Goal: Information Seeking & Learning: Learn about a topic

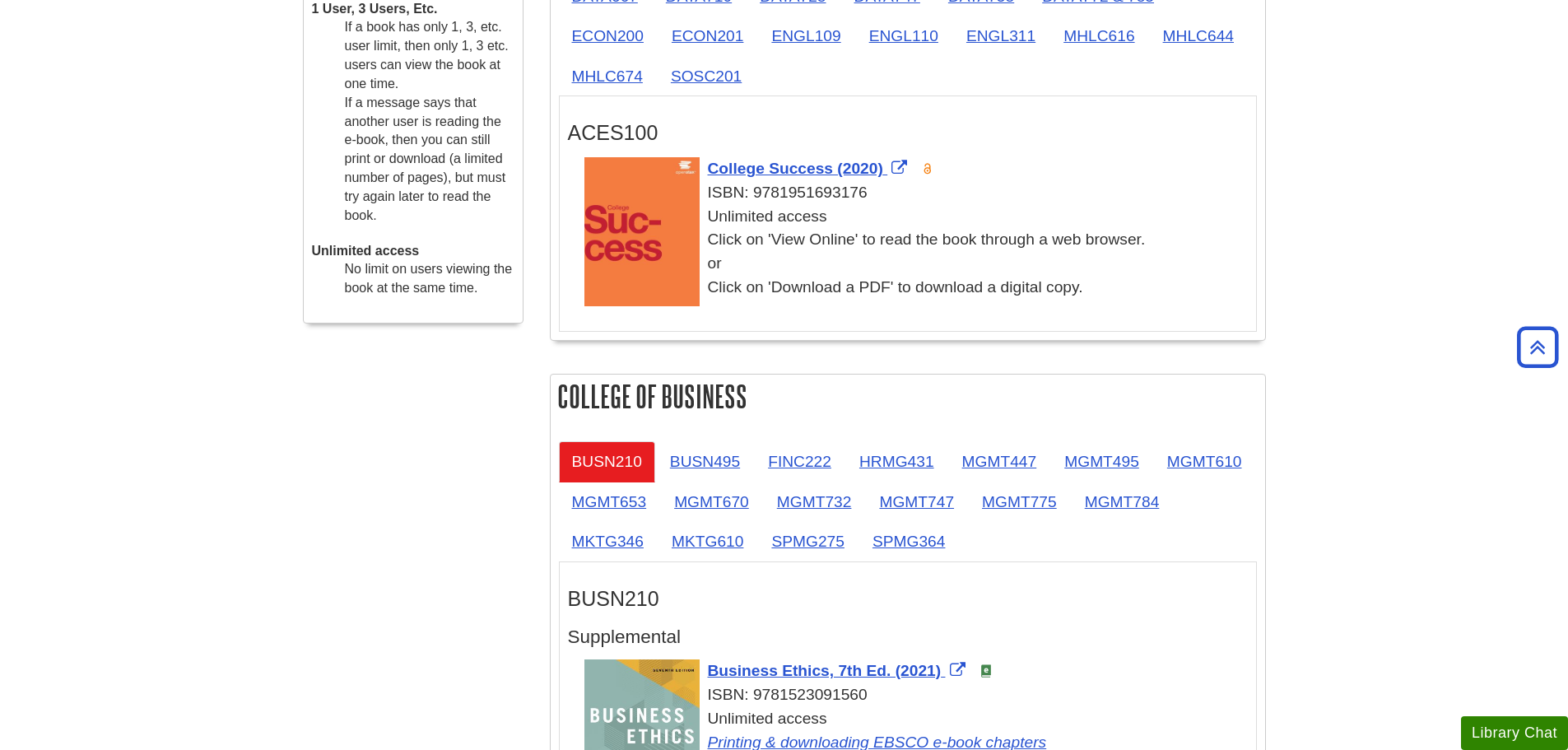
scroll to position [296, 0]
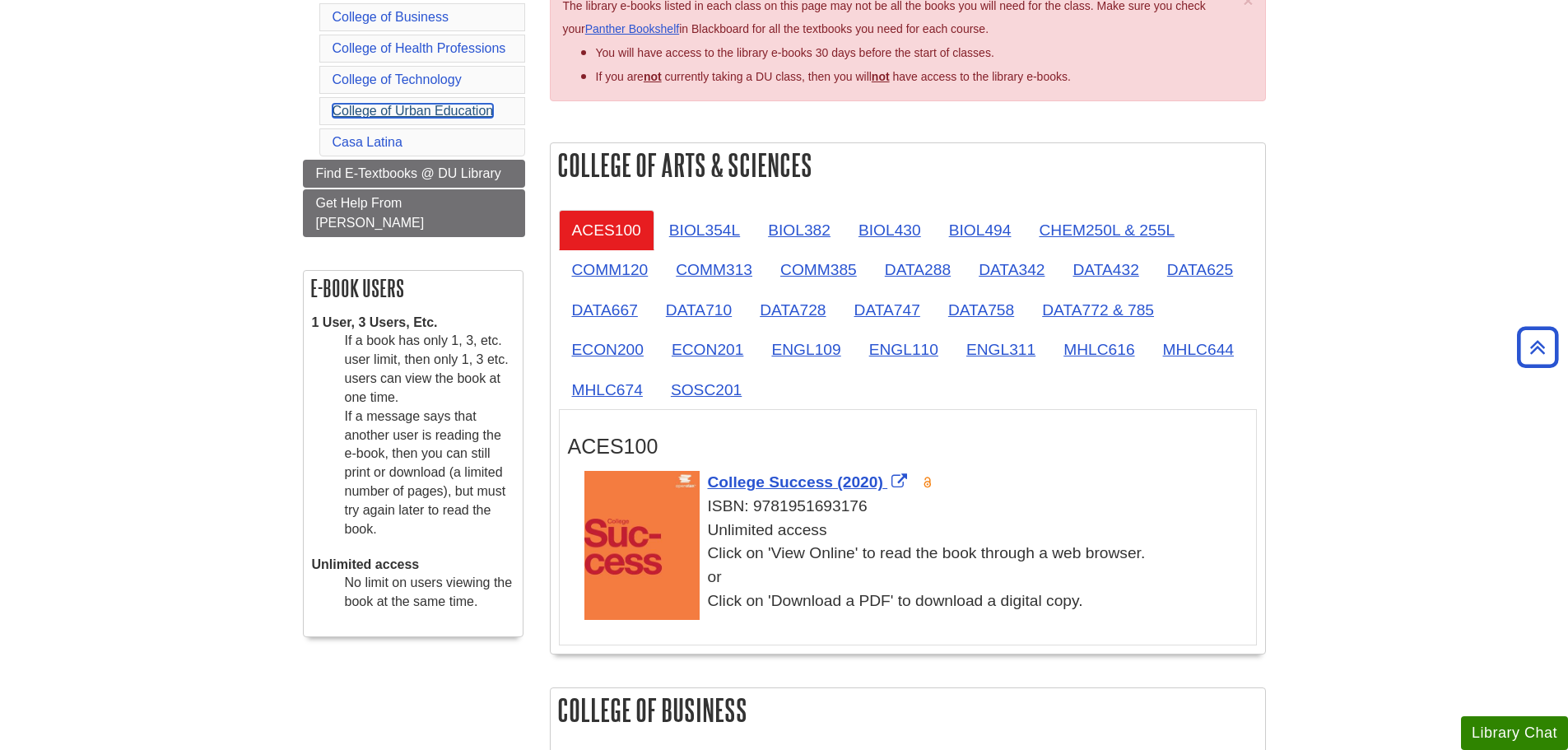
click at [453, 110] on link "College of Urban Education" at bounding box center [413, 111] width 161 height 14
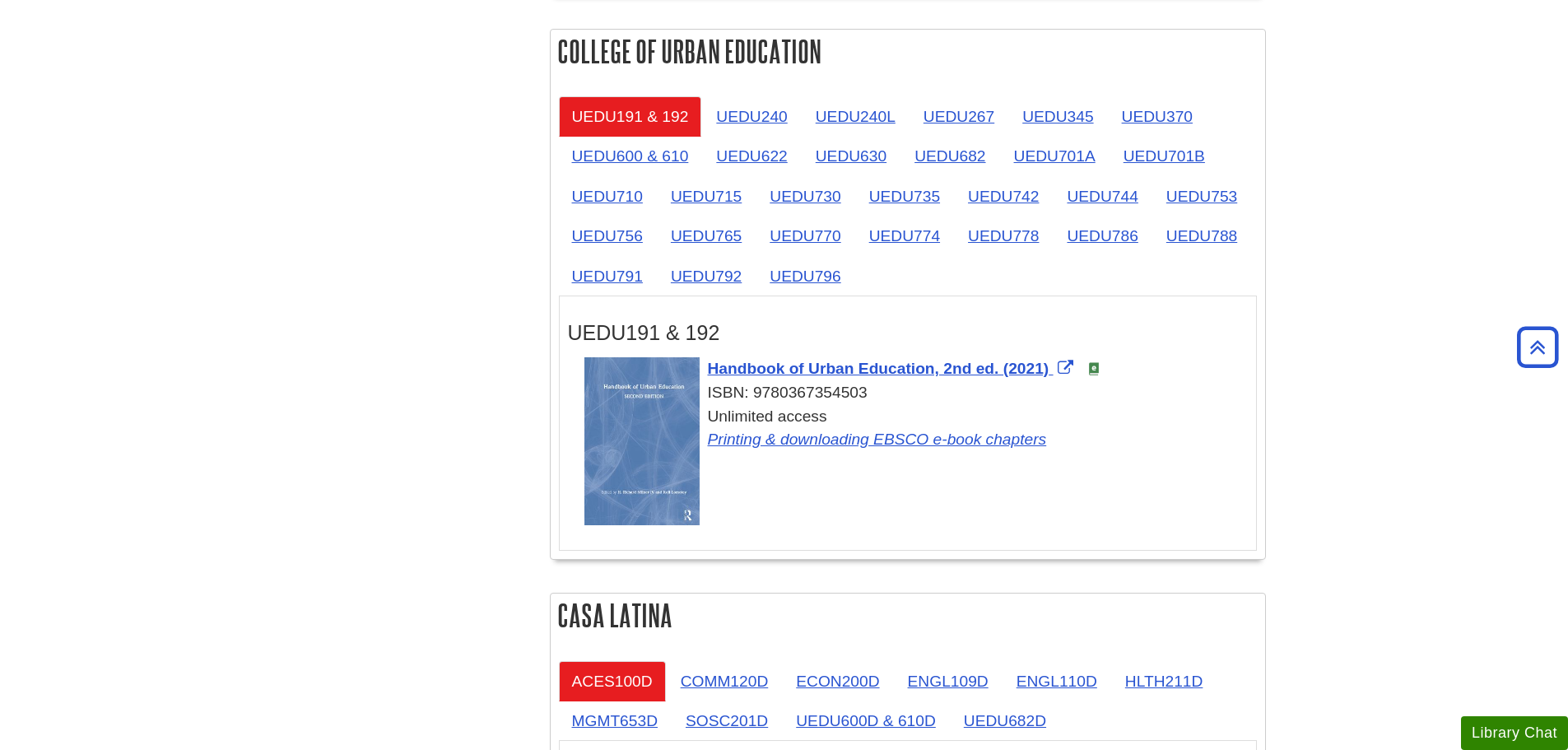
scroll to position [2697, 0]
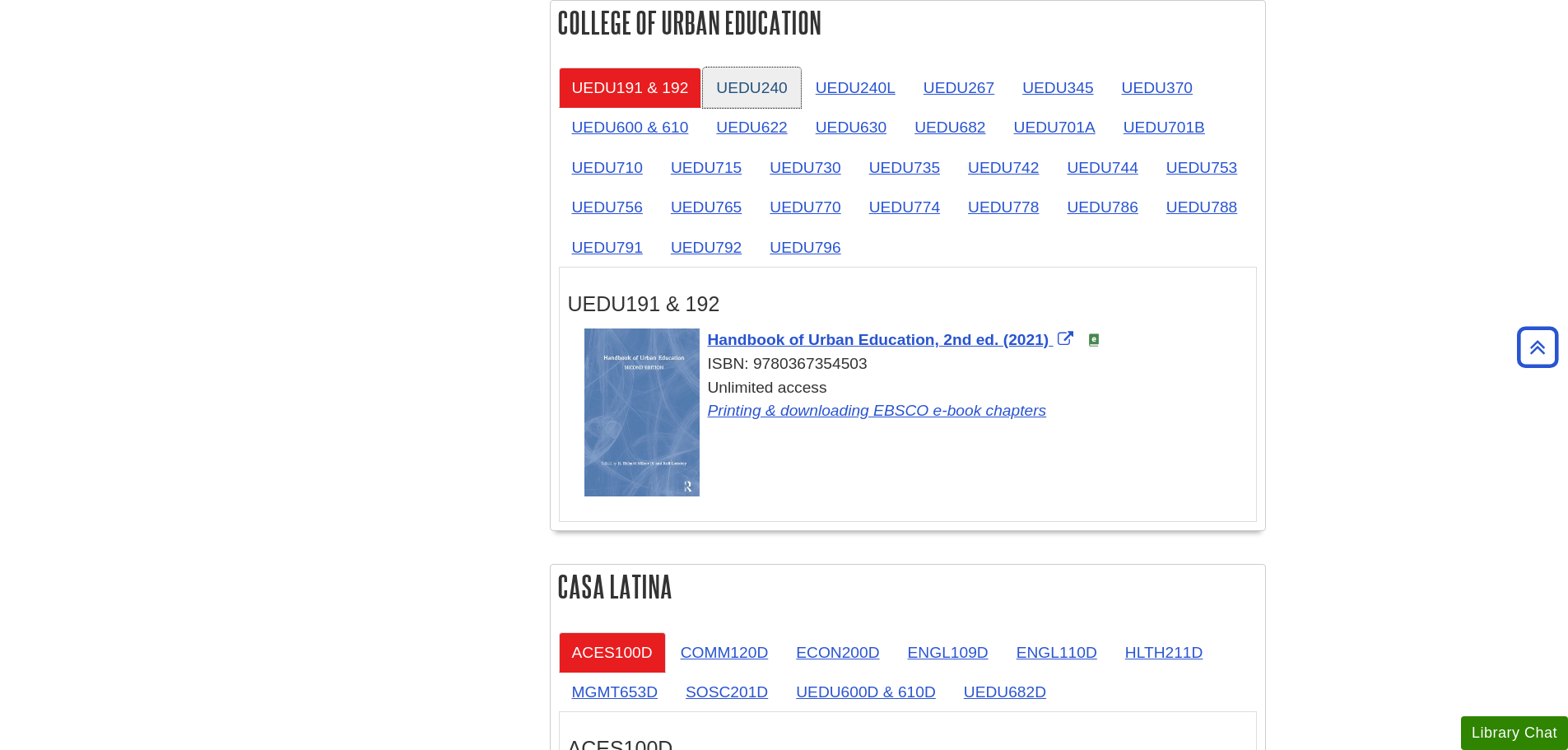
click at [762, 87] on link "UEDU240" at bounding box center [752, 88] width 98 height 41
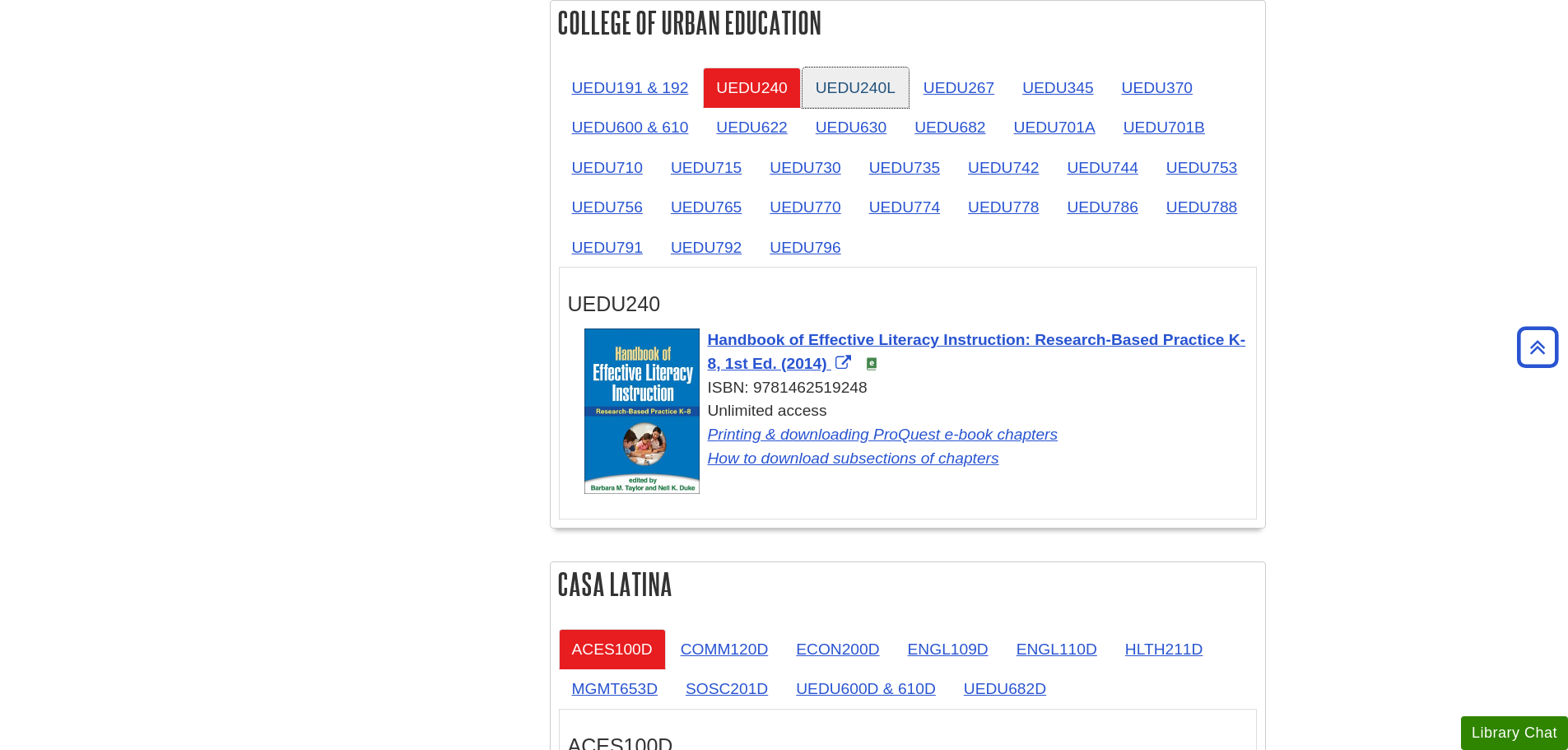
click at [879, 93] on link "UEDU240L" at bounding box center [855, 88] width 107 height 41
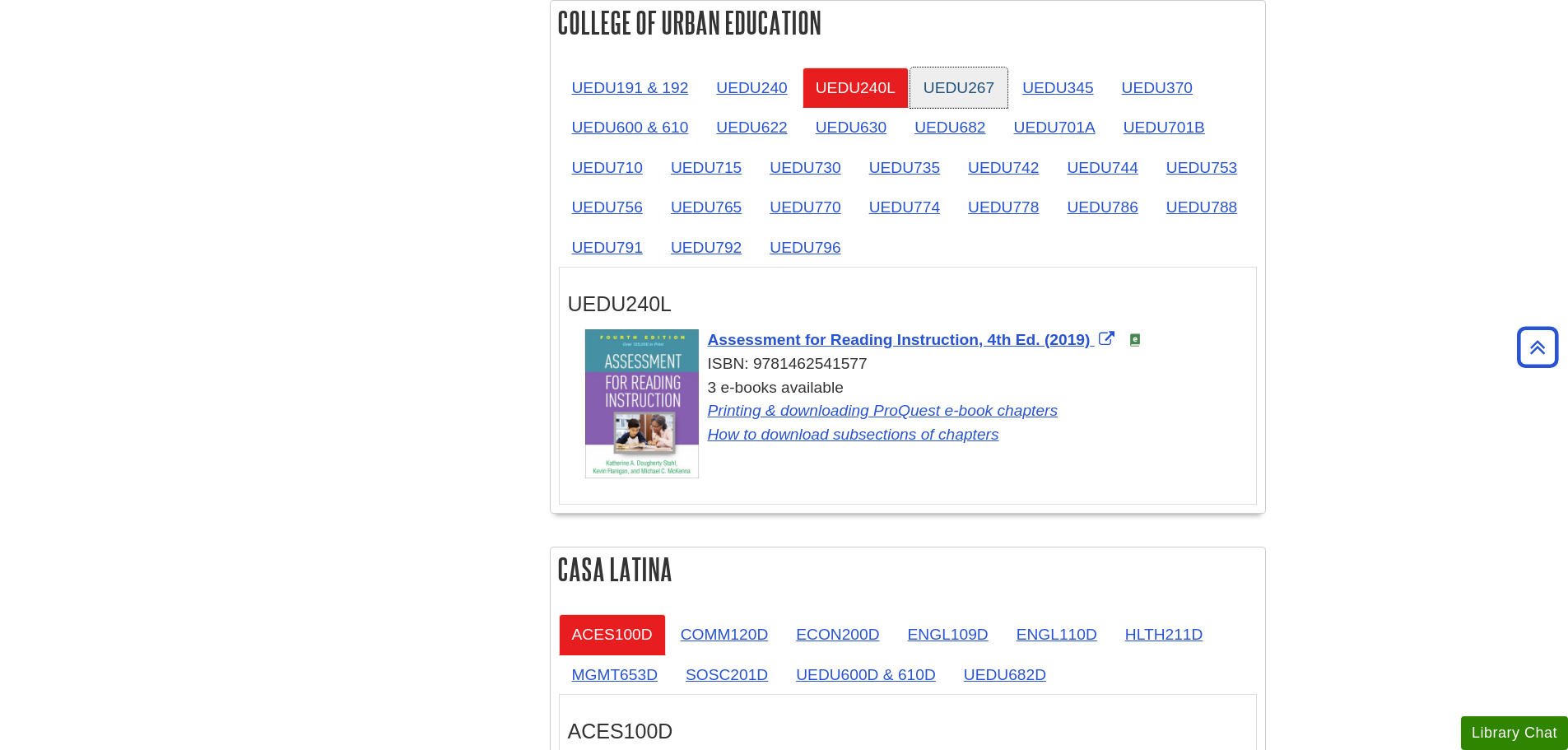
click at [957, 93] on link "UEDU267" at bounding box center [960, 88] width 98 height 41
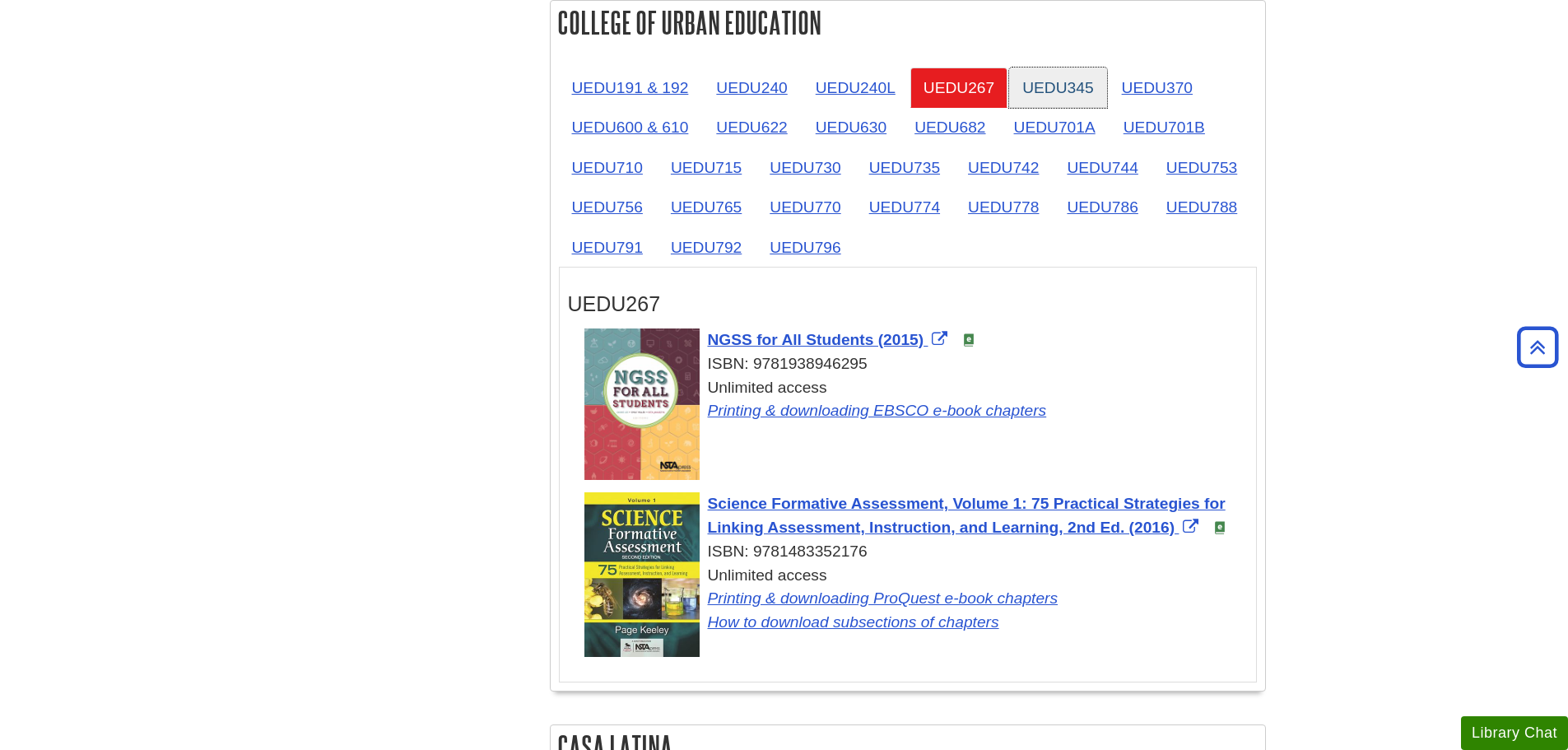
click at [1060, 97] on link "UEDU345" at bounding box center [1058, 88] width 98 height 41
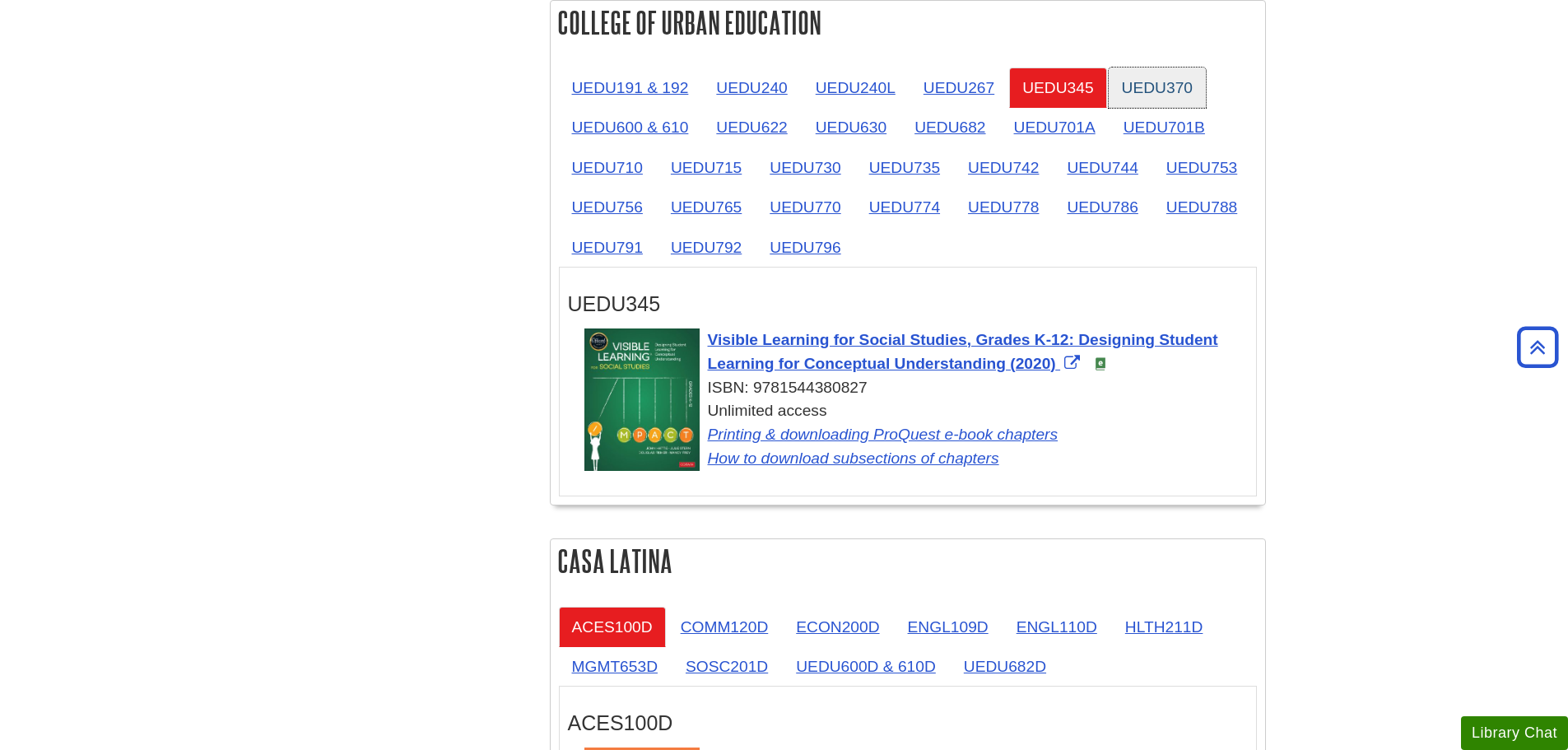
click at [1144, 88] on link "UEDU370" at bounding box center [1158, 88] width 98 height 41
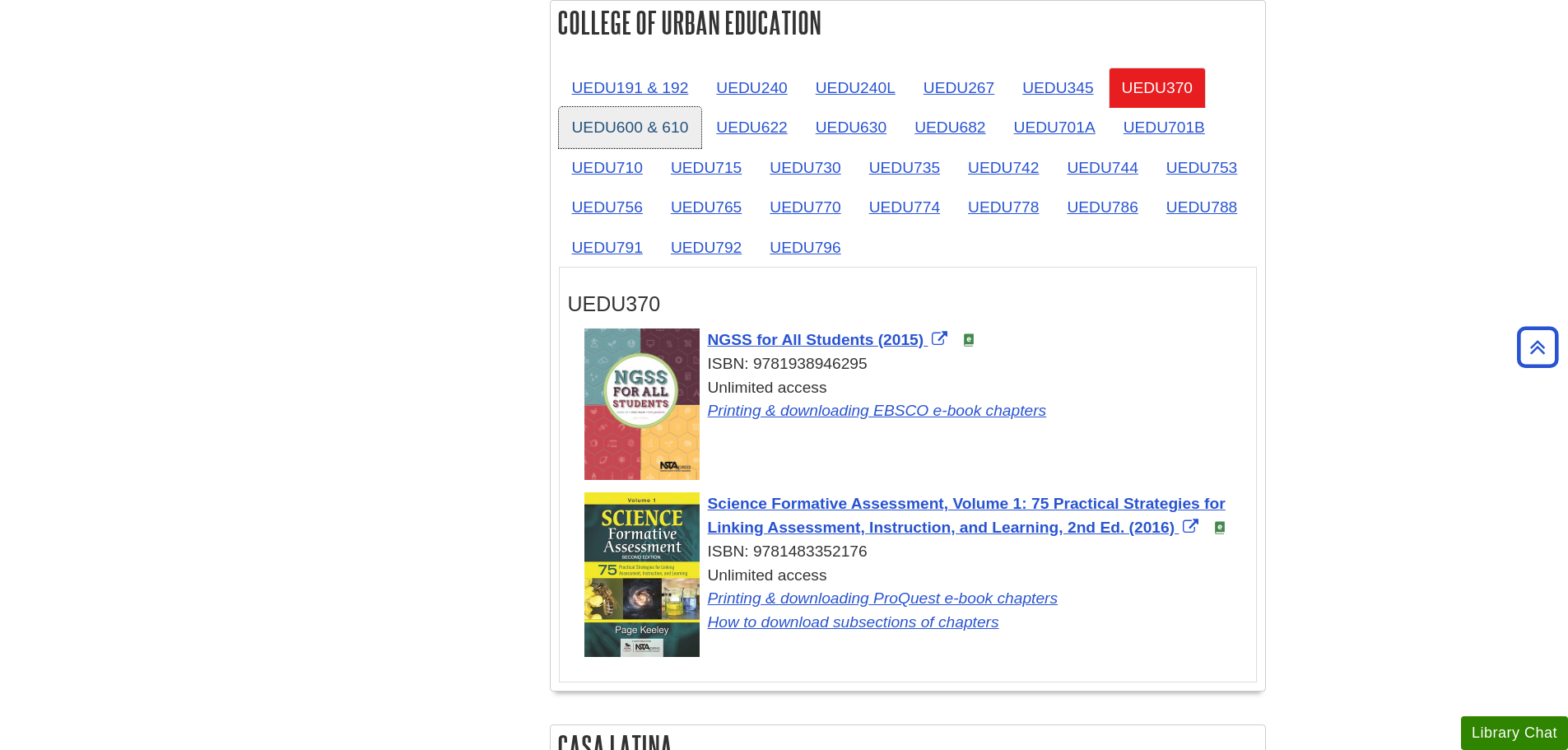
click at [628, 125] on link "UEDU600 & 610" at bounding box center [631, 127] width 143 height 41
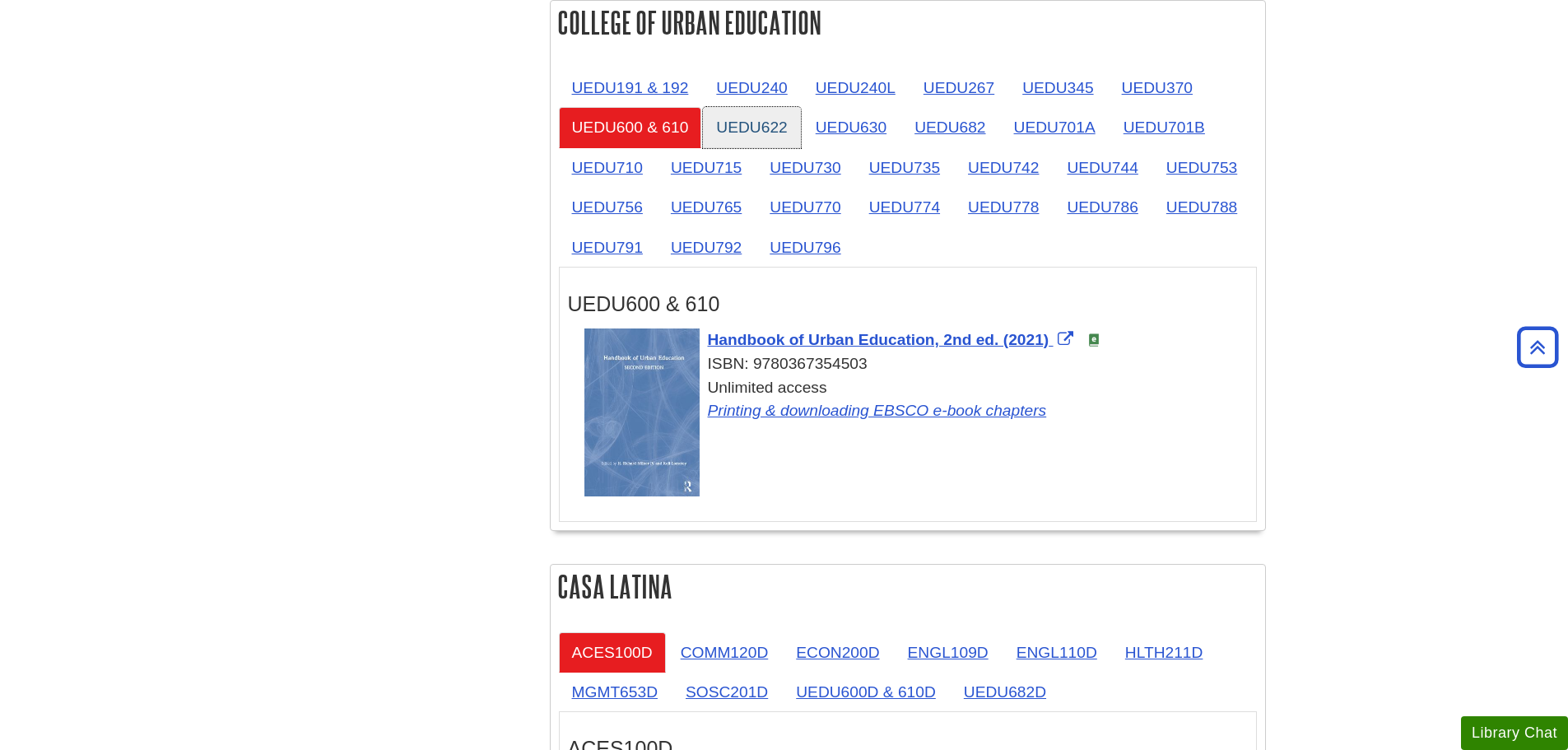
click at [758, 127] on link "UEDU622" at bounding box center [752, 127] width 98 height 41
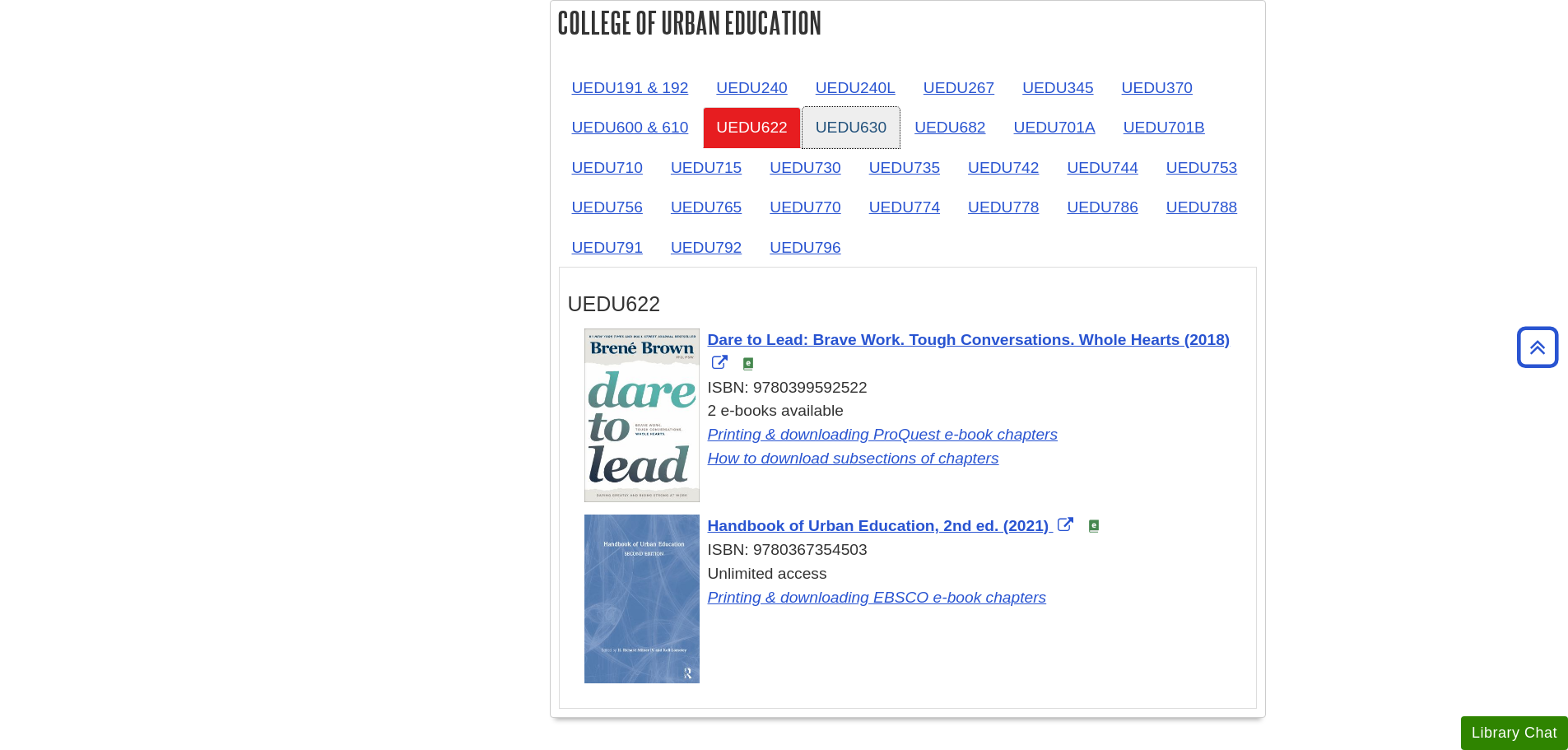
click at [827, 130] on link "UEDU630" at bounding box center [851, 127] width 98 height 41
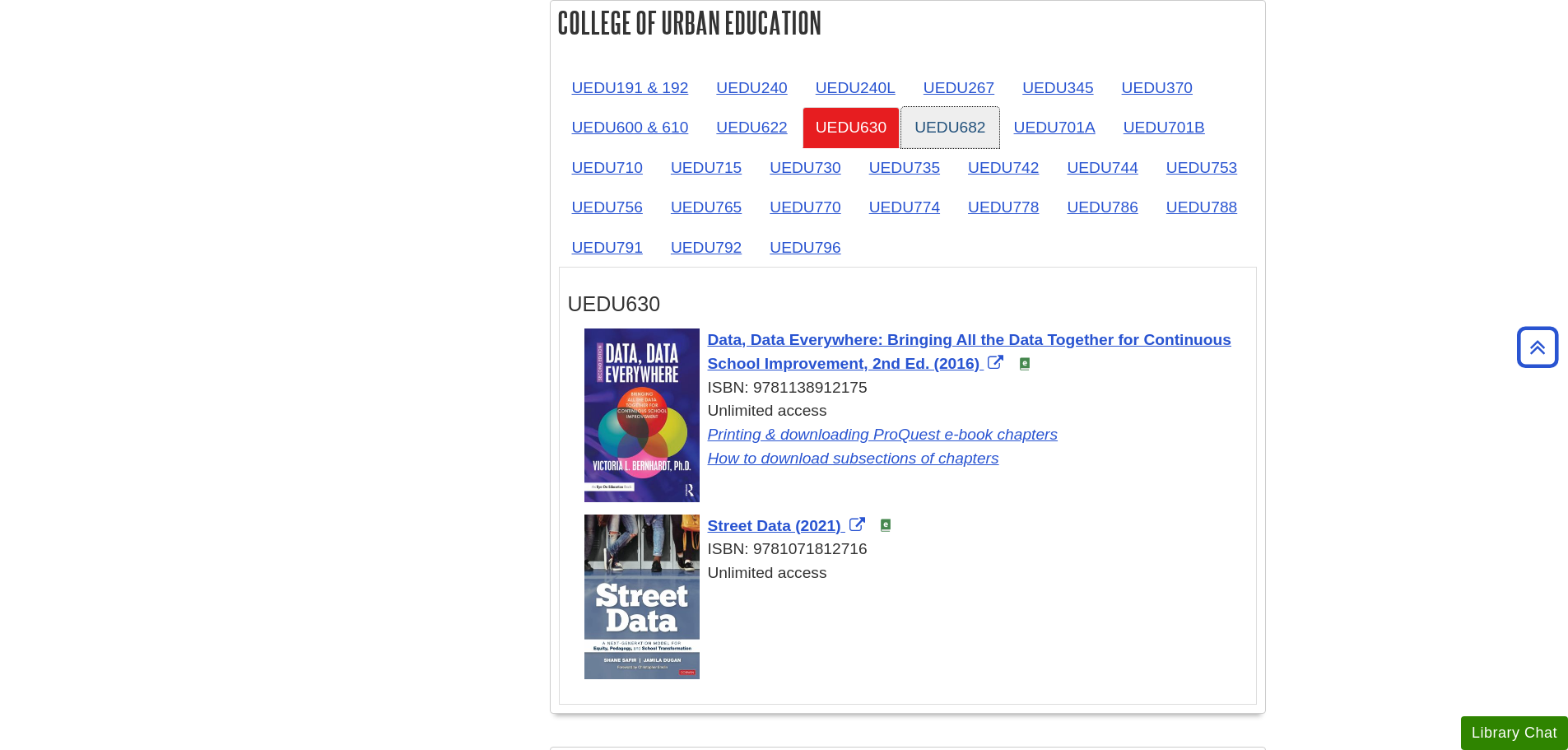
click at [977, 125] on link "UEDU682" at bounding box center [951, 127] width 98 height 41
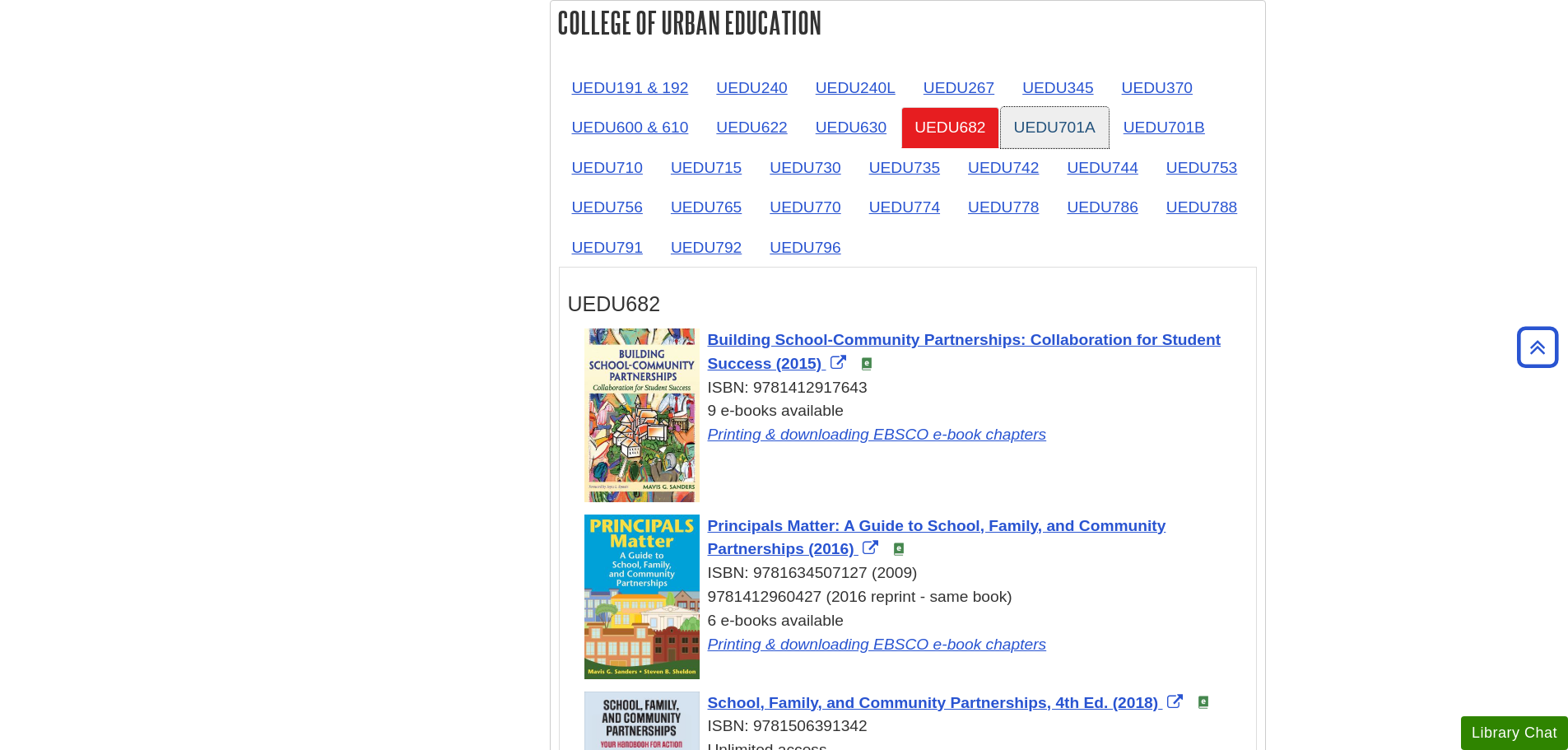
click at [1045, 125] on link "UEDU701A" at bounding box center [1055, 127] width 108 height 41
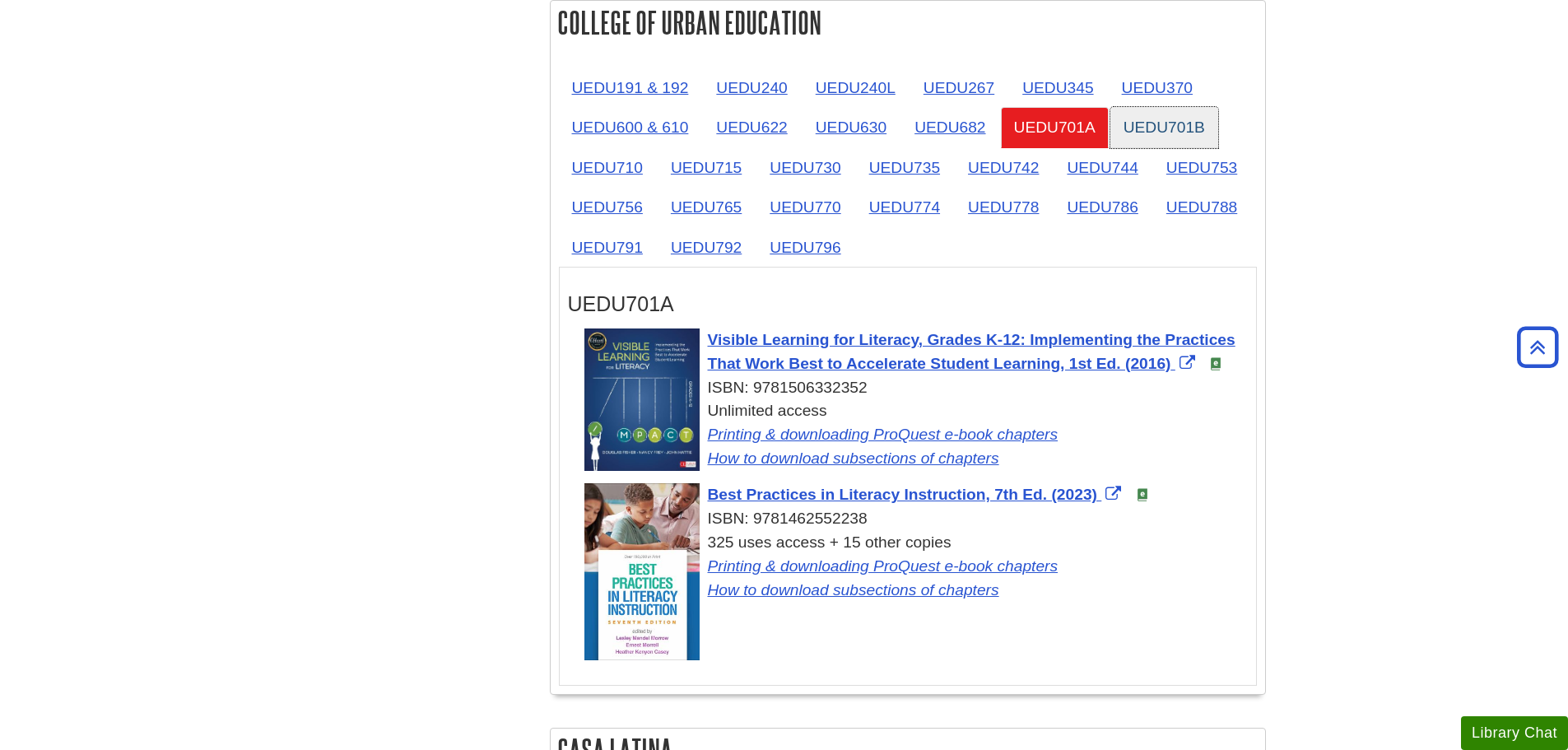
click at [1186, 126] on link "UEDU701B" at bounding box center [1165, 127] width 108 height 41
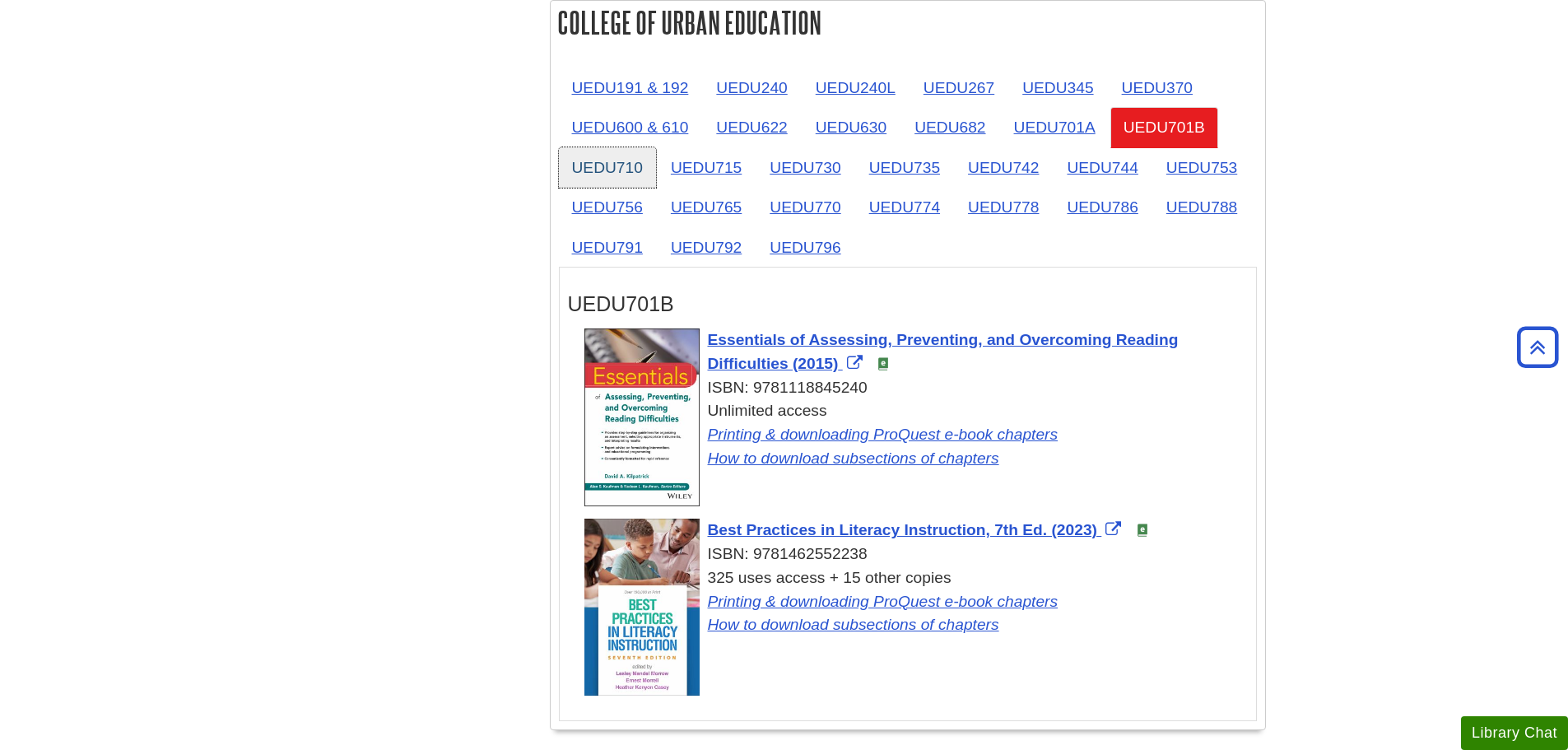
click at [591, 164] on link "UEDU710" at bounding box center [608, 167] width 98 height 41
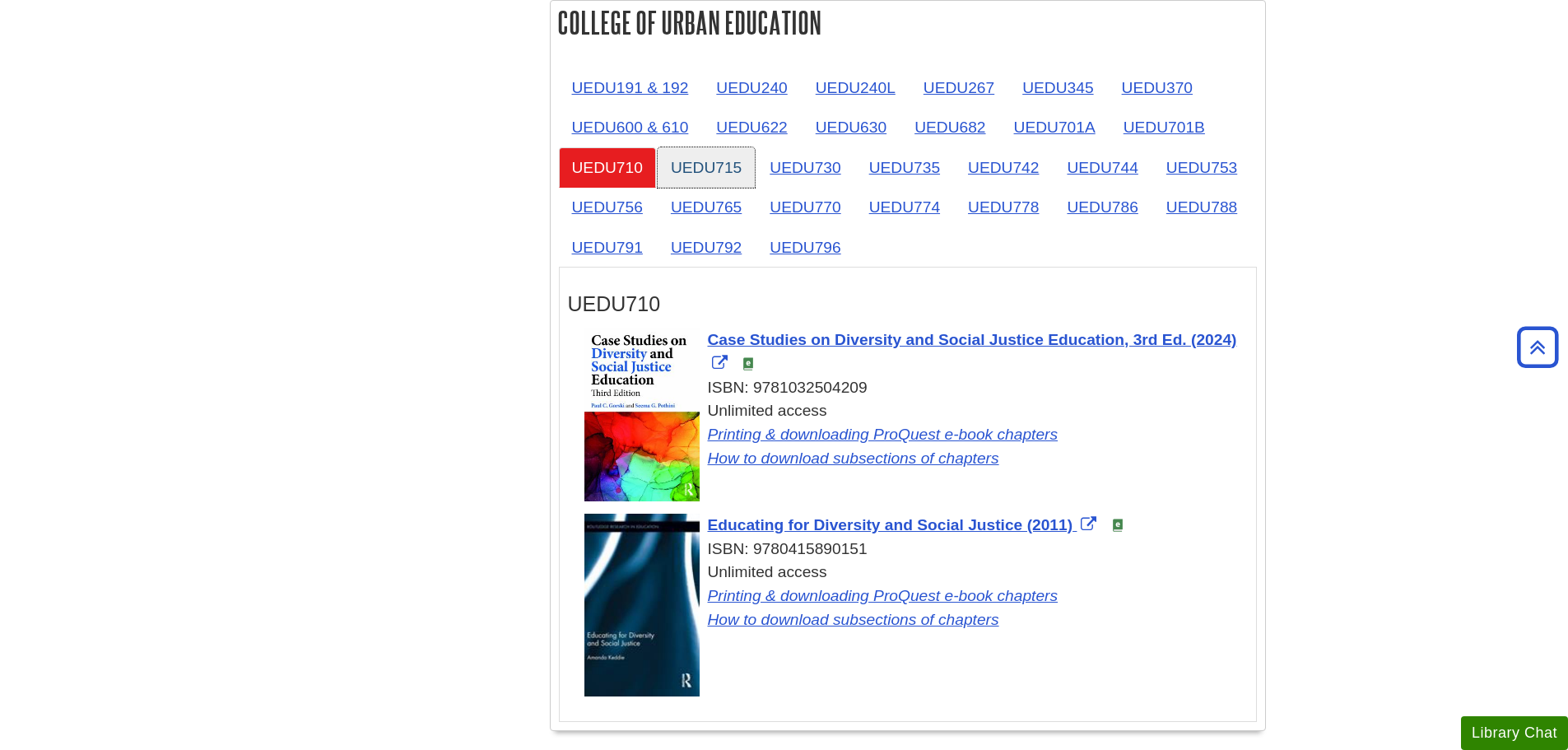
click at [718, 169] on link "UEDU715" at bounding box center [707, 167] width 98 height 41
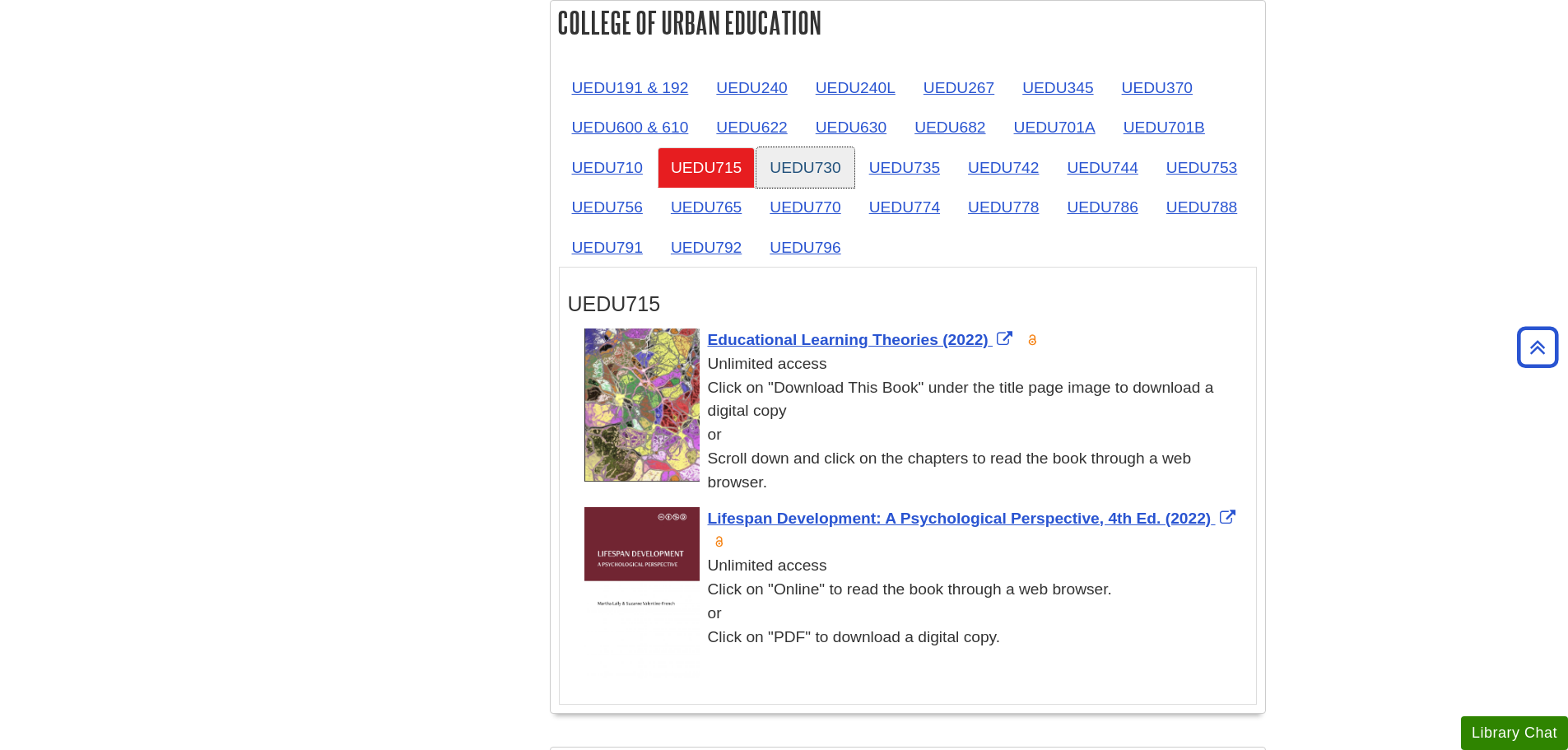
click at [830, 165] on link "UEDU730" at bounding box center [805, 167] width 98 height 41
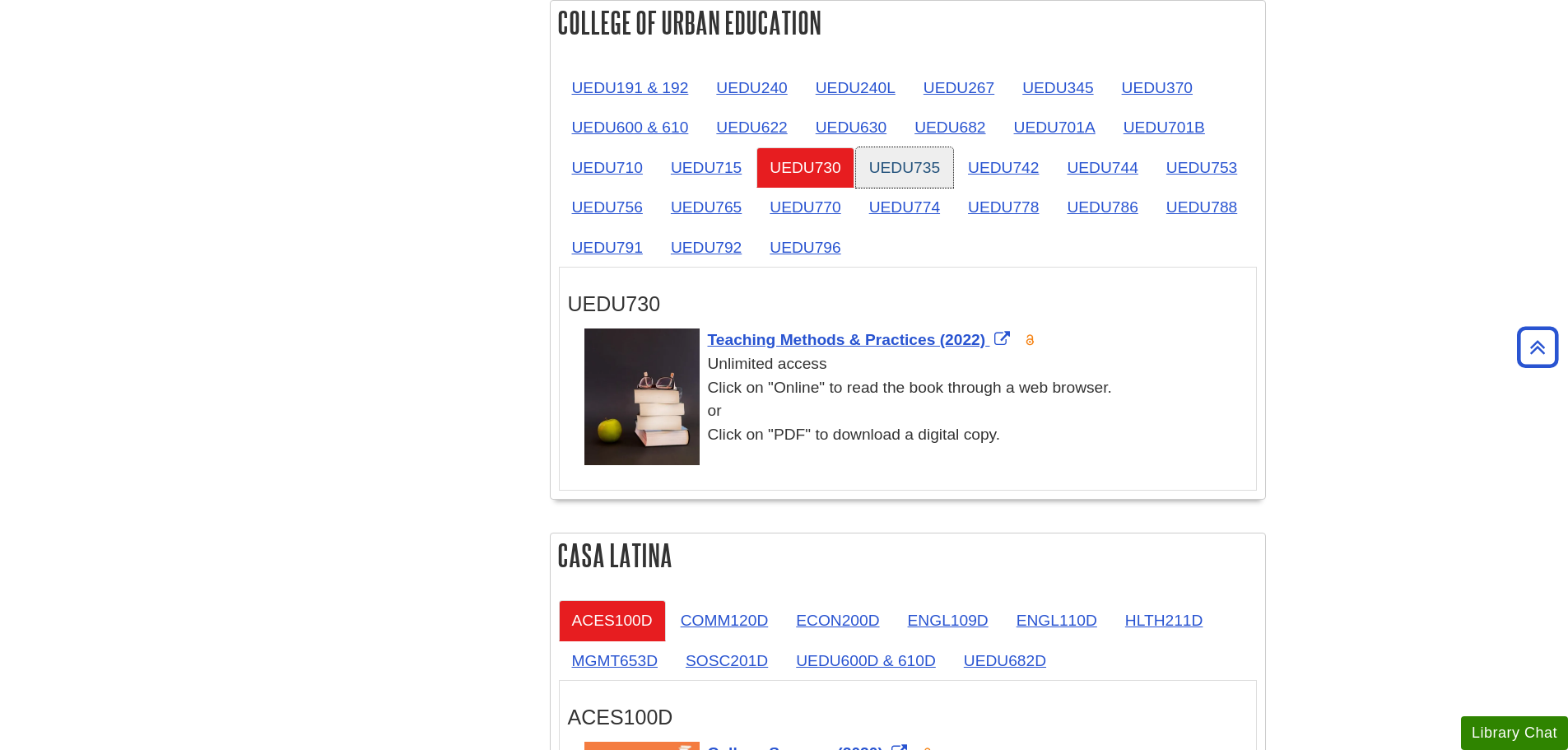
click at [935, 172] on link "UEDU735" at bounding box center [905, 167] width 98 height 41
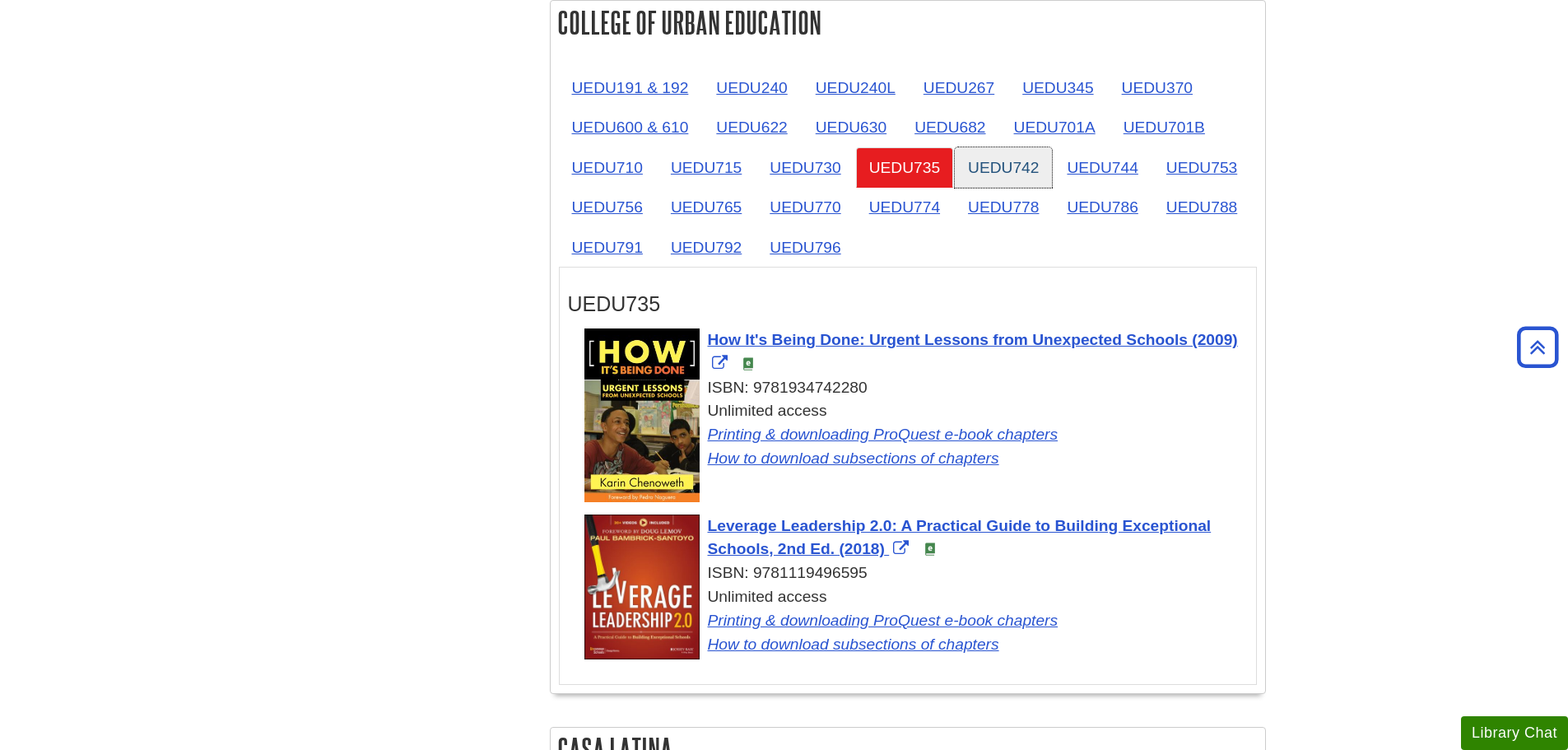
click at [1011, 173] on link "UEDU742" at bounding box center [1004, 167] width 98 height 41
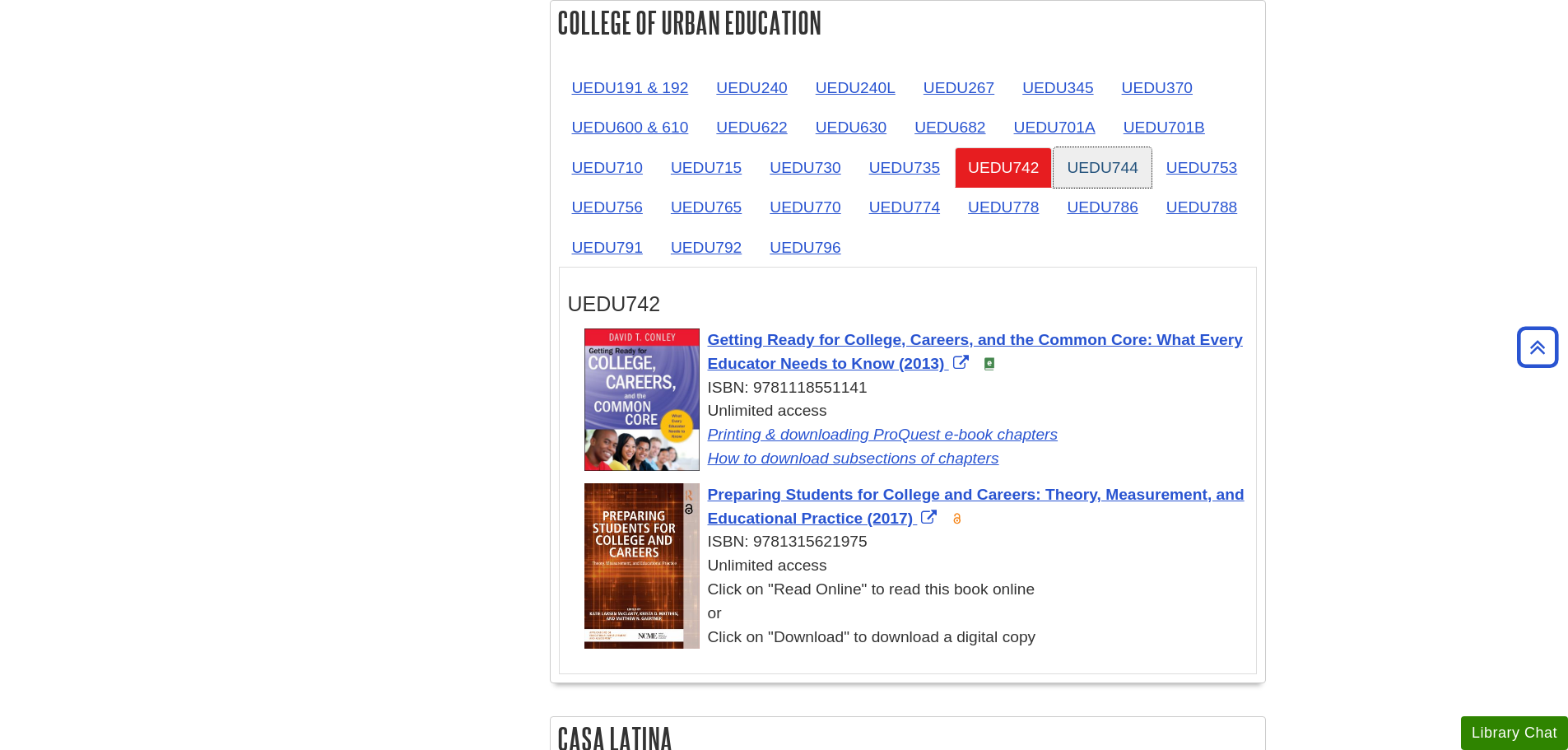
click at [1074, 173] on link "UEDU744" at bounding box center [1103, 167] width 98 height 41
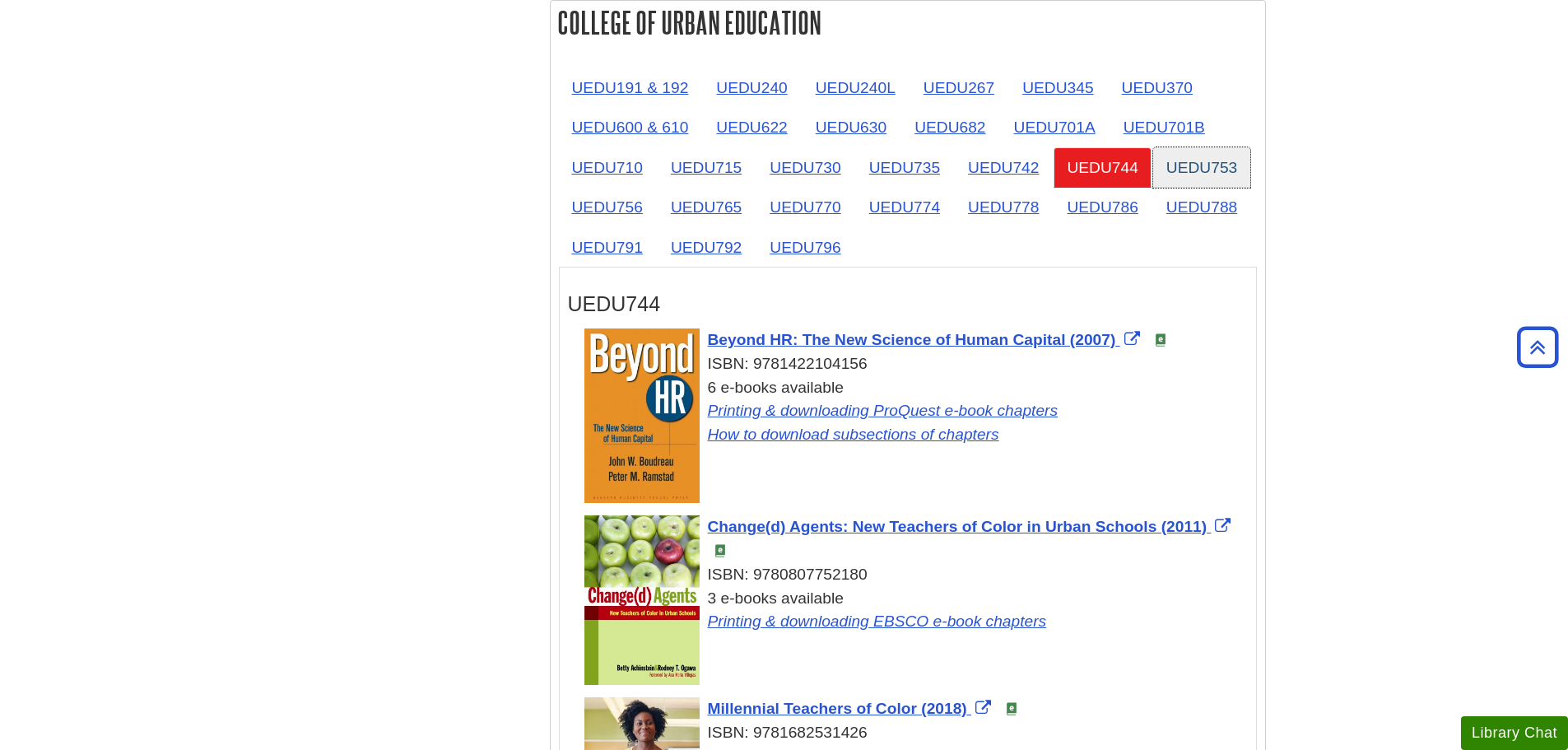
click at [1193, 171] on link "UEDU753" at bounding box center [1203, 167] width 98 height 41
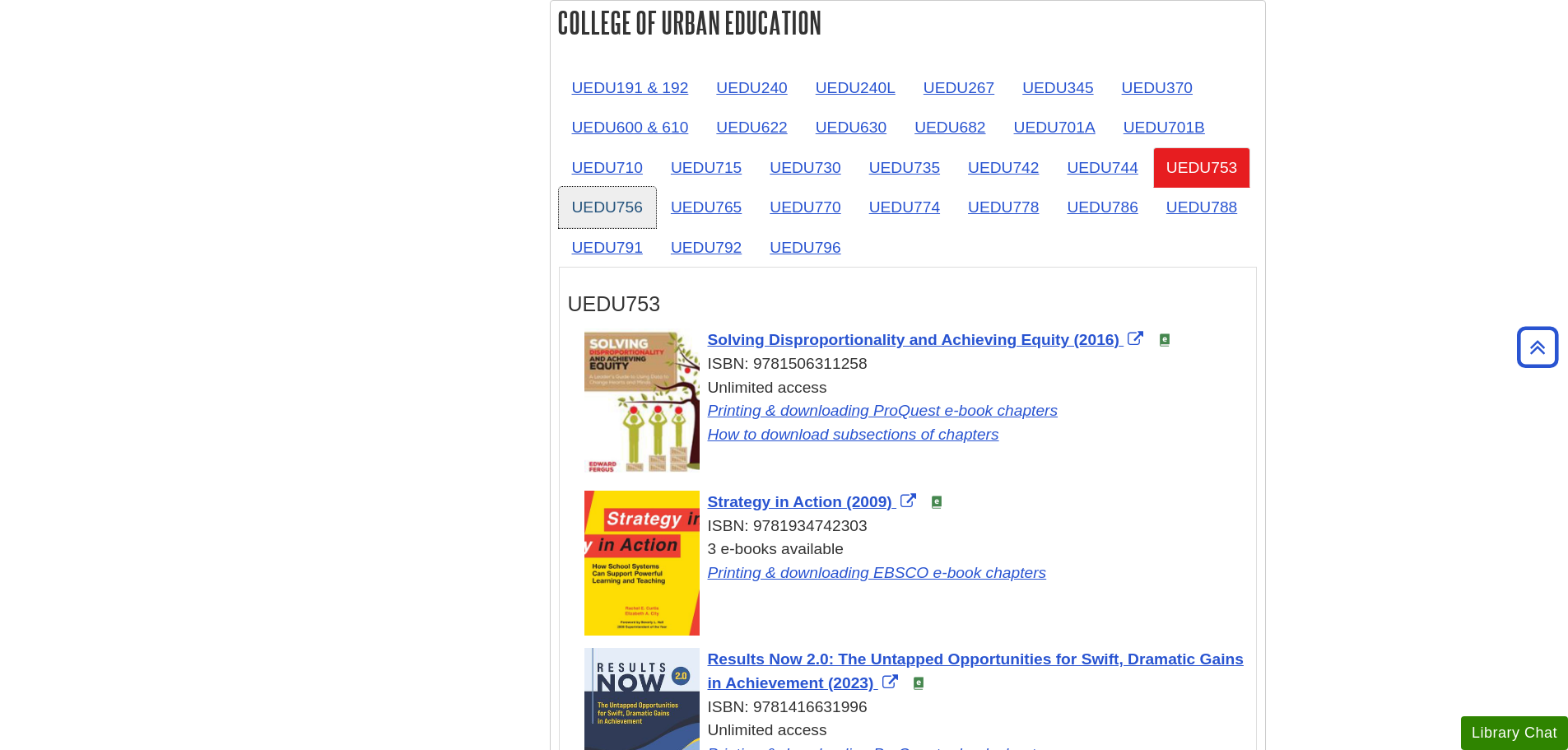
click at [607, 212] on link "UEDU756" at bounding box center [608, 207] width 98 height 41
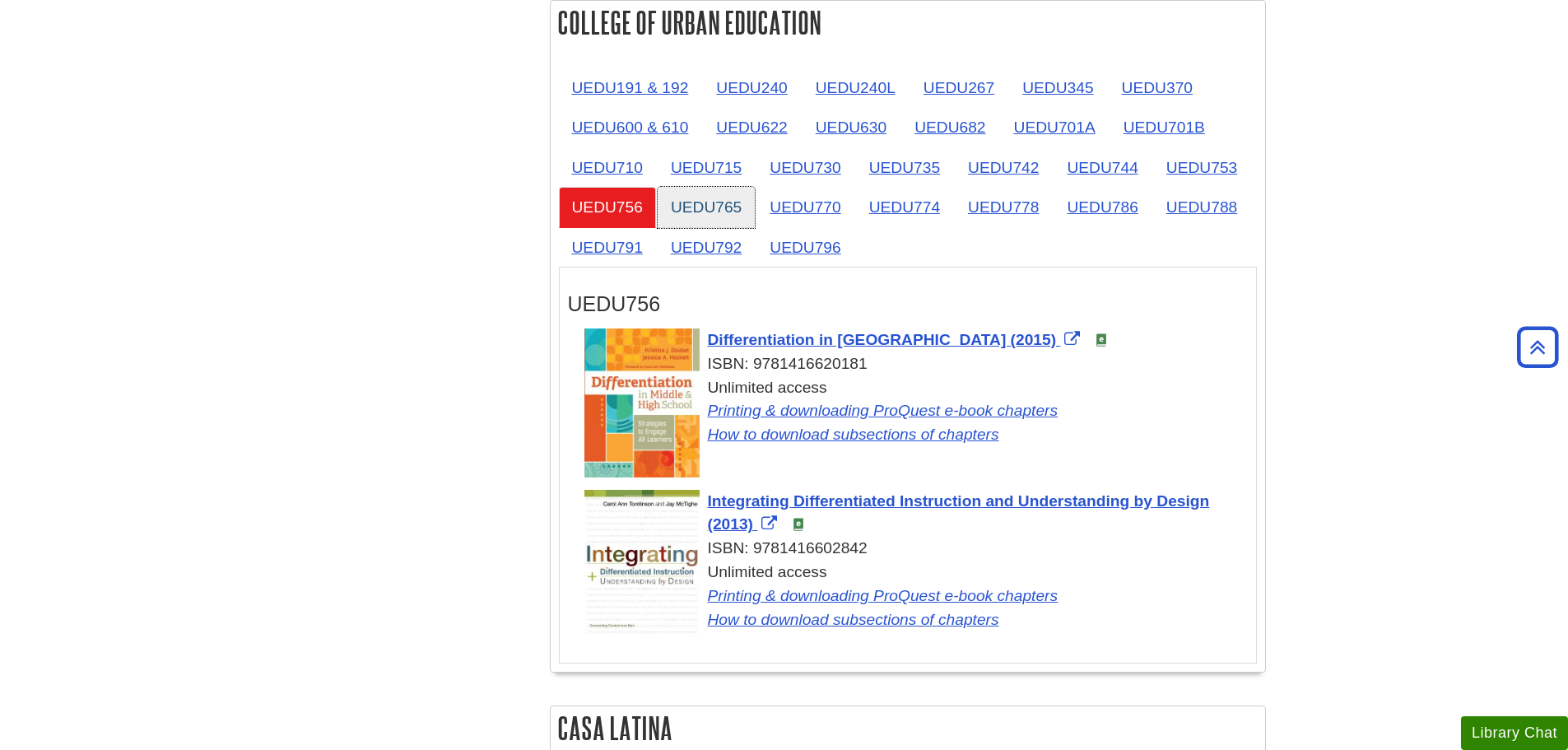
click at [712, 206] on link "UEDU765" at bounding box center [707, 207] width 98 height 41
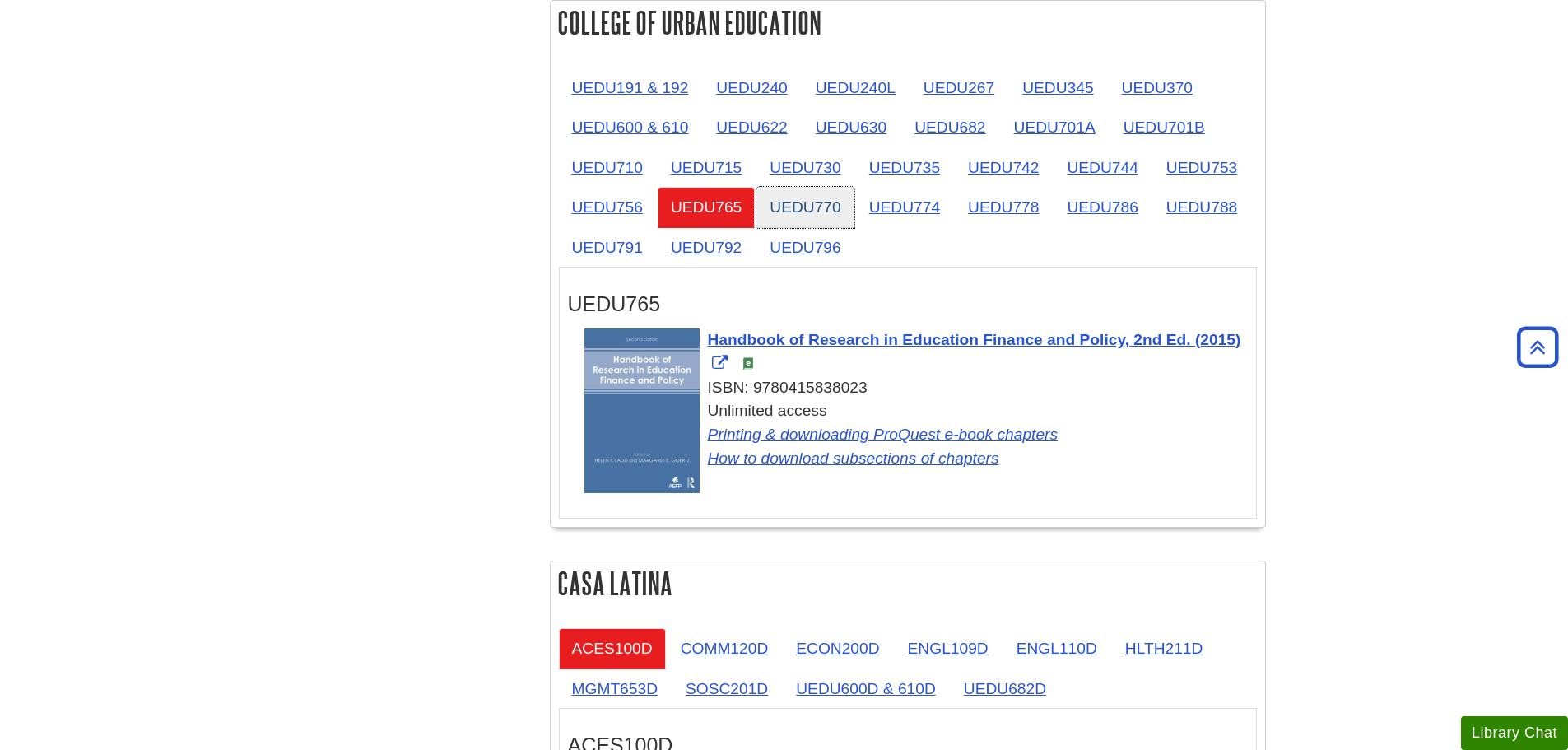
click at [788, 203] on link "UEDU770" at bounding box center [805, 207] width 98 height 41
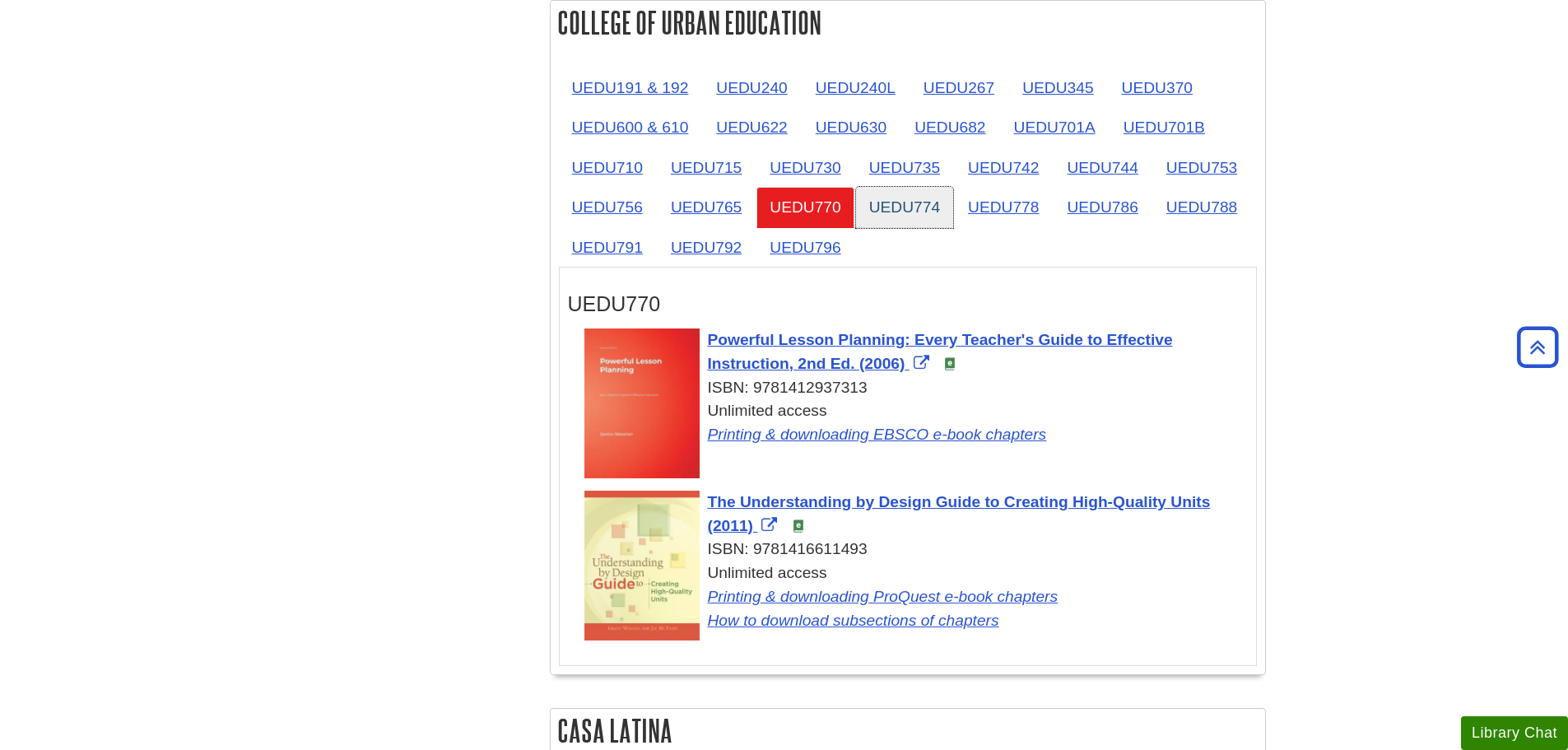
click at [923, 210] on link "UEDU774" at bounding box center [905, 207] width 98 height 41
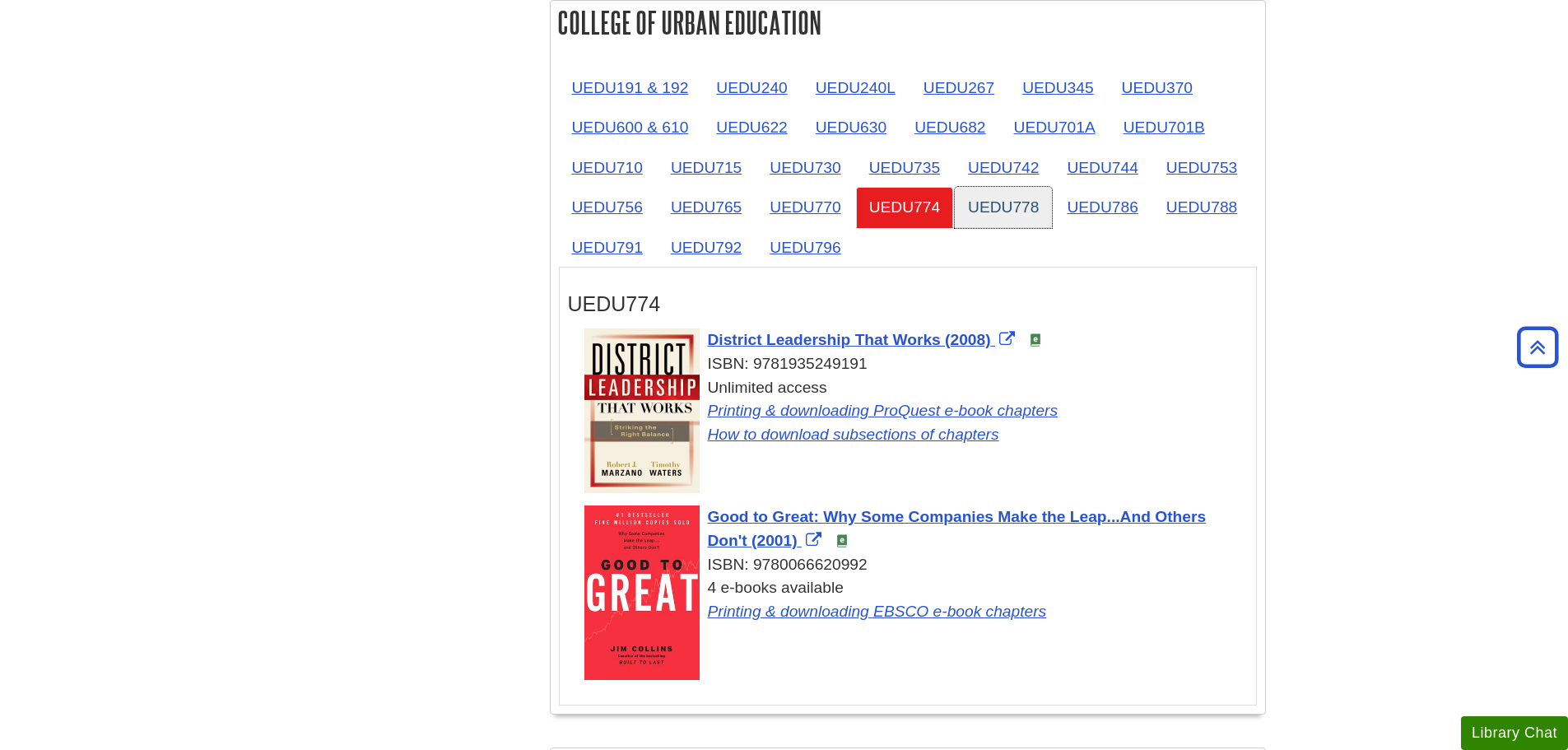
click at [997, 205] on link "UEDU778" at bounding box center [1004, 207] width 98 height 41
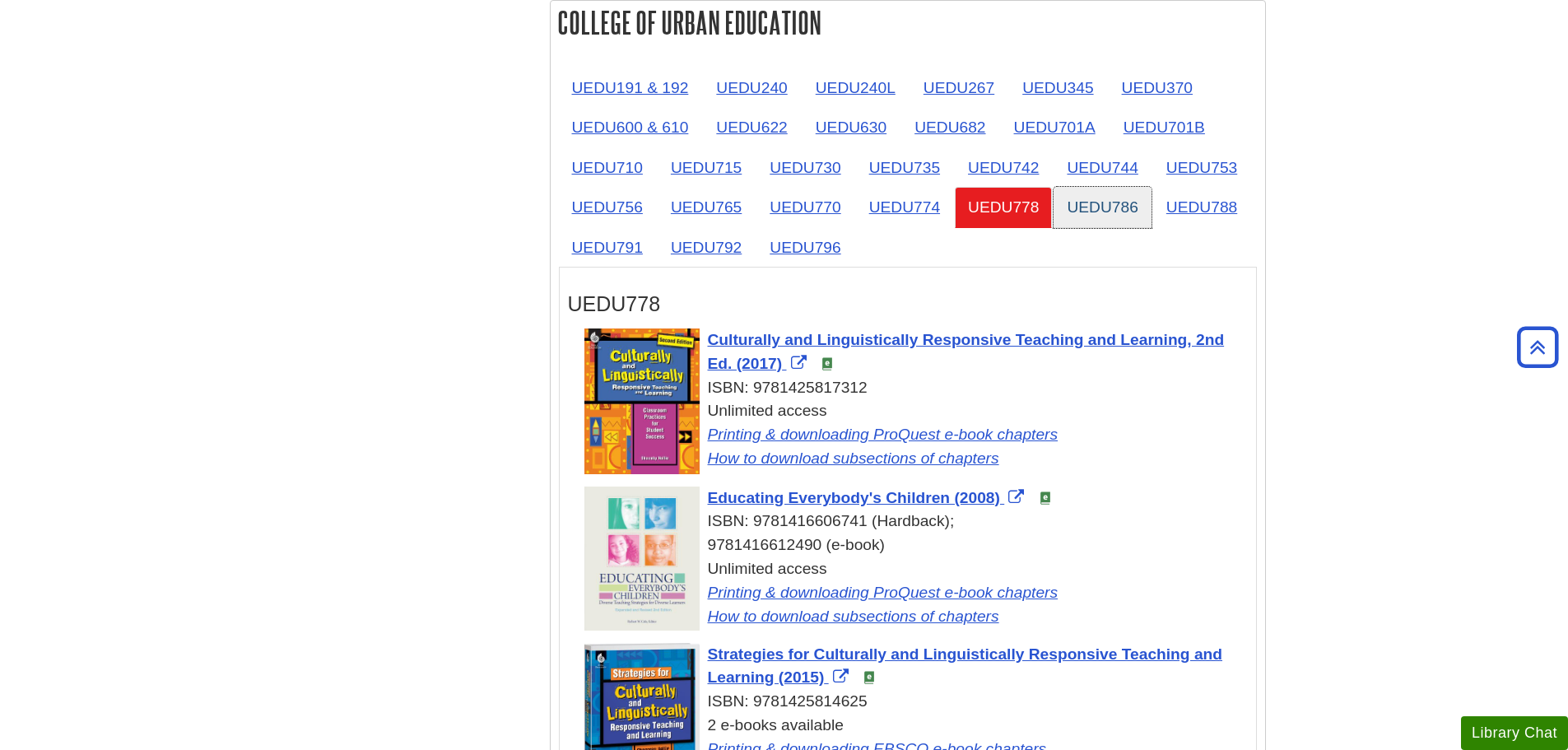
click at [1111, 200] on link "UEDU786" at bounding box center [1103, 207] width 98 height 41
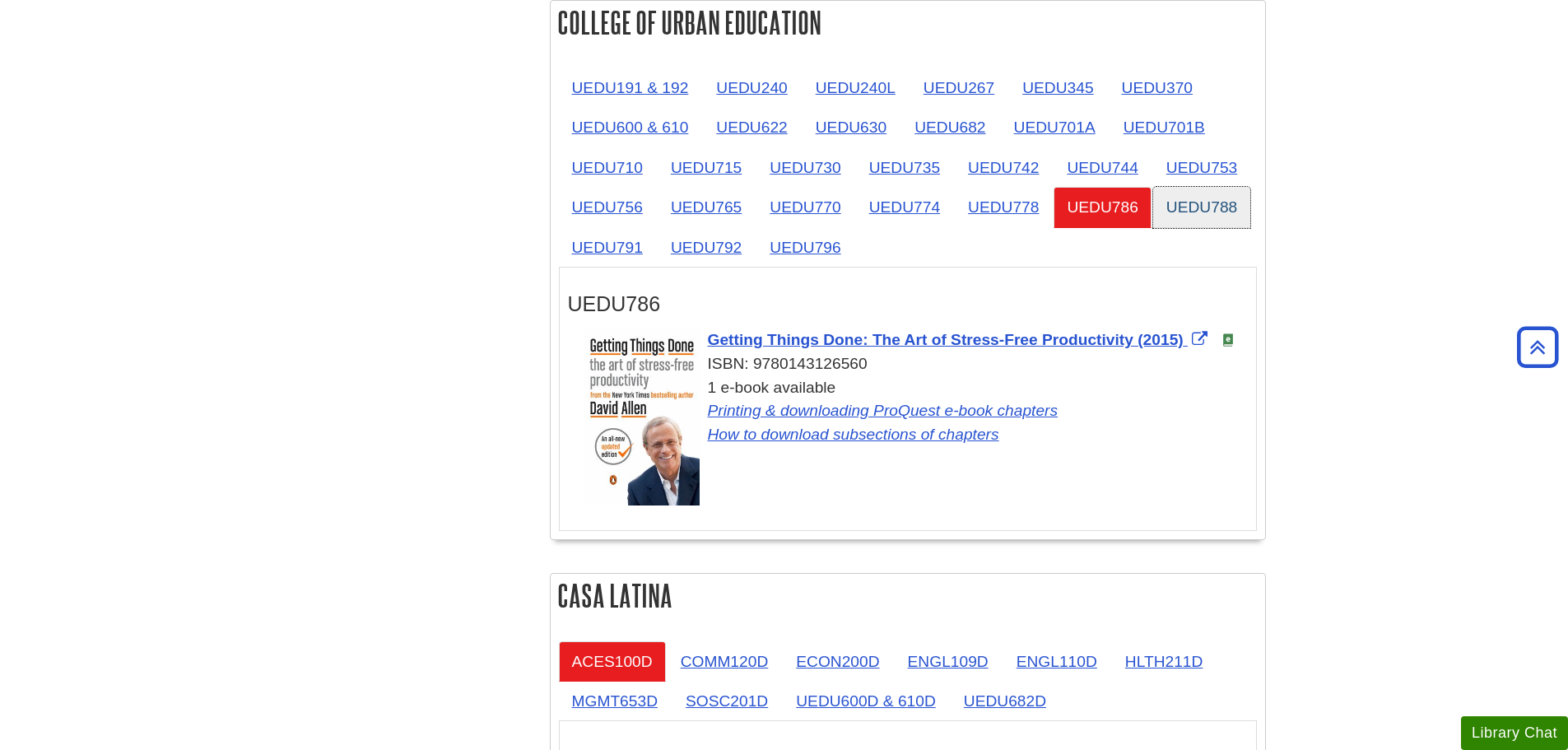
click at [1198, 197] on link "UEDU788" at bounding box center [1203, 207] width 98 height 41
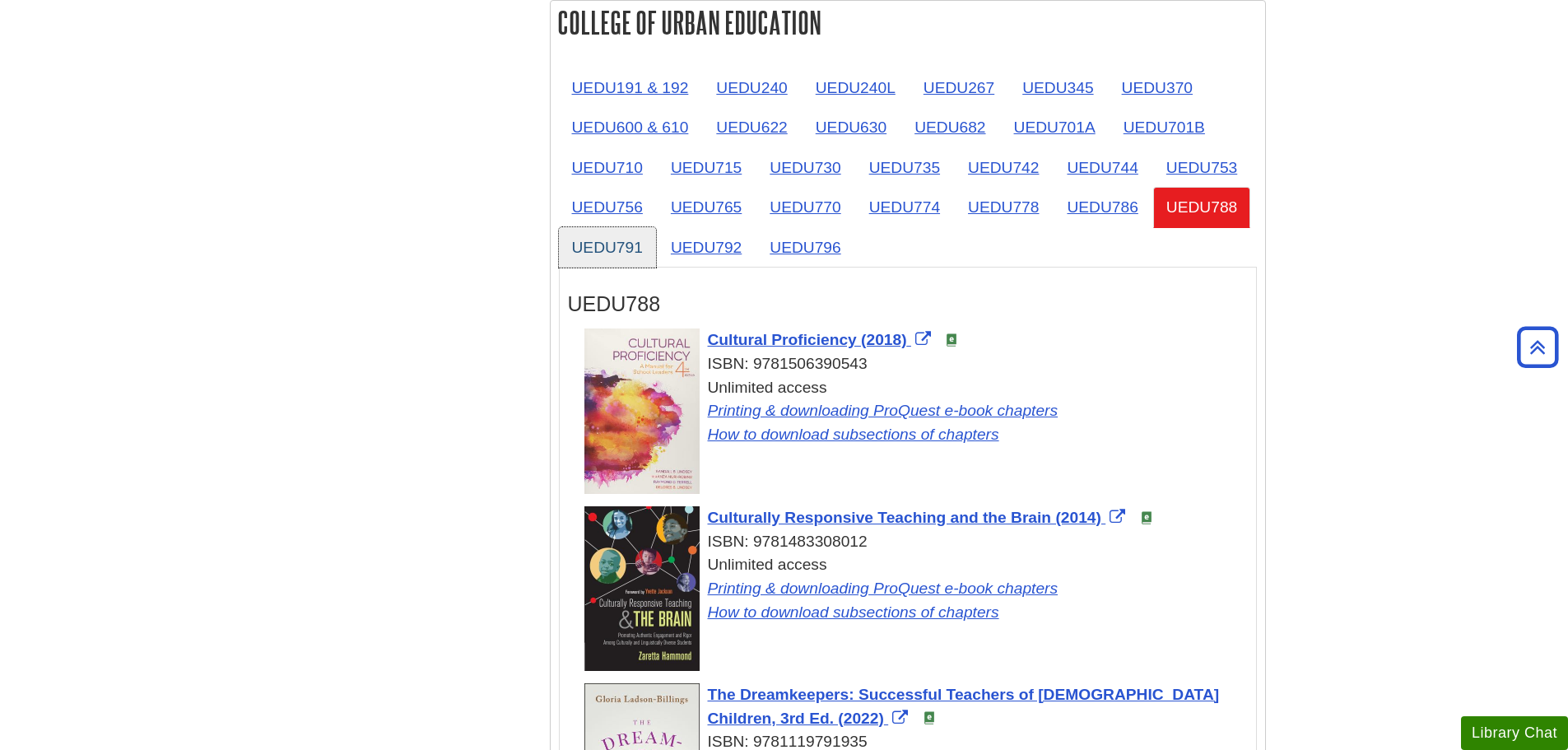
click at [612, 240] on link "UEDU791" at bounding box center [608, 247] width 98 height 41
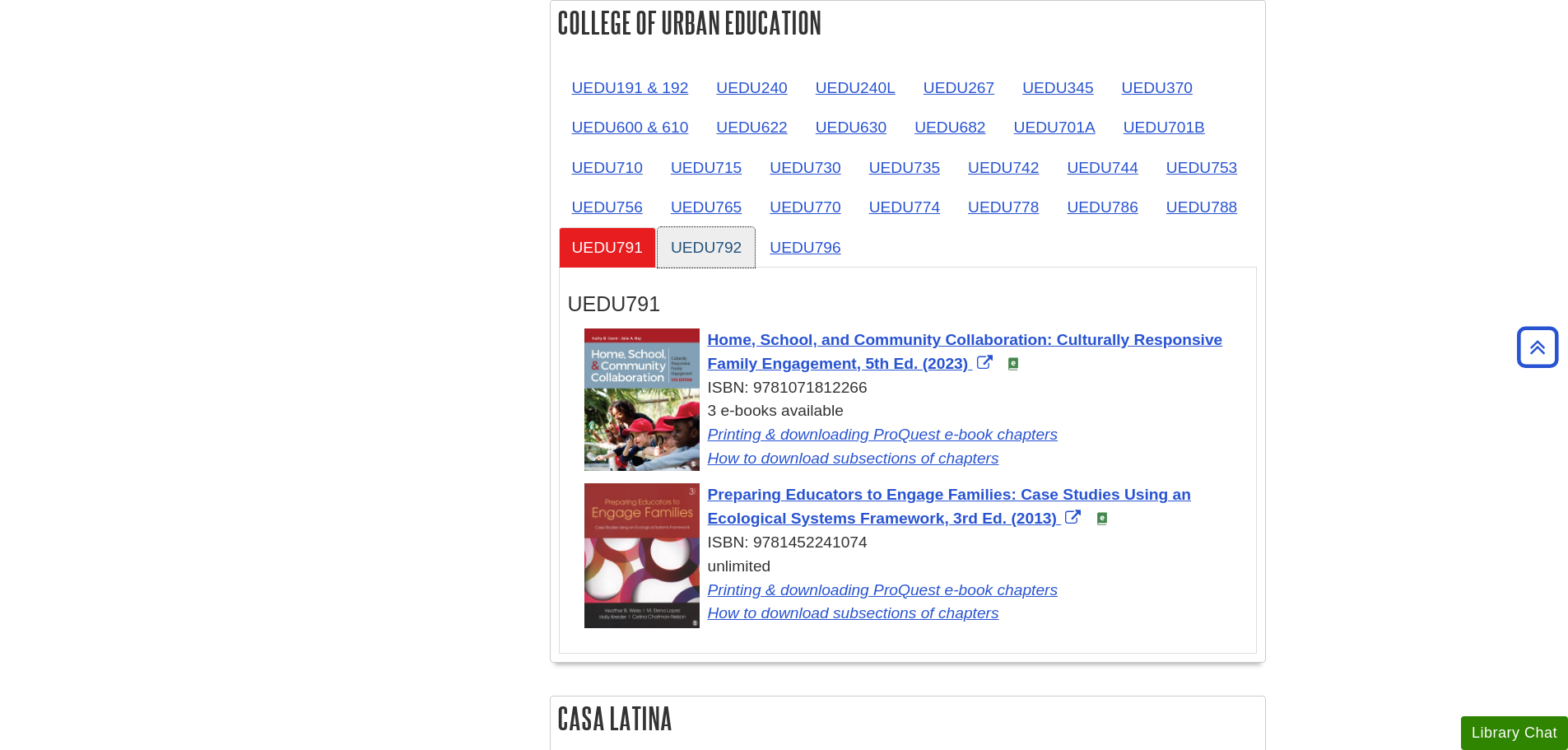
click at [721, 240] on link "UEDU792" at bounding box center [707, 247] width 98 height 41
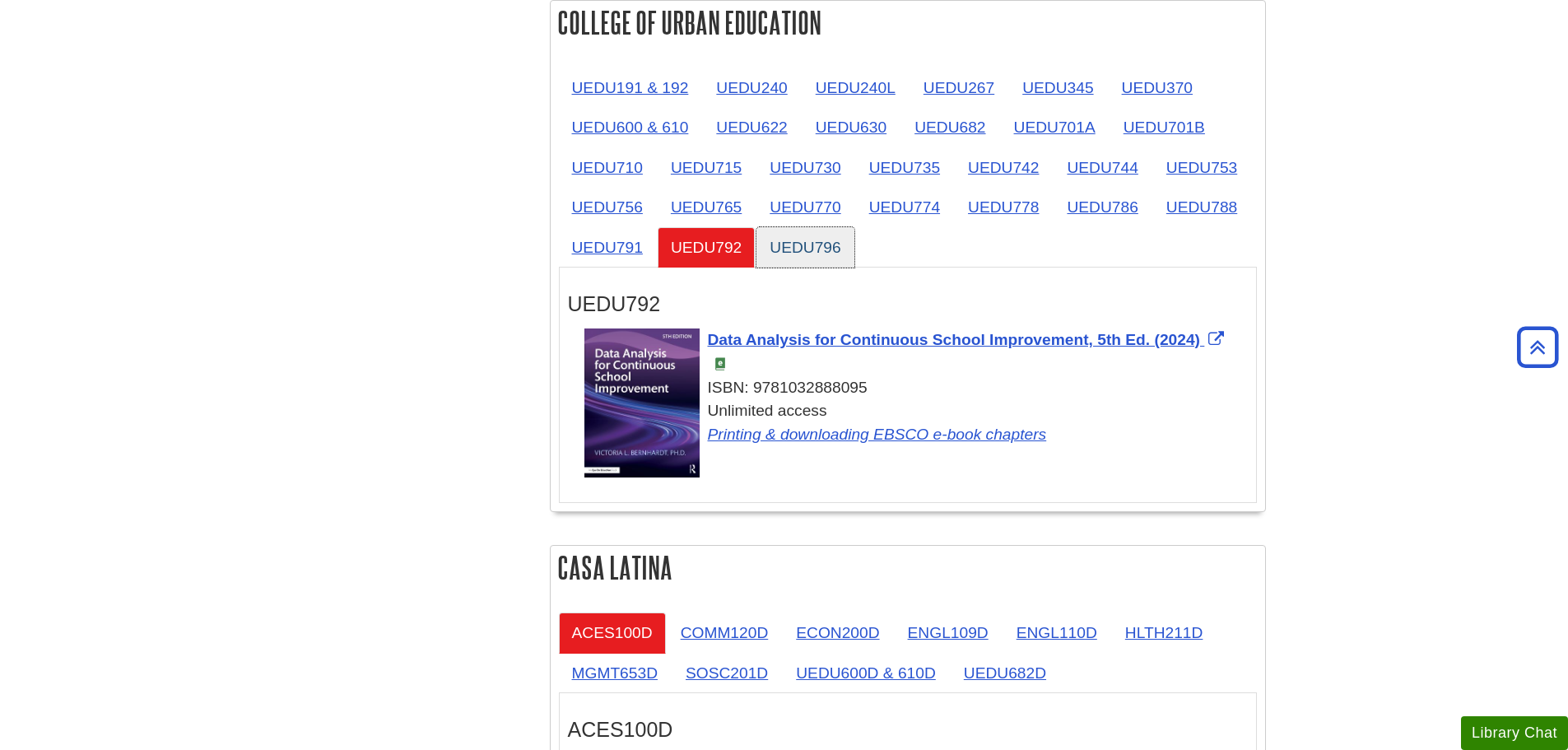
click at [817, 242] on link "UEDU796" at bounding box center [805, 247] width 98 height 41
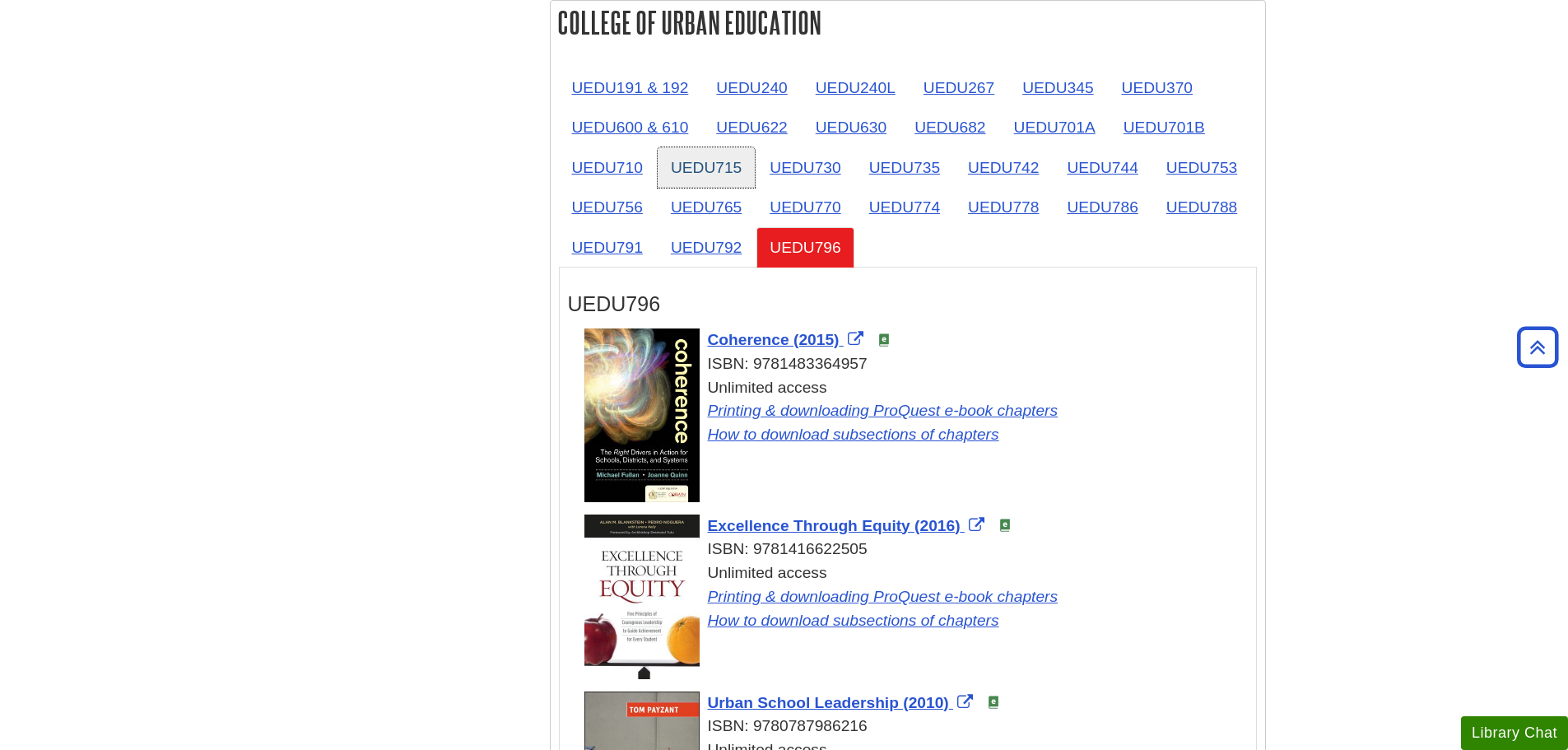
click at [721, 162] on link "UEDU715" at bounding box center [707, 167] width 98 height 41
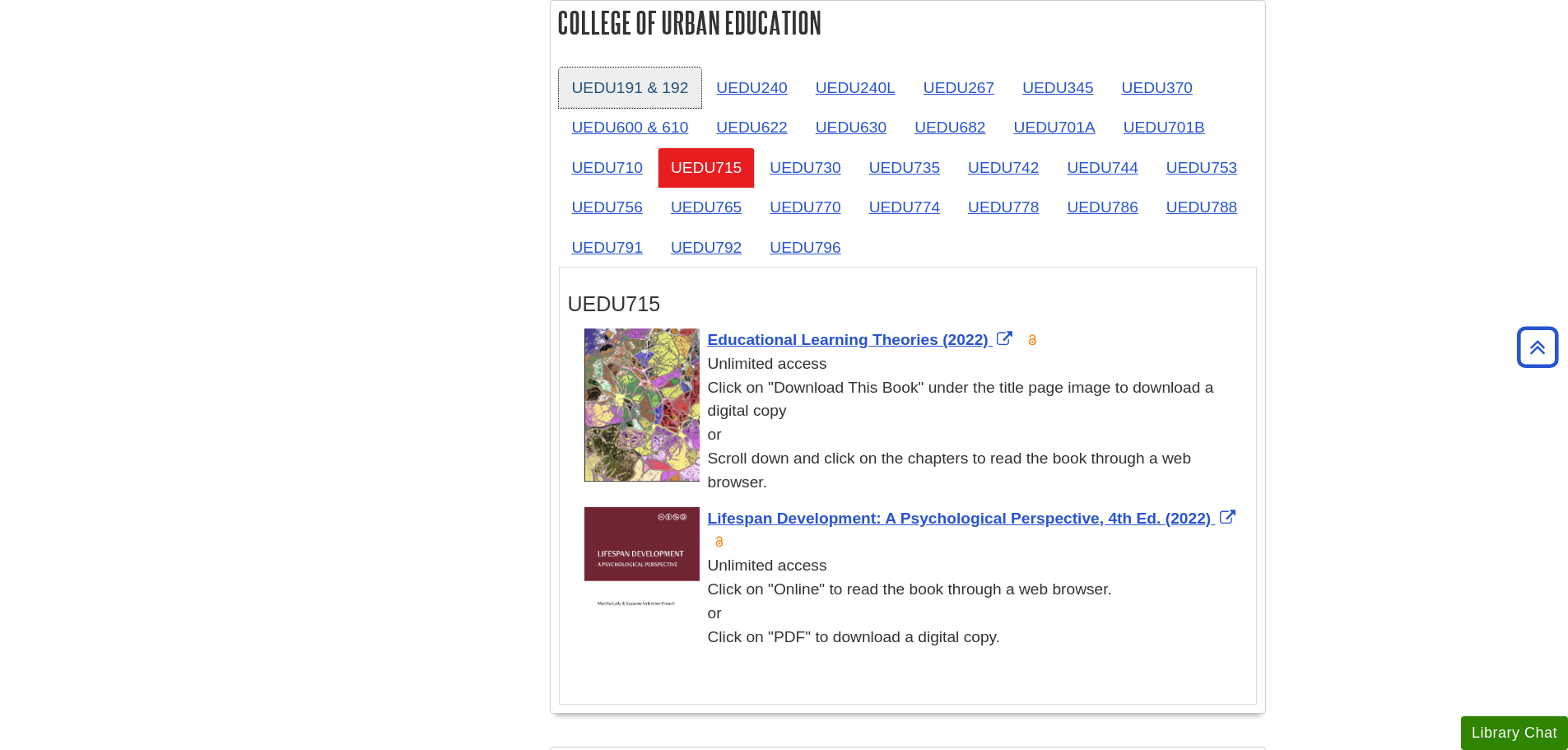
click at [610, 86] on link "UEDU191 & 192" at bounding box center [631, 88] width 143 height 41
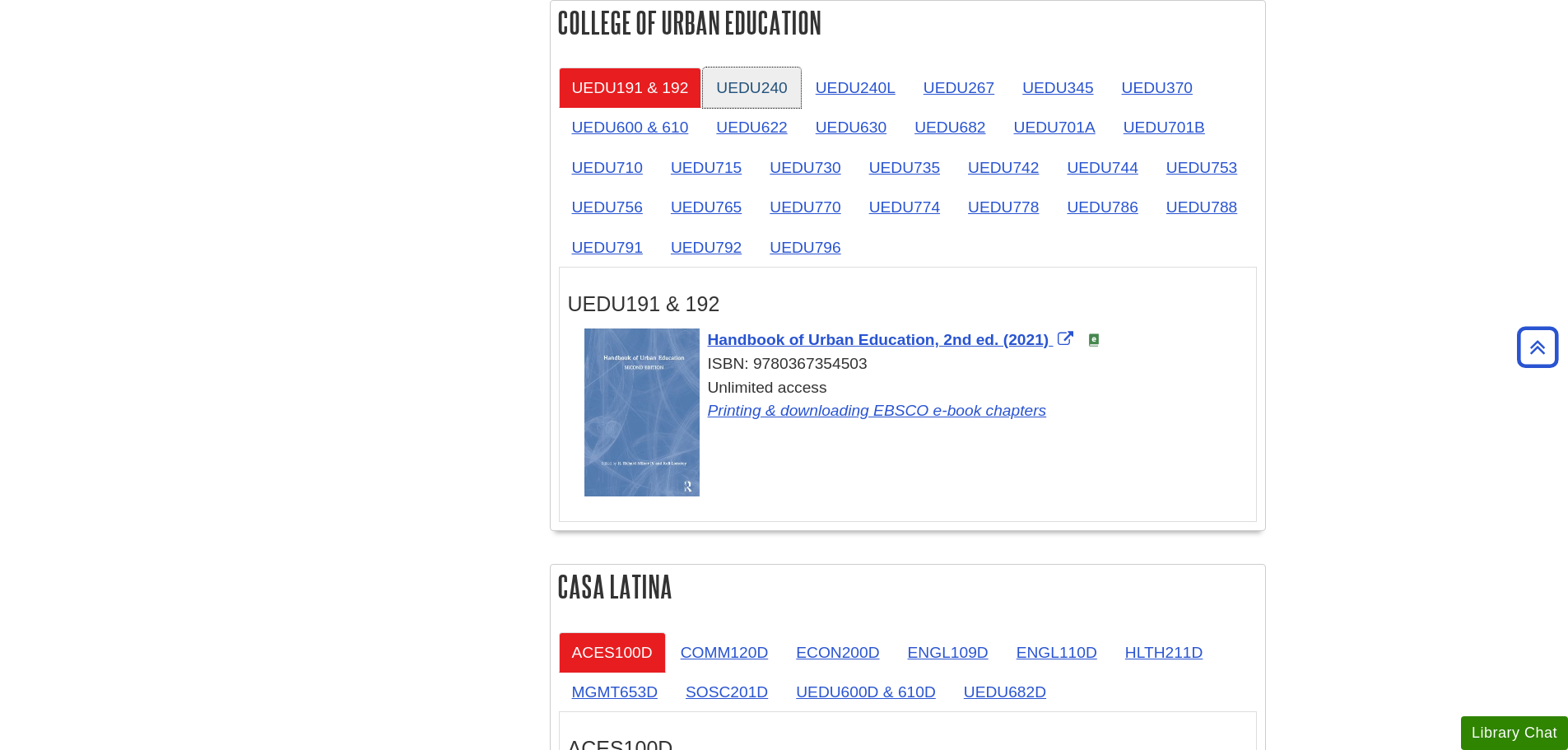
click at [781, 95] on link "UEDU240" at bounding box center [752, 88] width 98 height 41
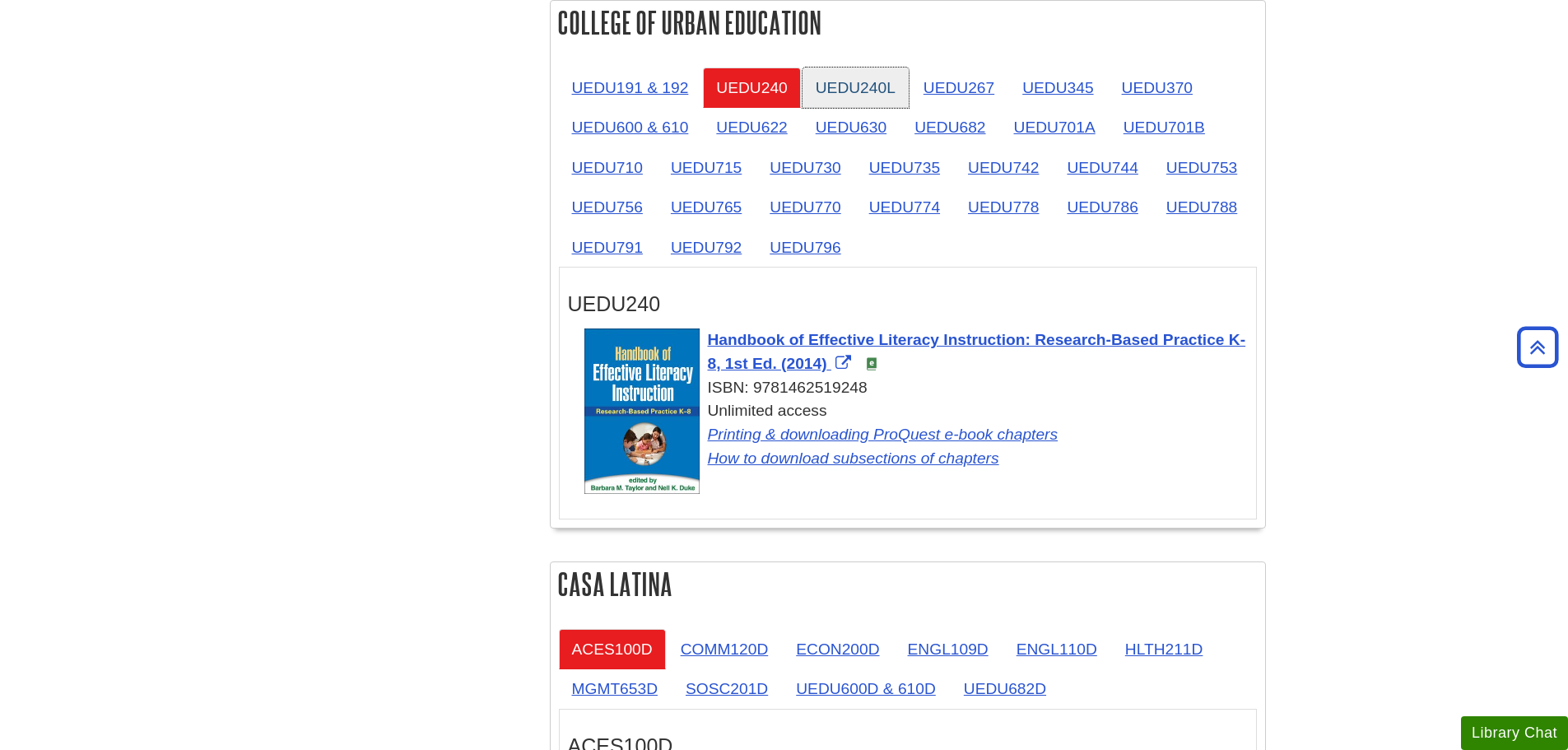
click at [871, 95] on link "UEDU240L" at bounding box center [855, 88] width 107 height 41
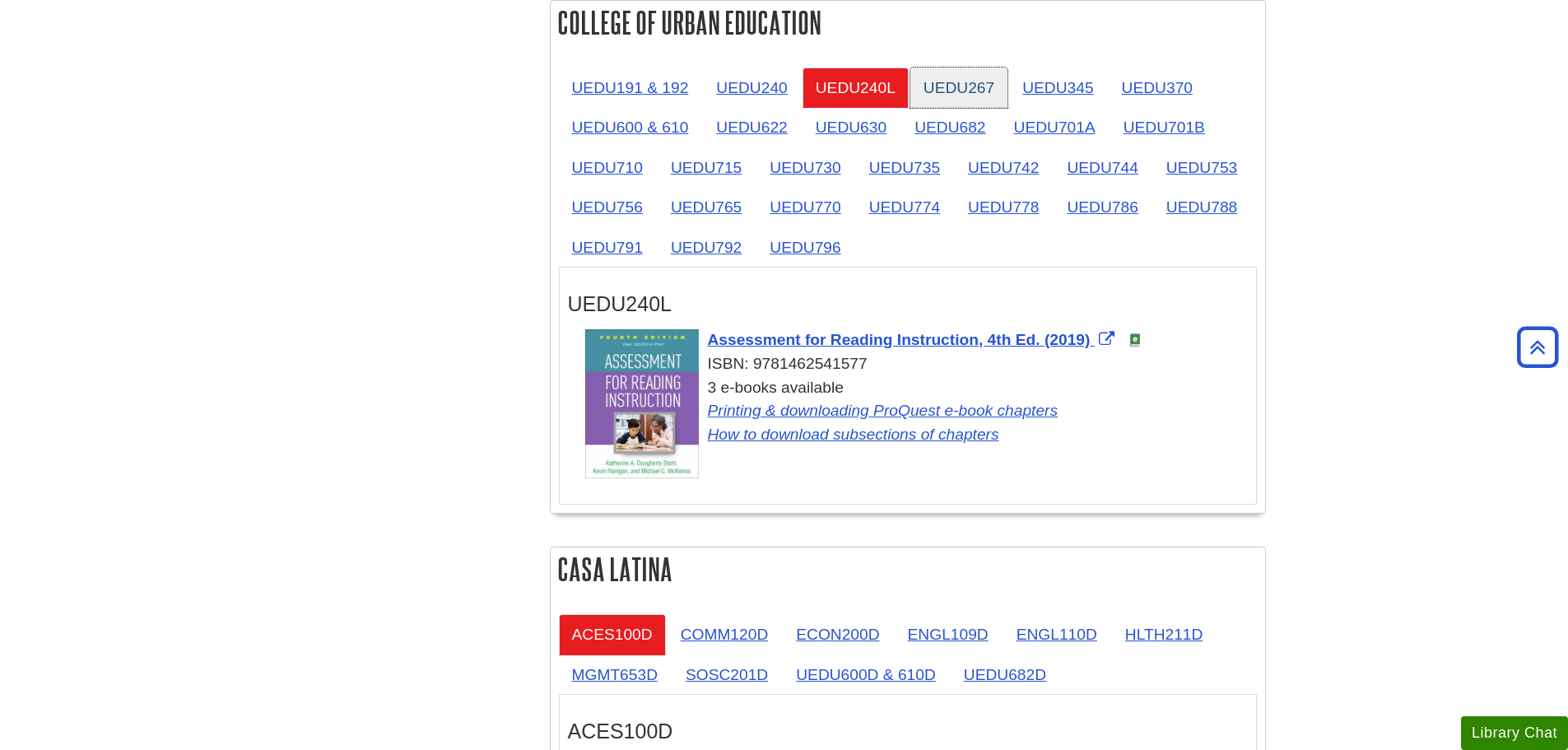
click at [964, 84] on link "UEDU267" at bounding box center [960, 88] width 98 height 41
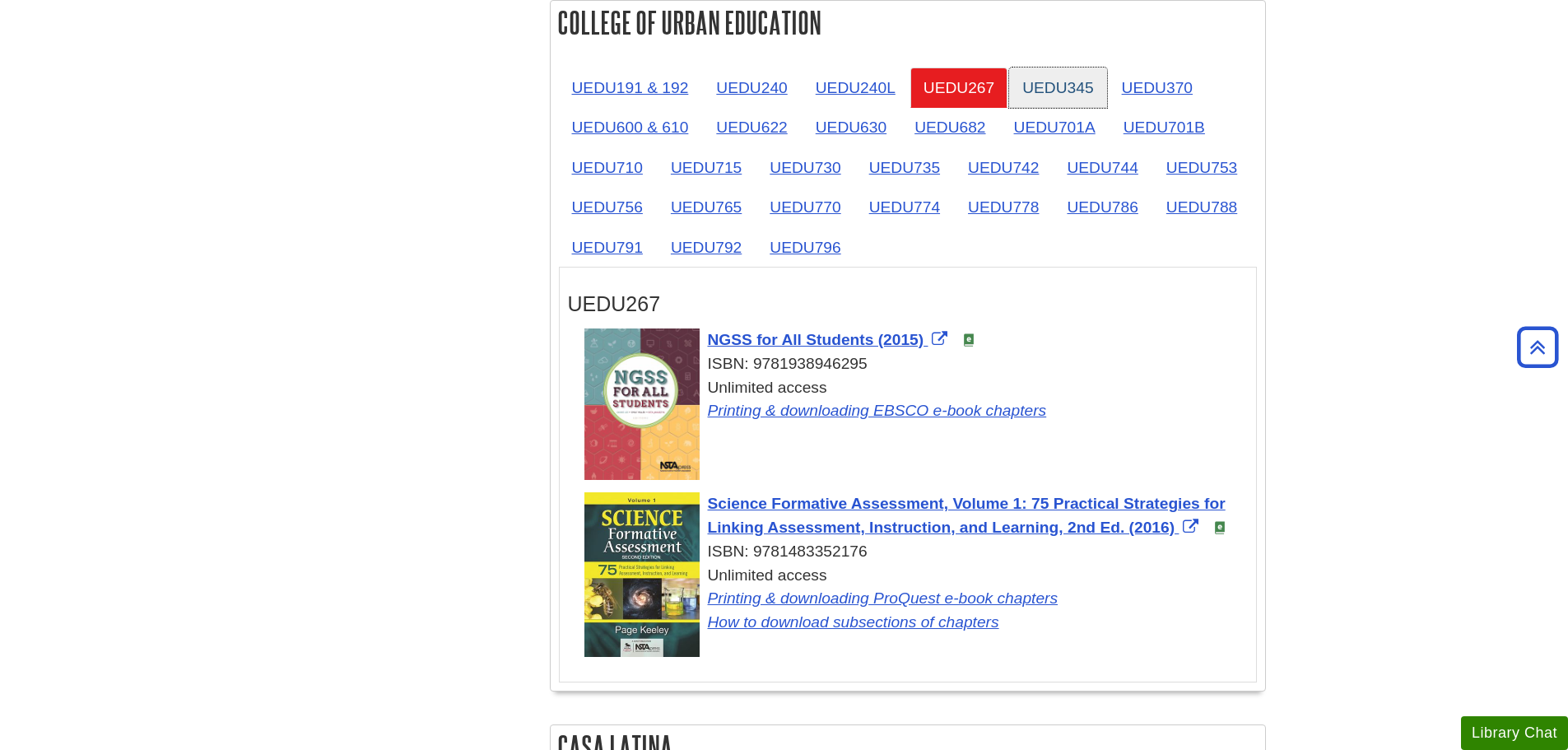
click at [1086, 87] on link "UEDU345" at bounding box center [1058, 88] width 98 height 41
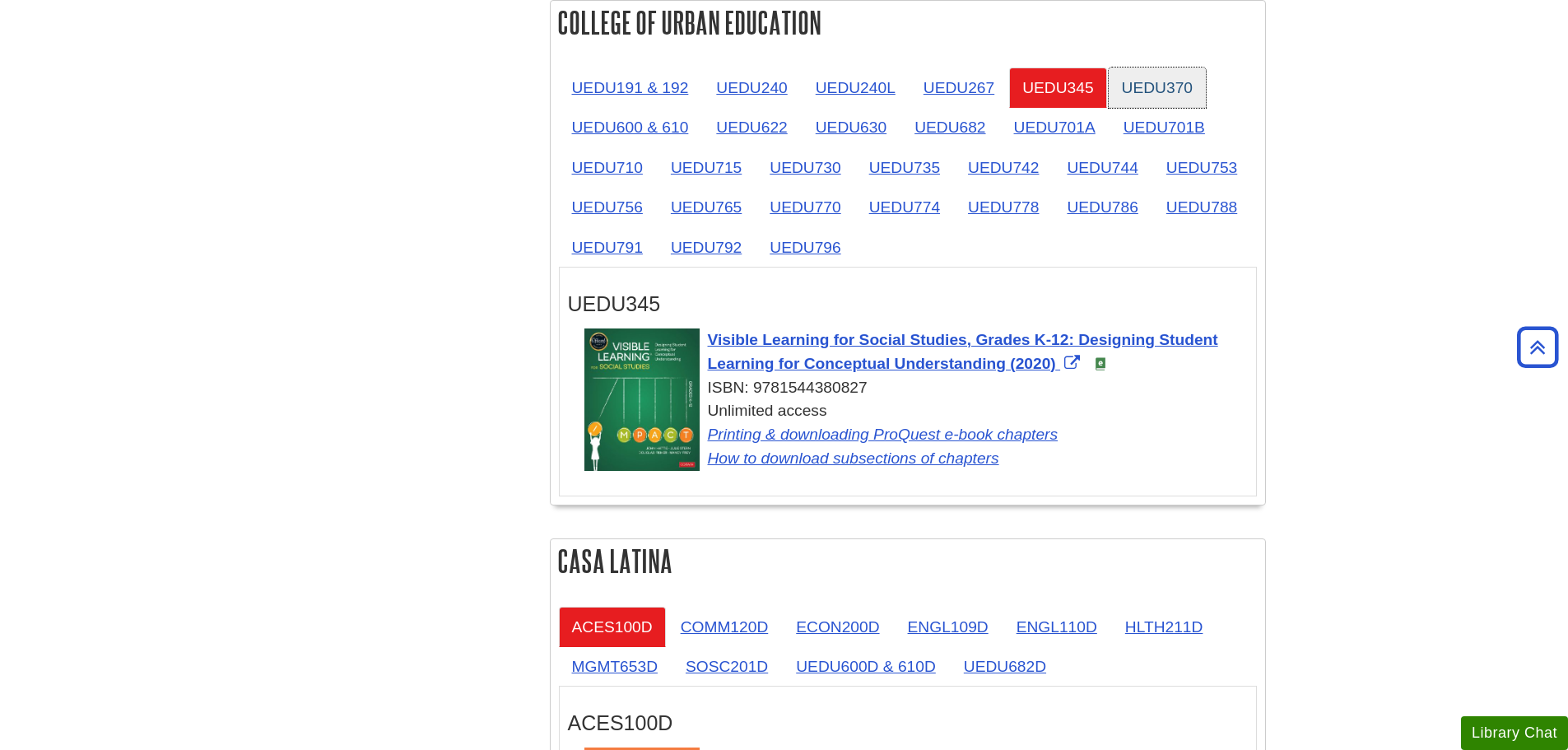
click at [1154, 80] on link "UEDU370" at bounding box center [1158, 88] width 98 height 41
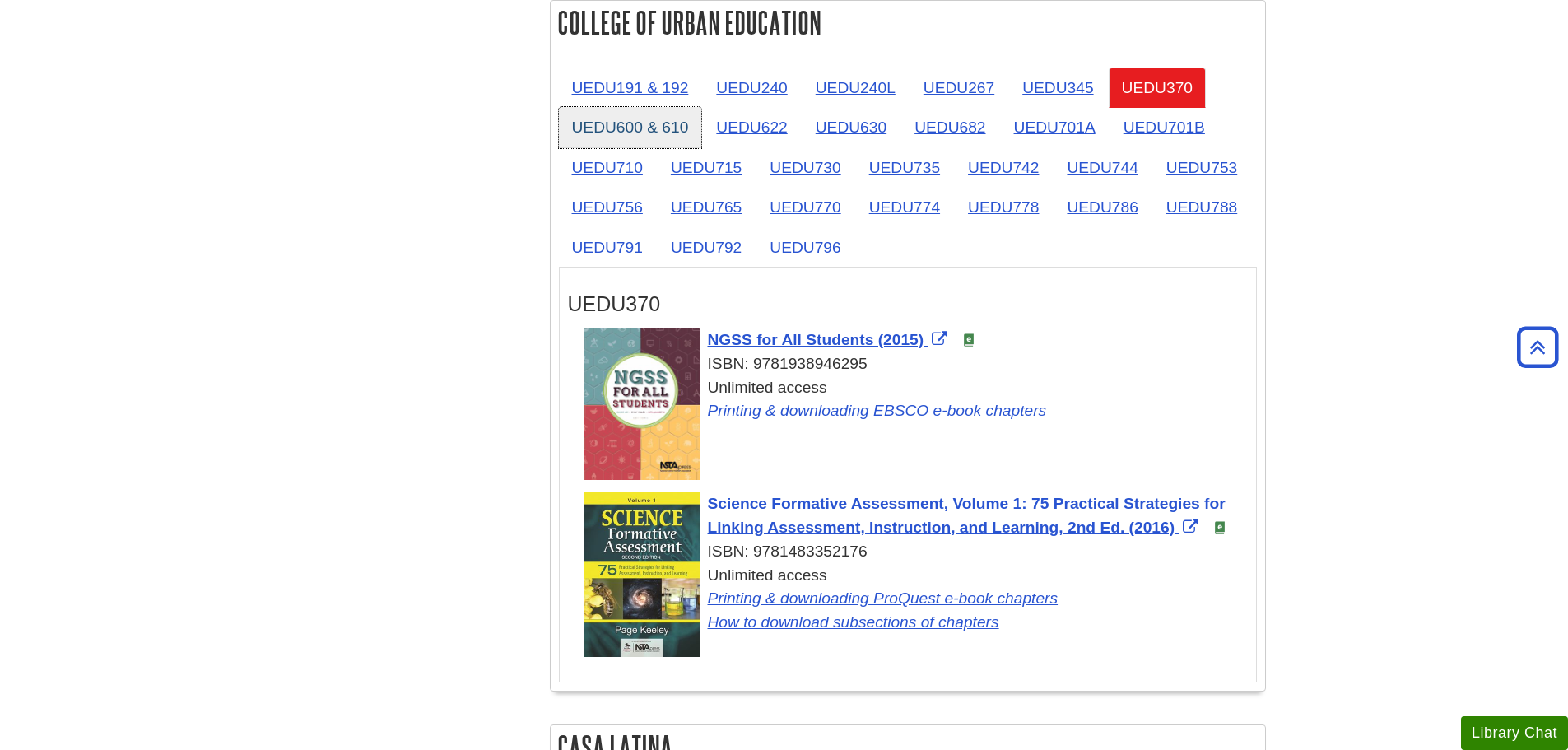
click at [667, 122] on link "UEDU600 & 610" at bounding box center [631, 127] width 143 height 41
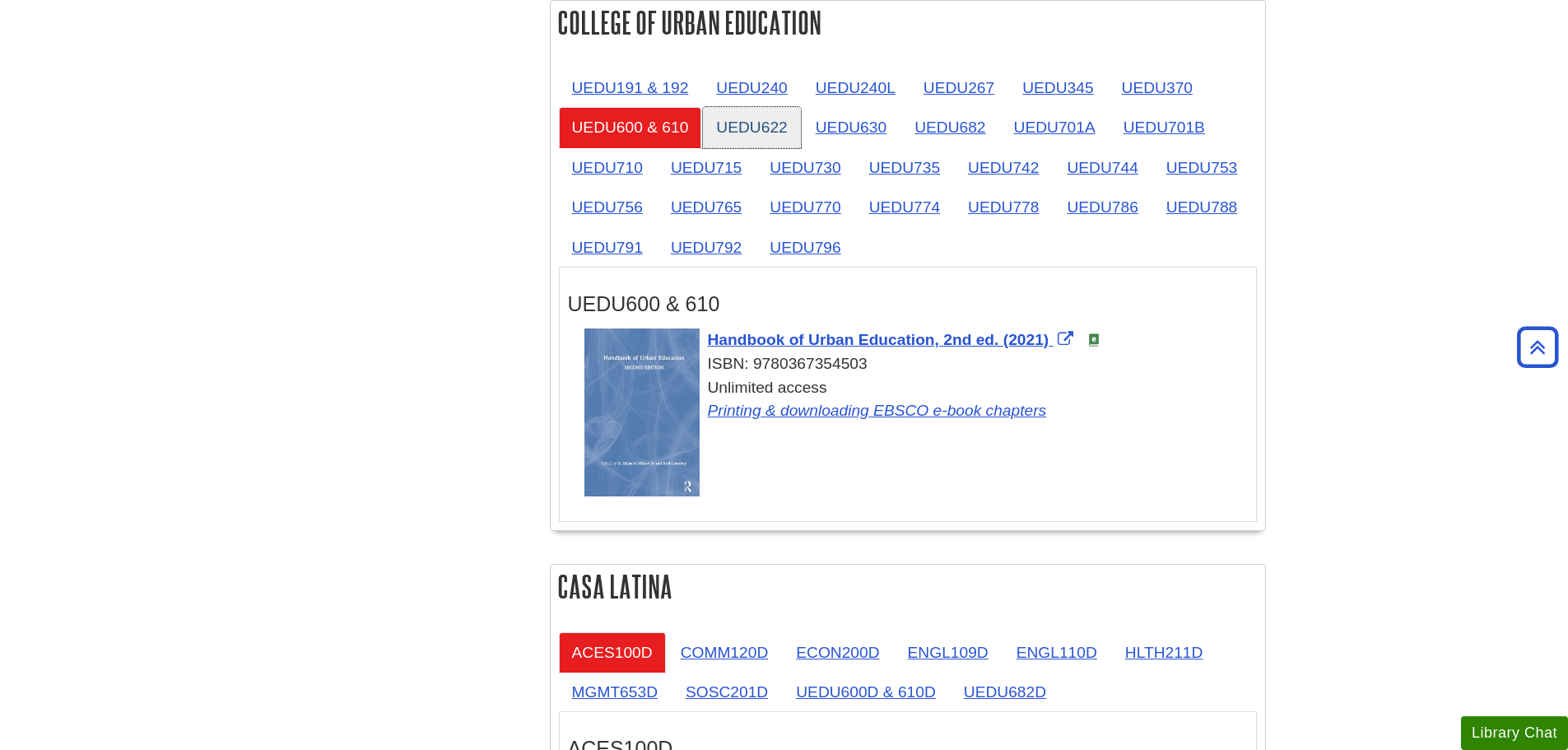
click at [773, 122] on link "UEDU622" at bounding box center [752, 127] width 98 height 41
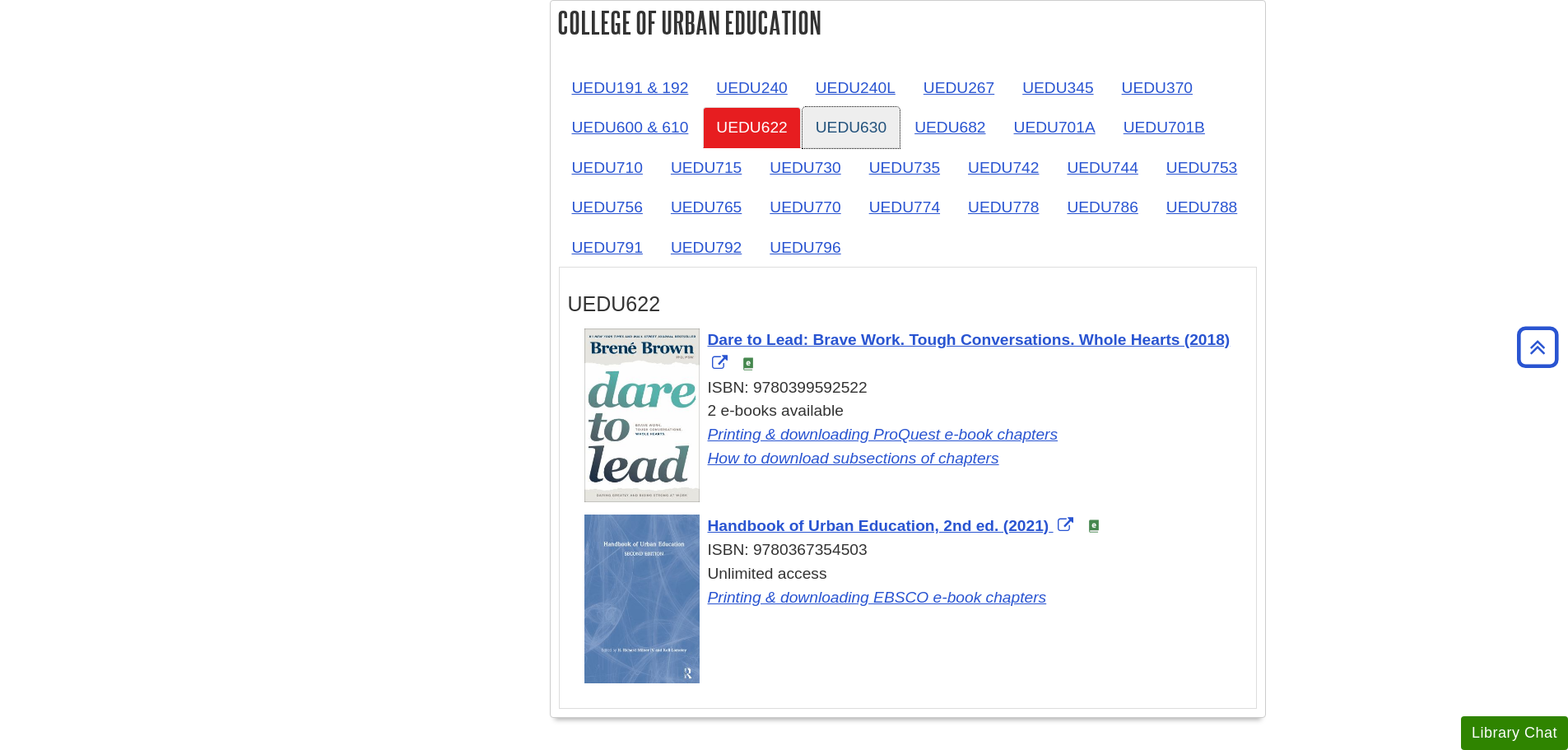
click at [883, 120] on link "UEDU630" at bounding box center [851, 127] width 98 height 41
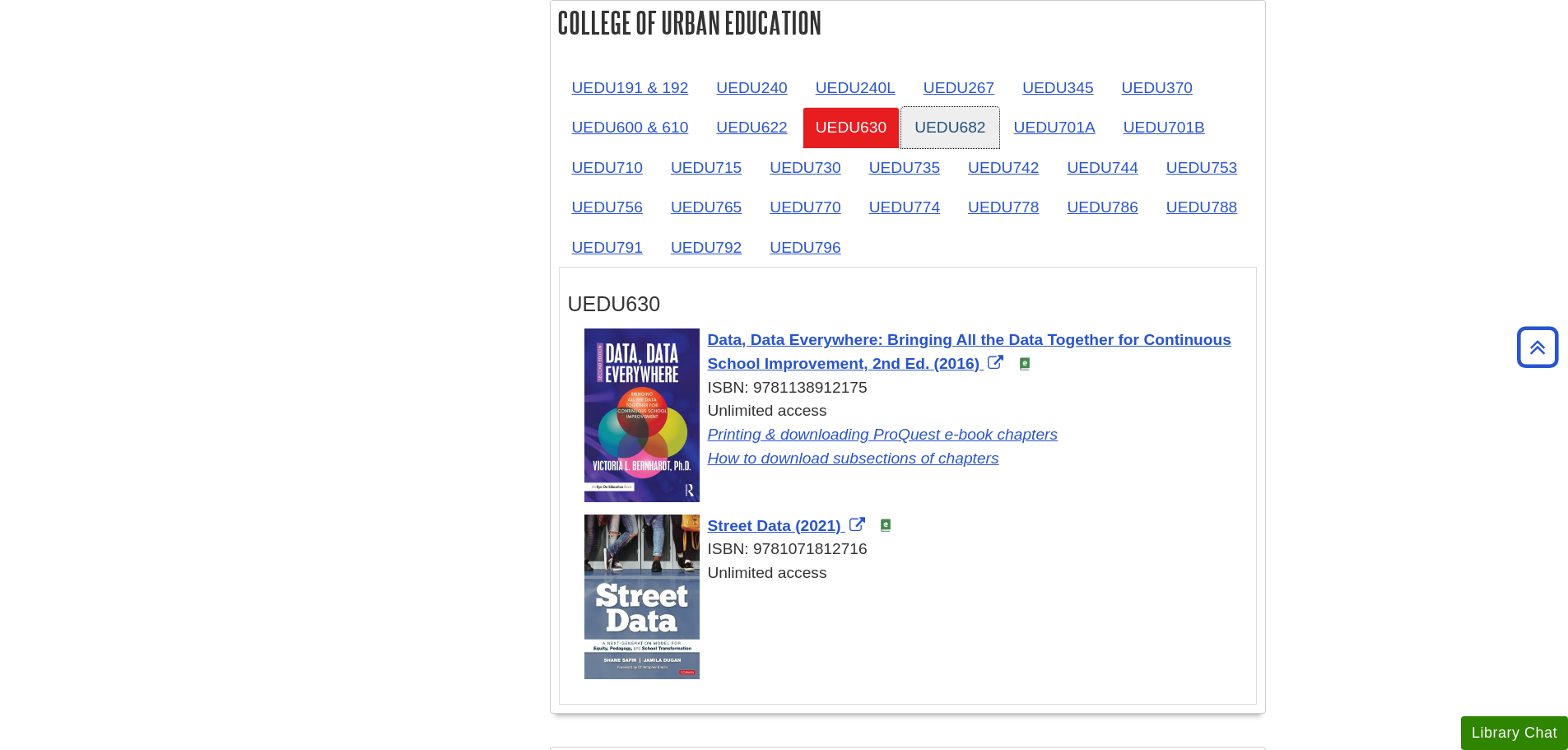
click at [970, 118] on link "UEDU682" at bounding box center [951, 127] width 98 height 41
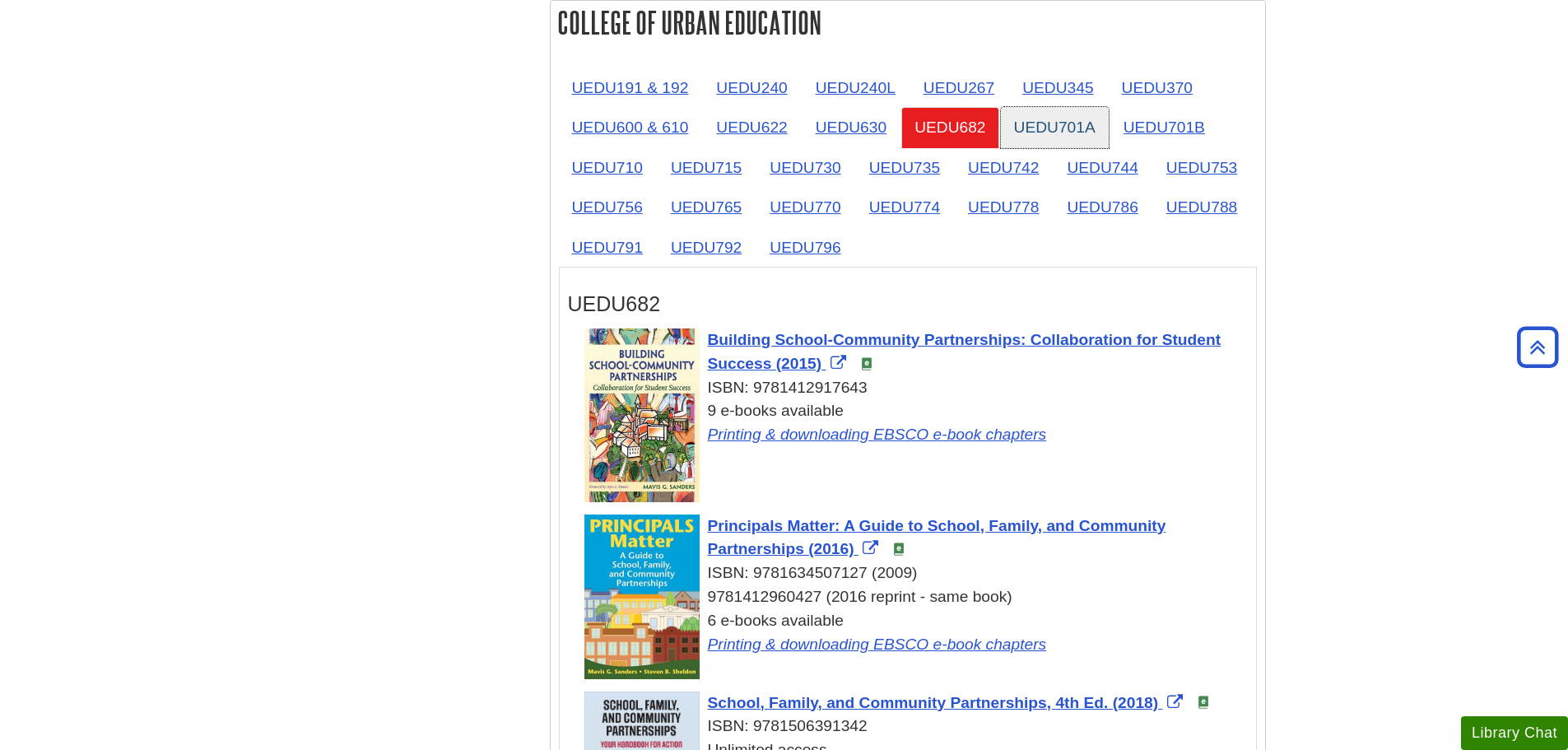
click at [1013, 118] on link "UEDU701A" at bounding box center [1055, 127] width 108 height 41
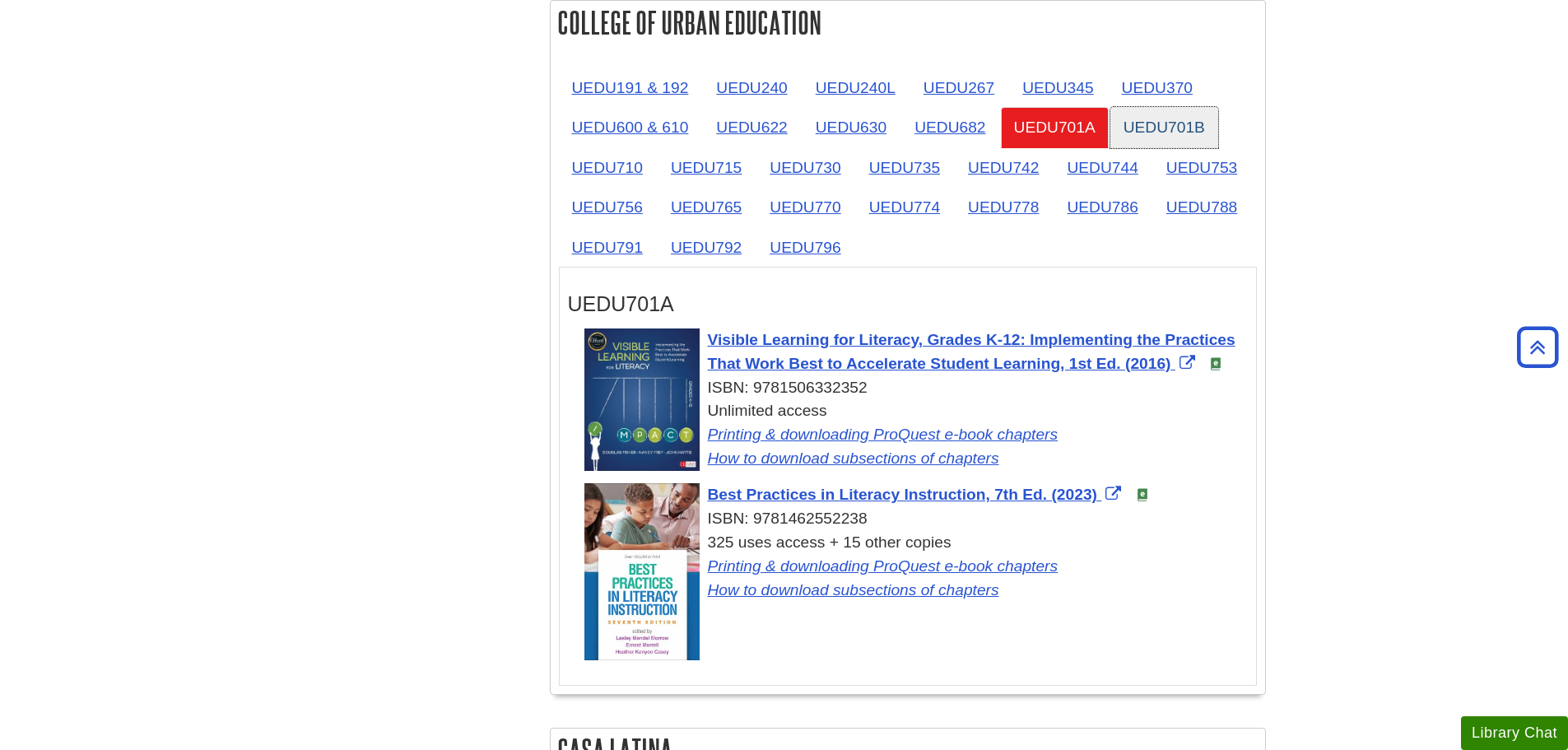
click at [1145, 119] on link "UEDU701B" at bounding box center [1165, 127] width 108 height 41
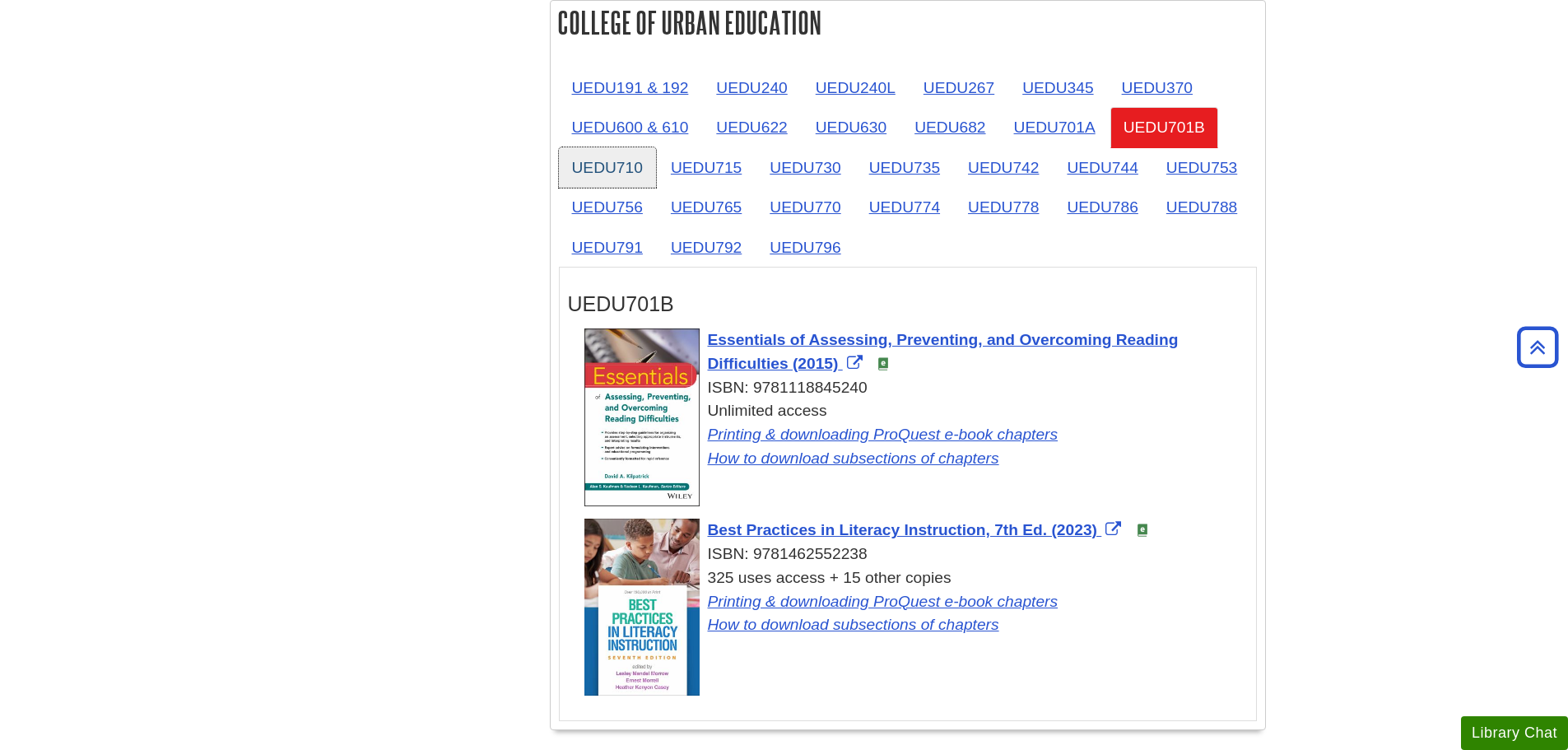
click at [601, 169] on link "UEDU710" at bounding box center [608, 167] width 98 height 41
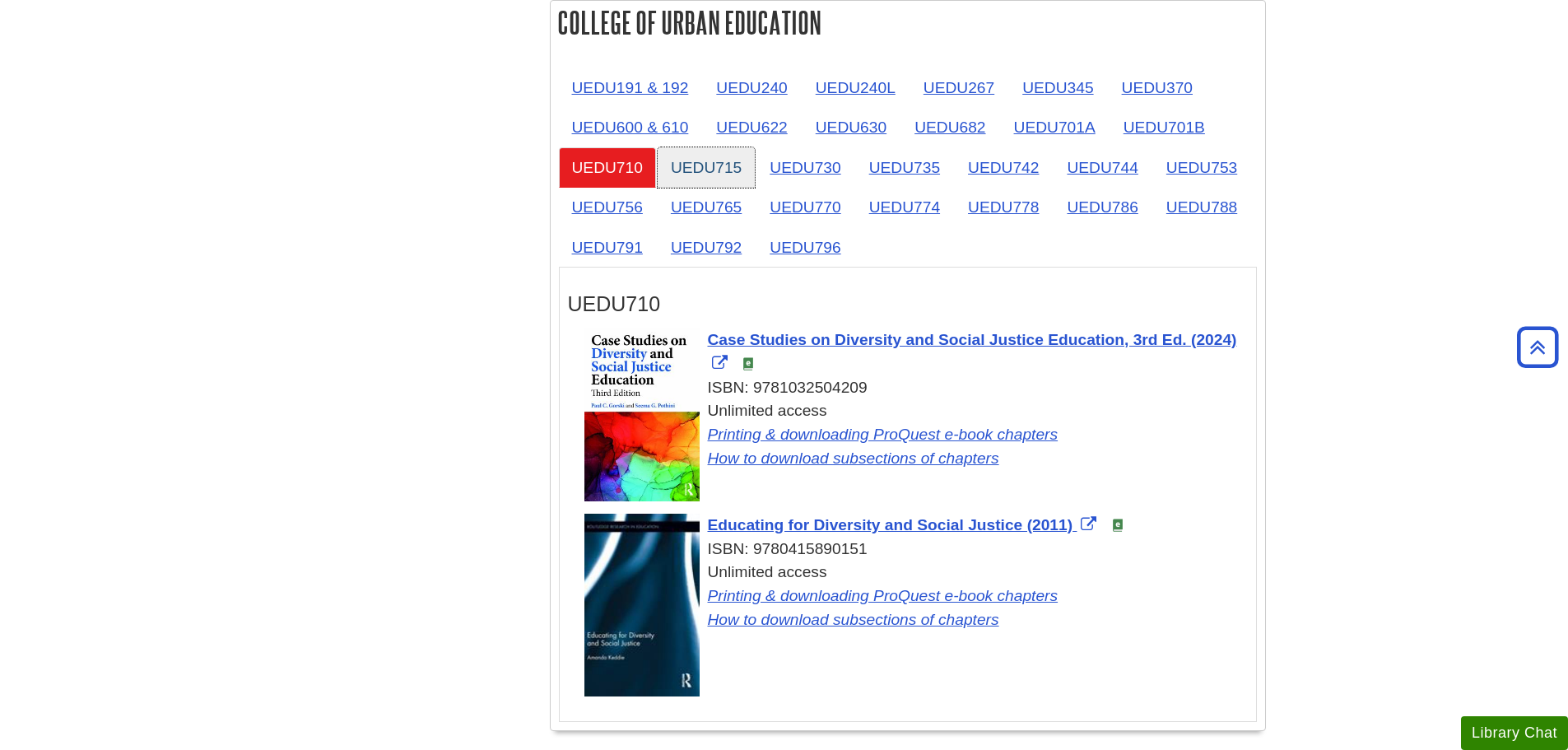
click at [709, 162] on link "UEDU715" at bounding box center [707, 167] width 98 height 41
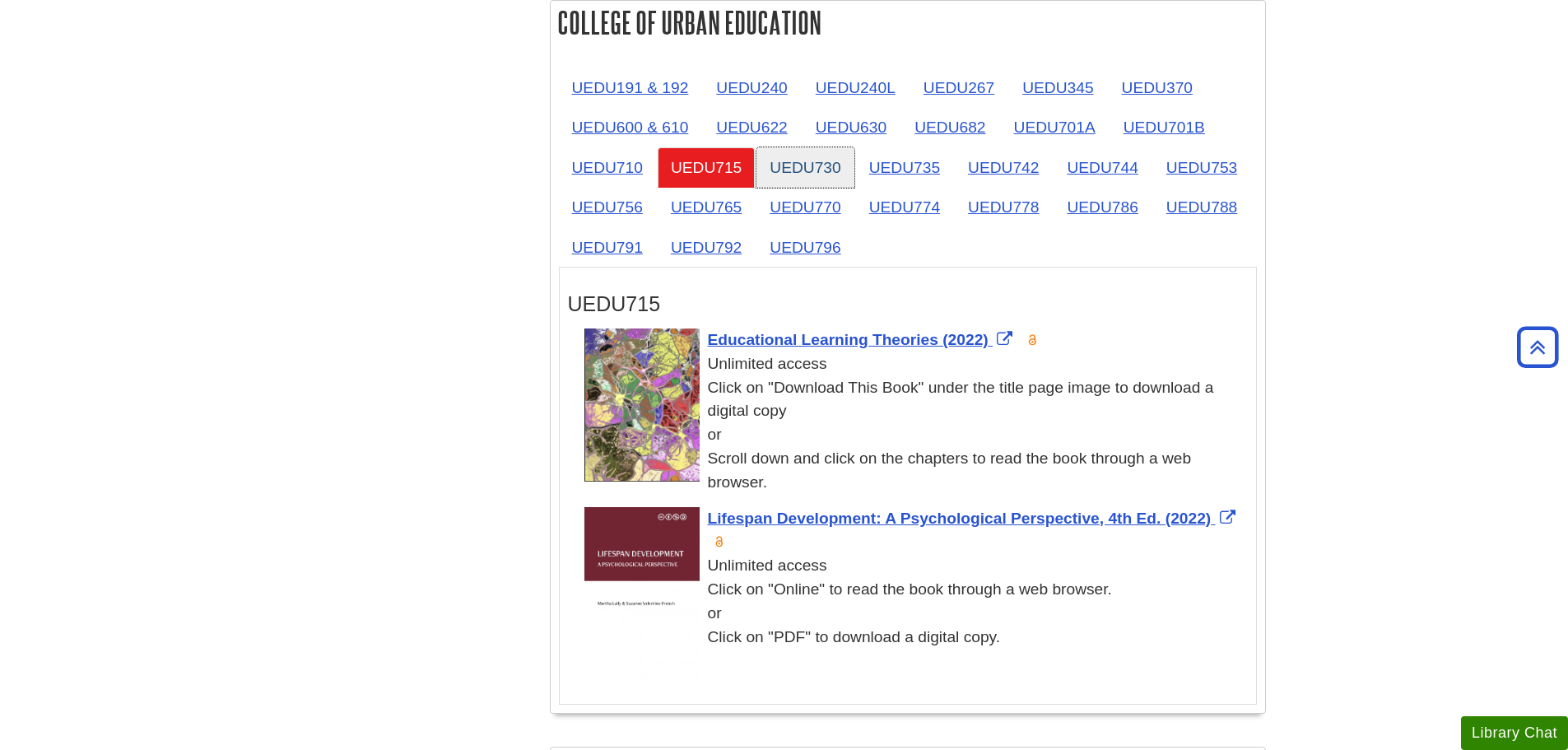
click at [783, 160] on link "UEDU730" at bounding box center [805, 167] width 98 height 41
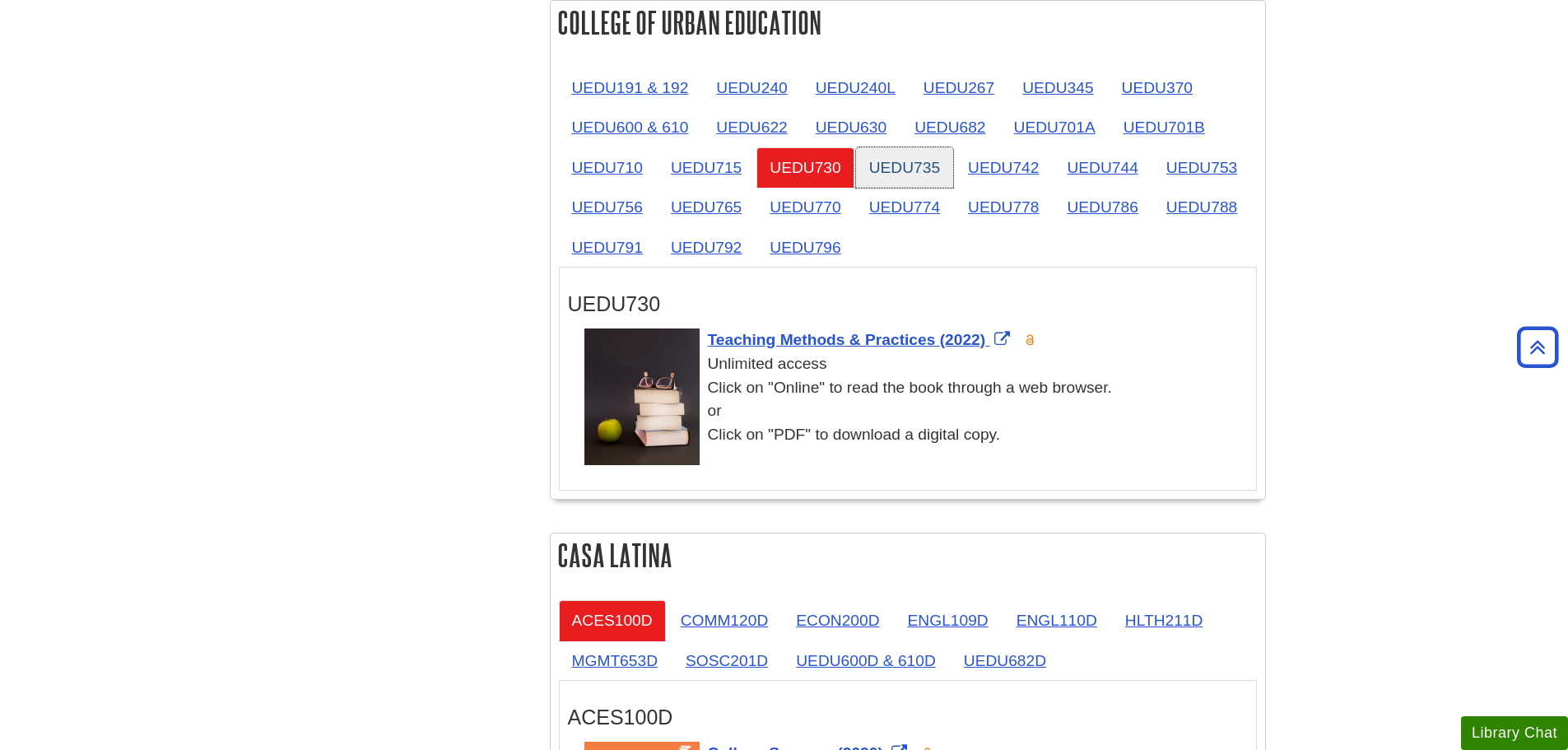
click at [880, 160] on link "UEDU735" at bounding box center [905, 167] width 98 height 41
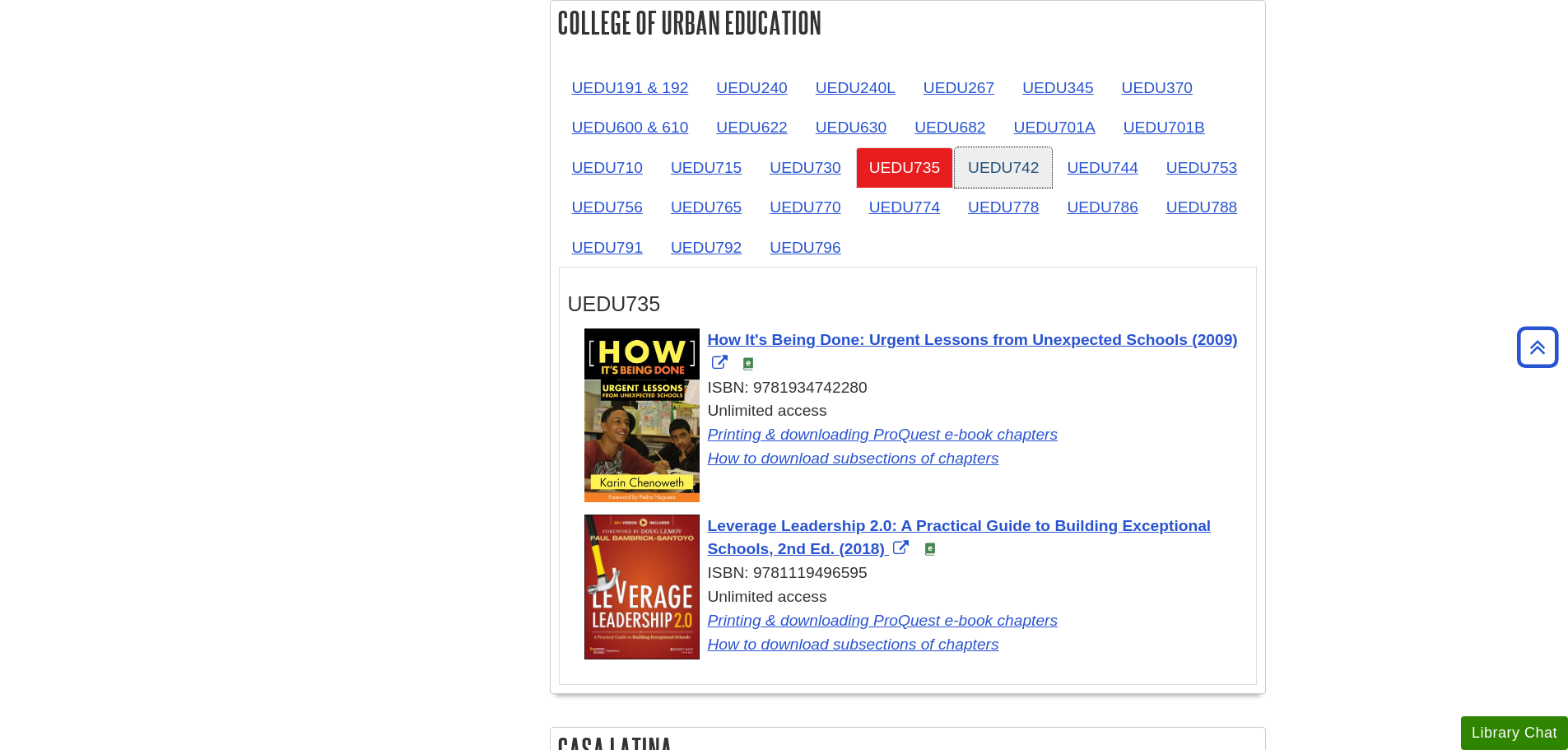
click at [1031, 159] on link "UEDU742" at bounding box center [1004, 167] width 98 height 41
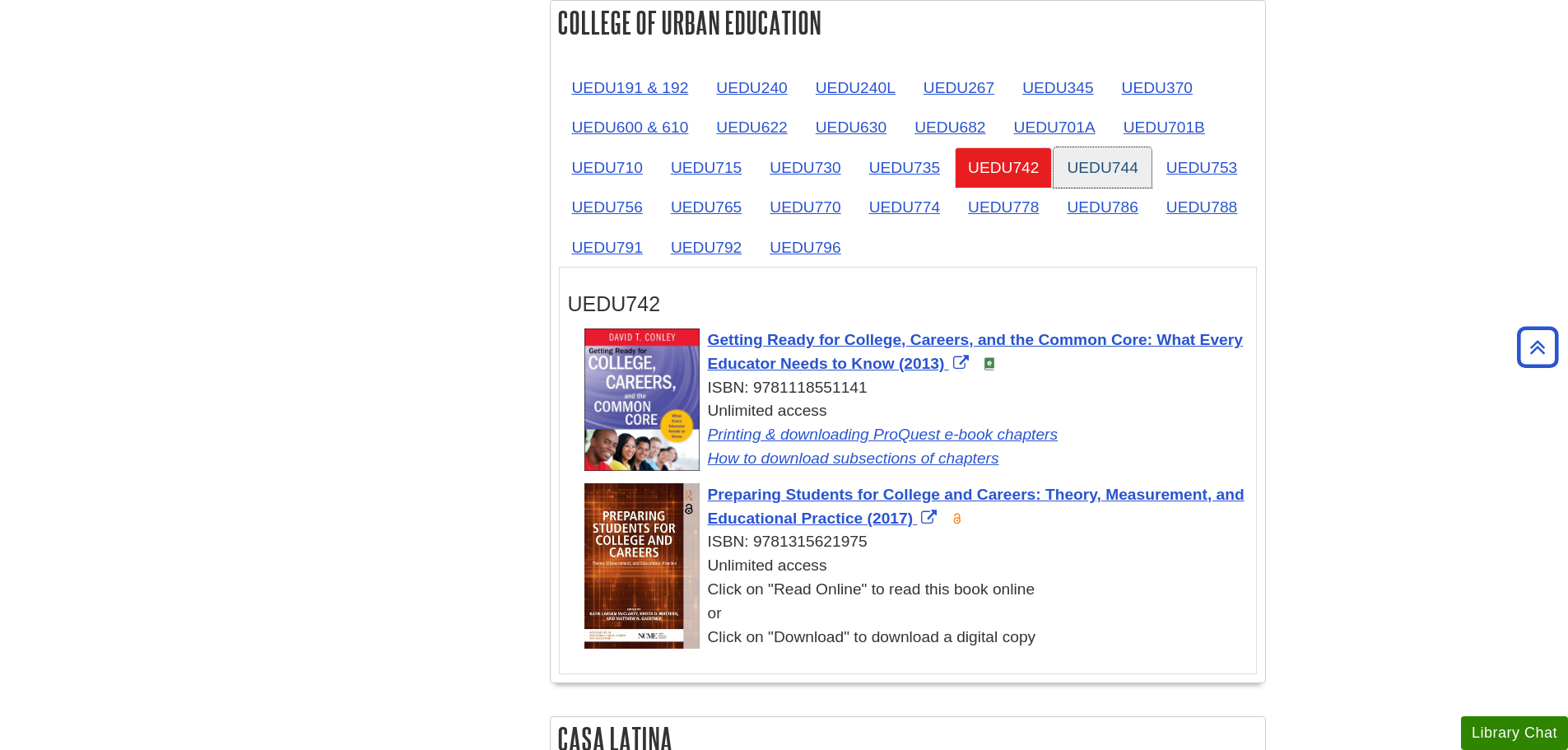
click at [1087, 164] on link "UEDU744" at bounding box center [1103, 167] width 98 height 41
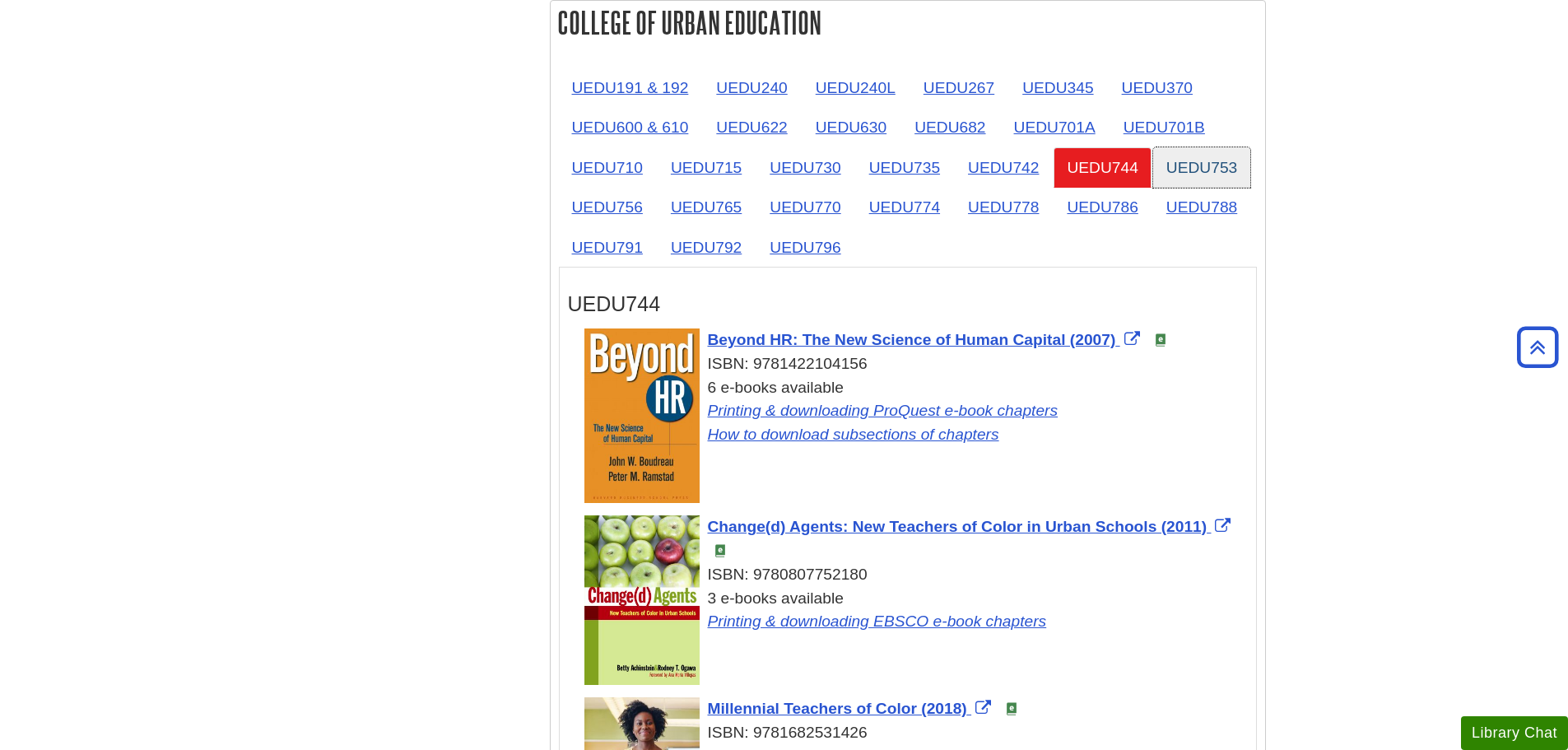
click at [1215, 166] on link "UEDU753" at bounding box center [1203, 167] width 98 height 41
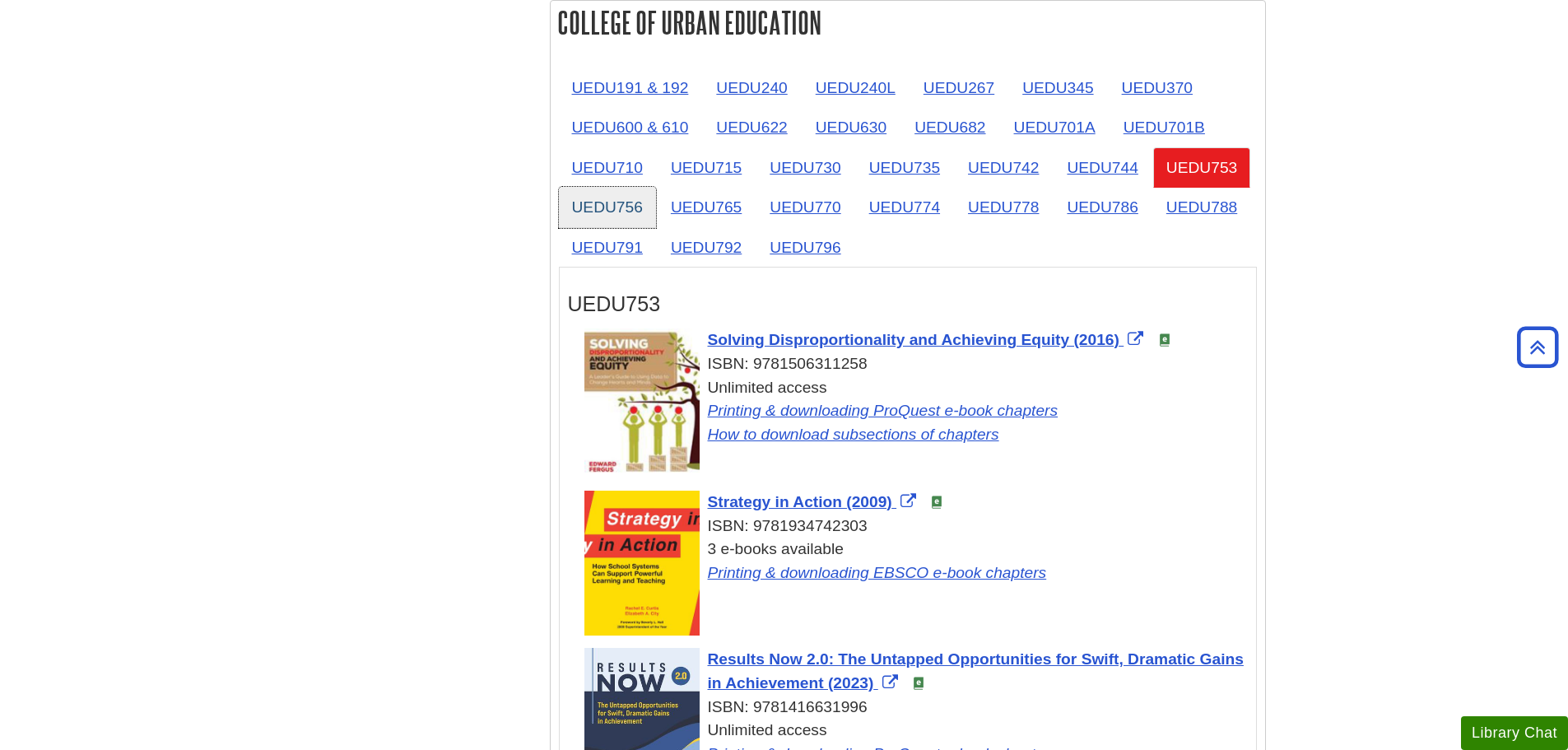
click at [596, 199] on link "UEDU756" at bounding box center [608, 207] width 98 height 41
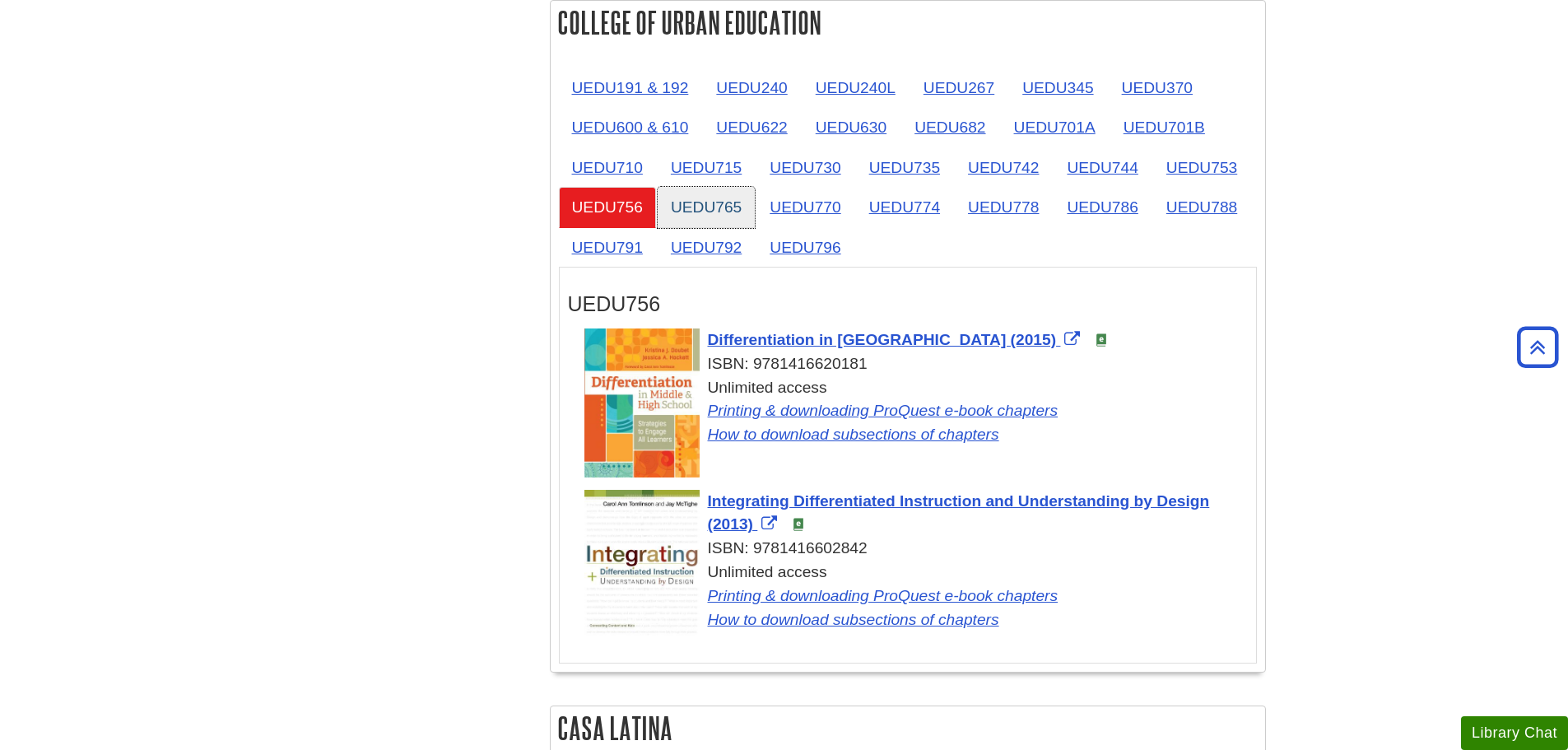
click at [693, 202] on link "UEDU765" at bounding box center [707, 207] width 98 height 41
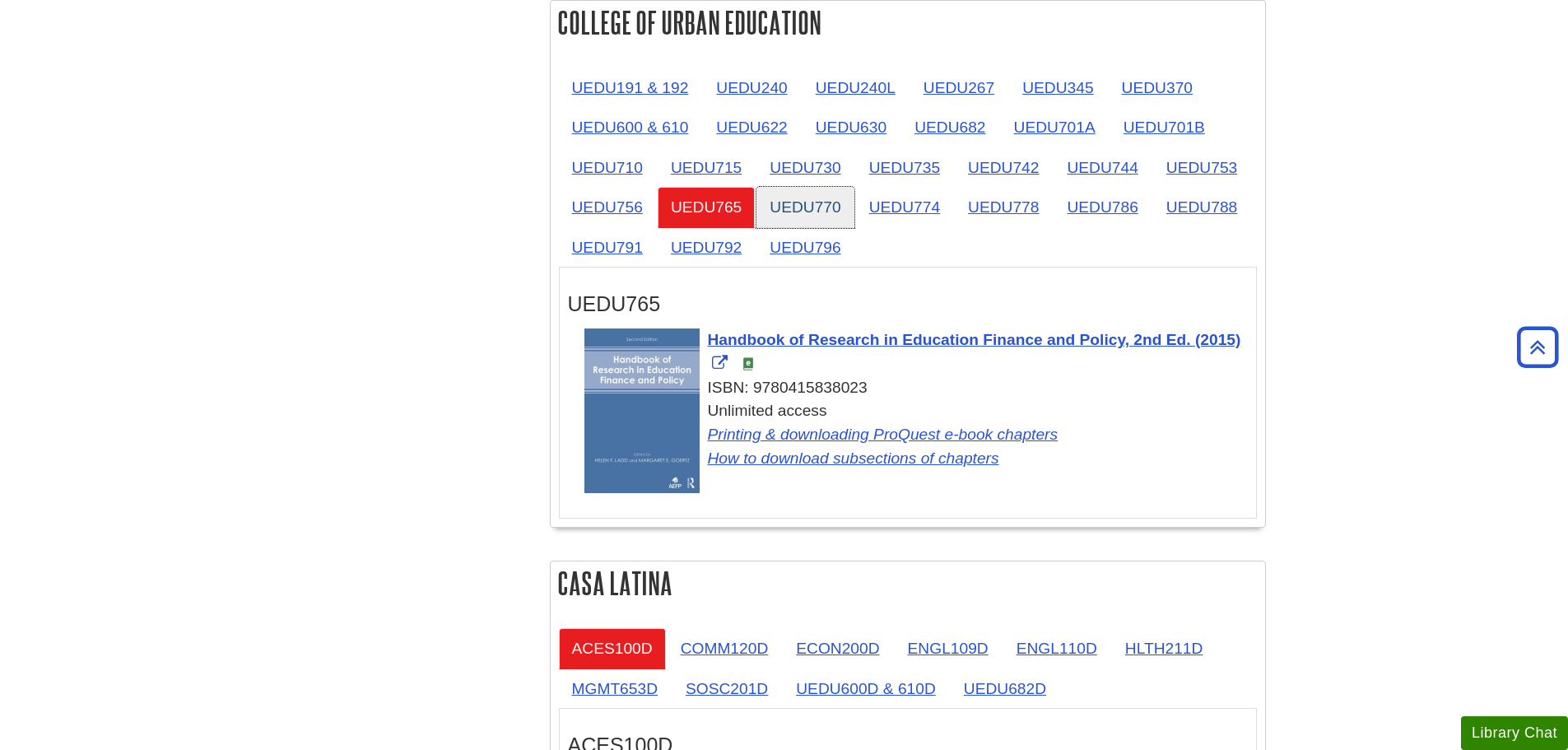
click at [806, 202] on link "UEDU770" at bounding box center [805, 207] width 98 height 41
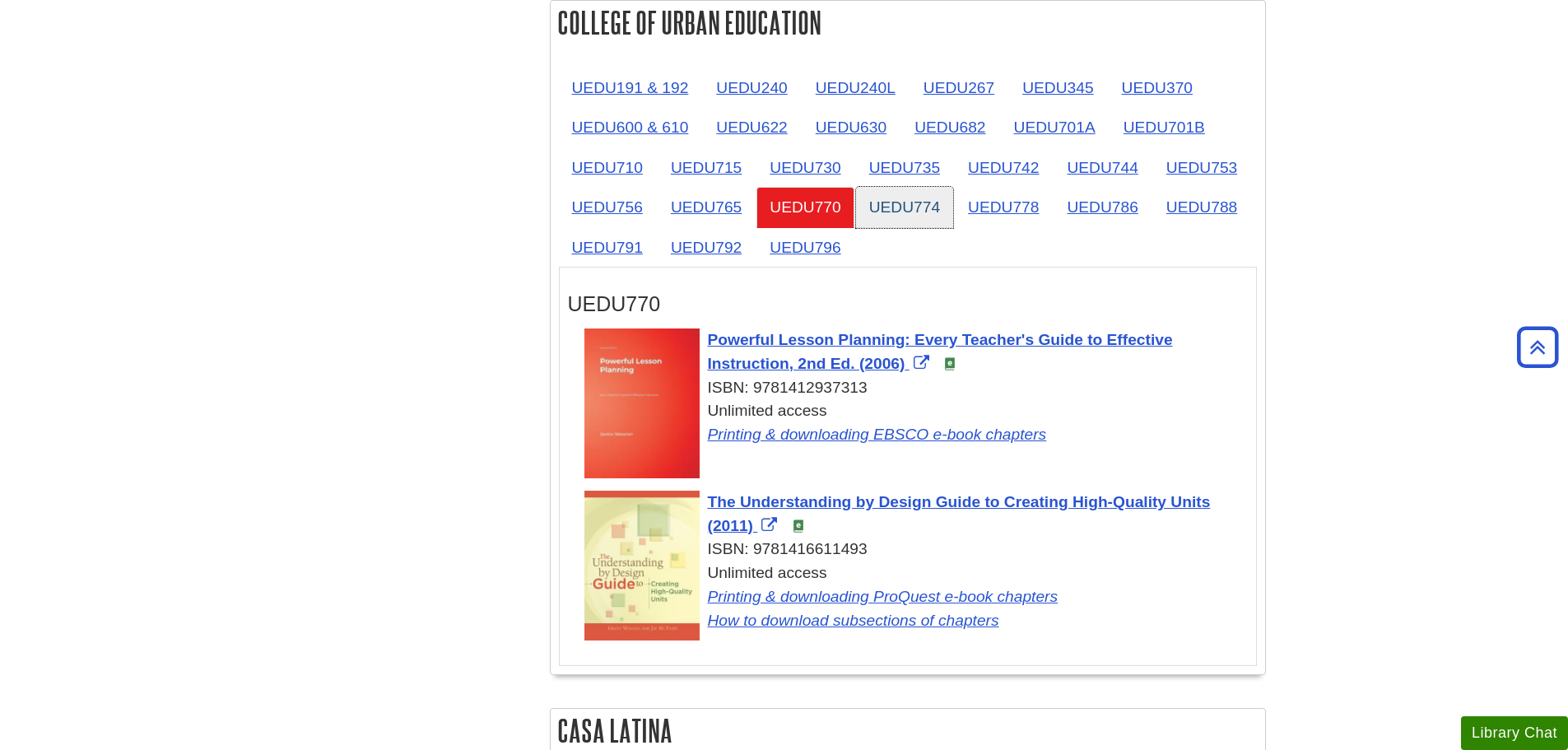
click at [928, 198] on link "UEDU774" at bounding box center [905, 207] width 98 height 41
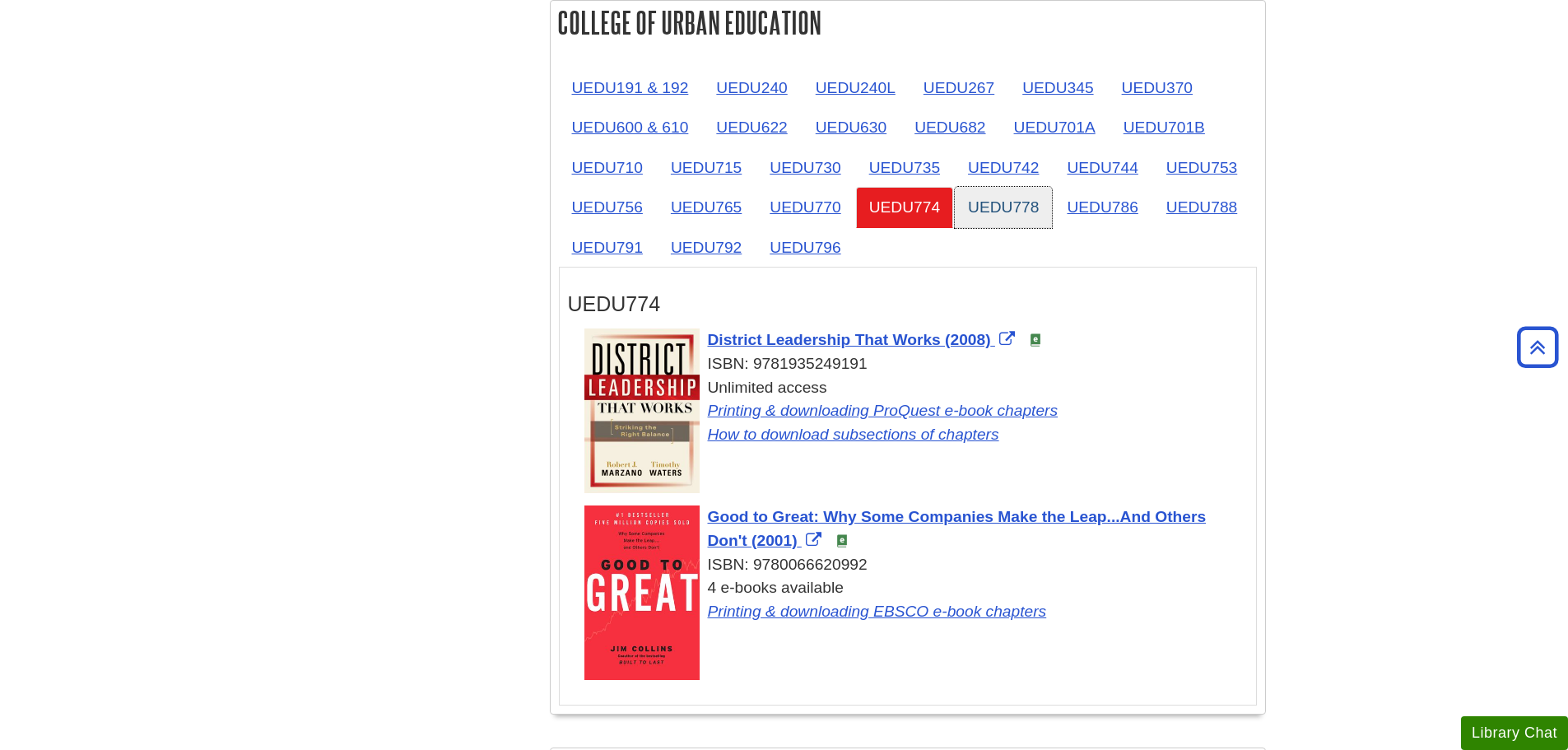
click at [975, 202] on link "UEDU778" at bounding box center [1004, 207] width 98 height 41
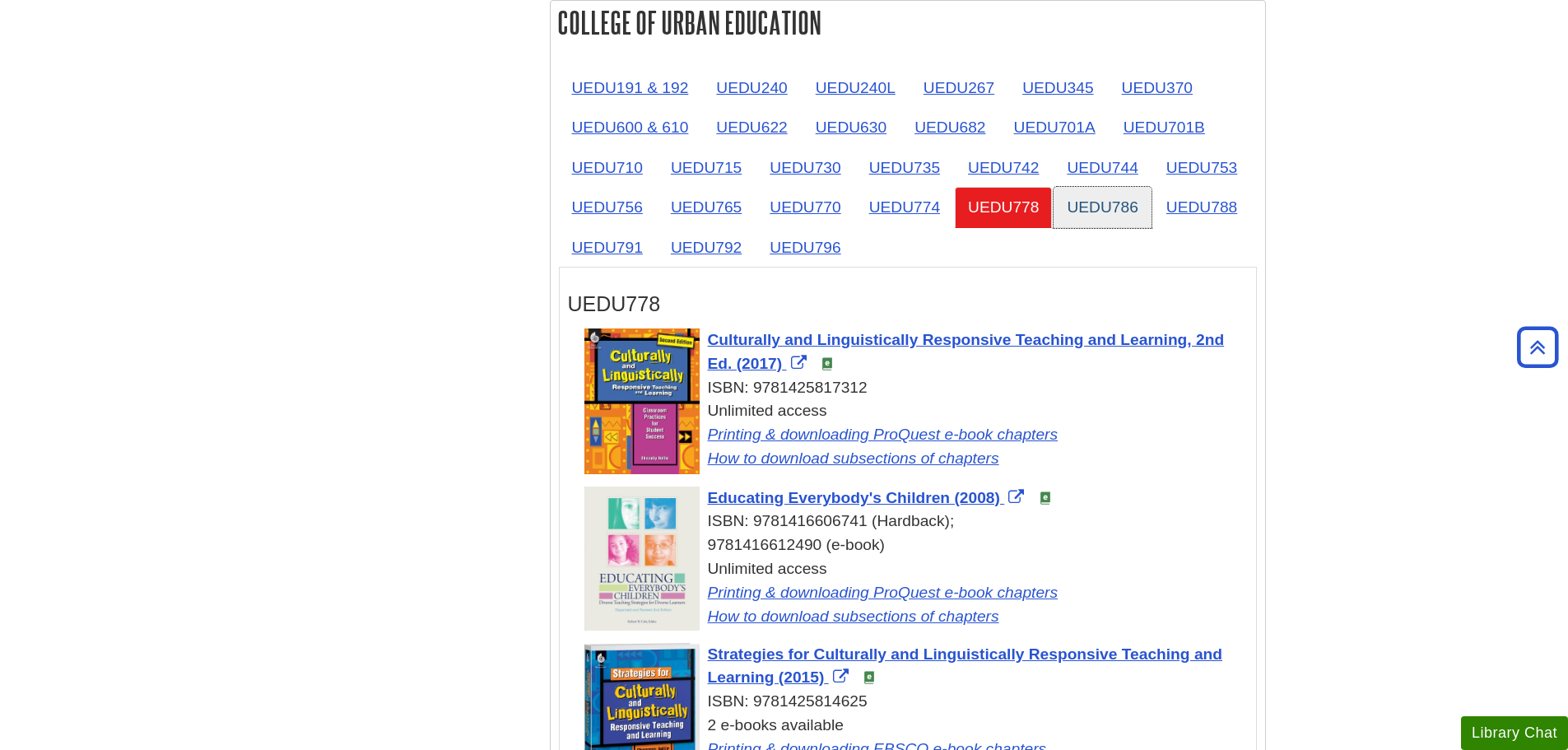
click at [1078, 224] on link "UEDU786" at bounding box center [1103, 207] width 98 height 41
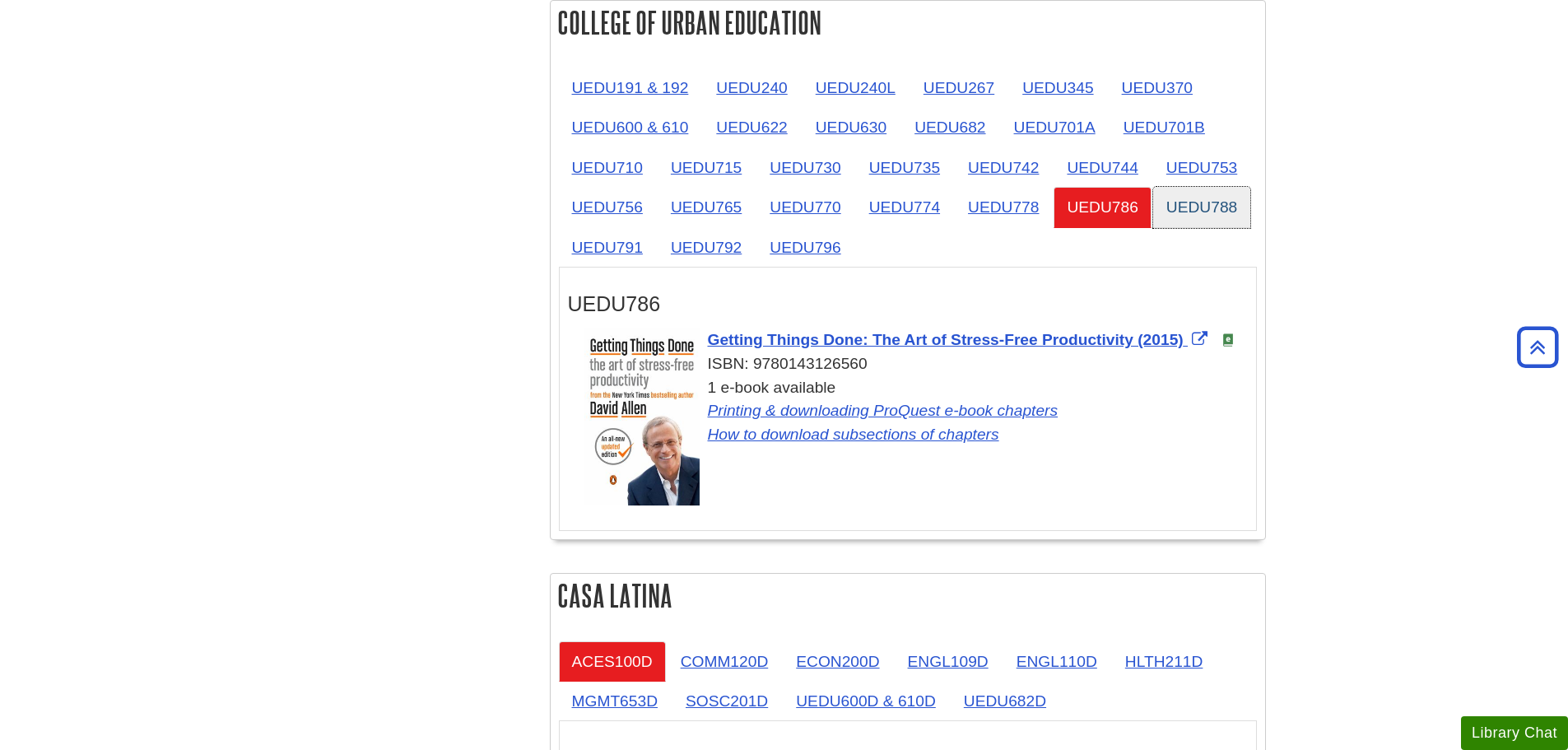
click at [1191, 215] on link "UEDU788" at bounding box center [1203, 207] width 98 height 41
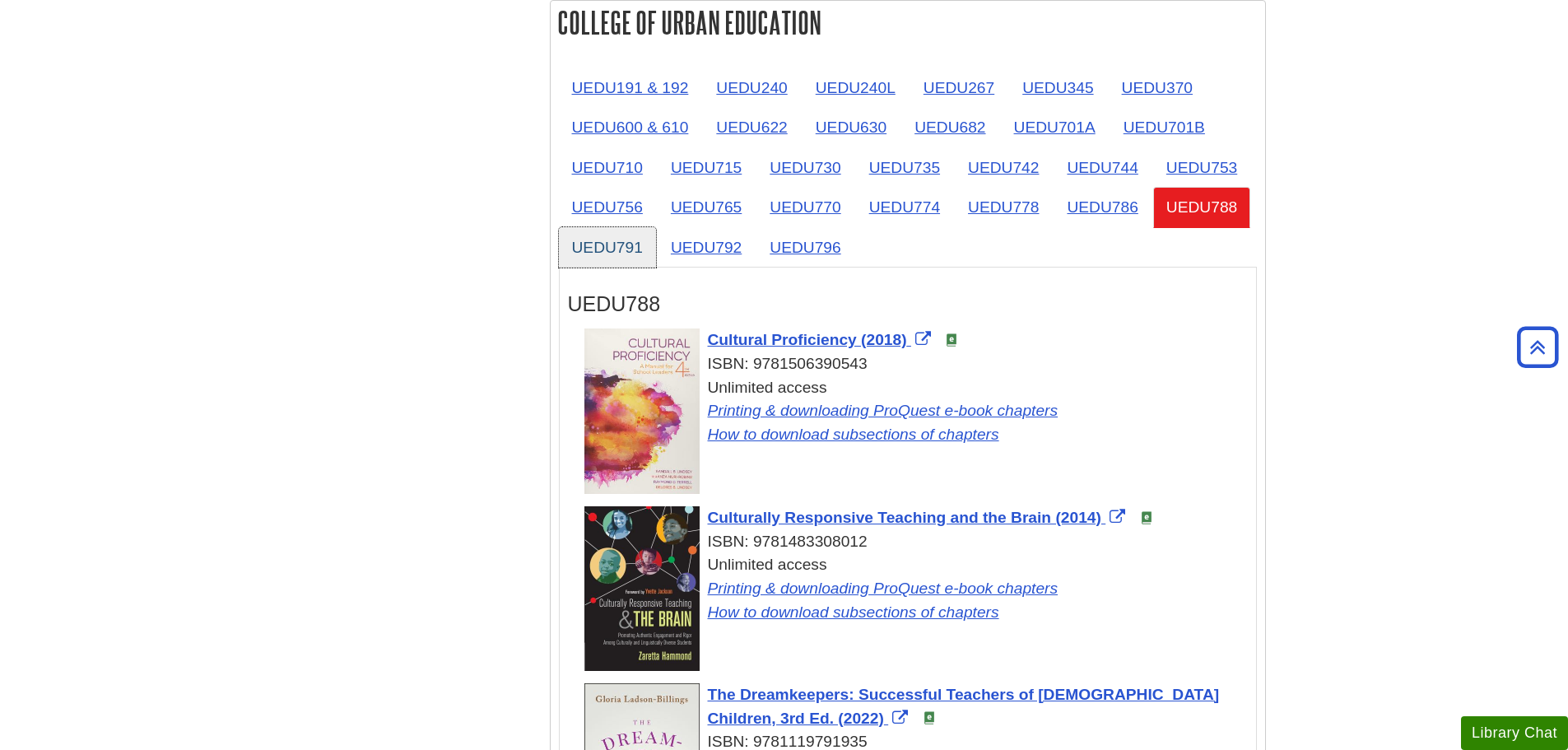
click at [614, 245] on link "UEDU791" at bounding box center [608, 247] width 98 height 41
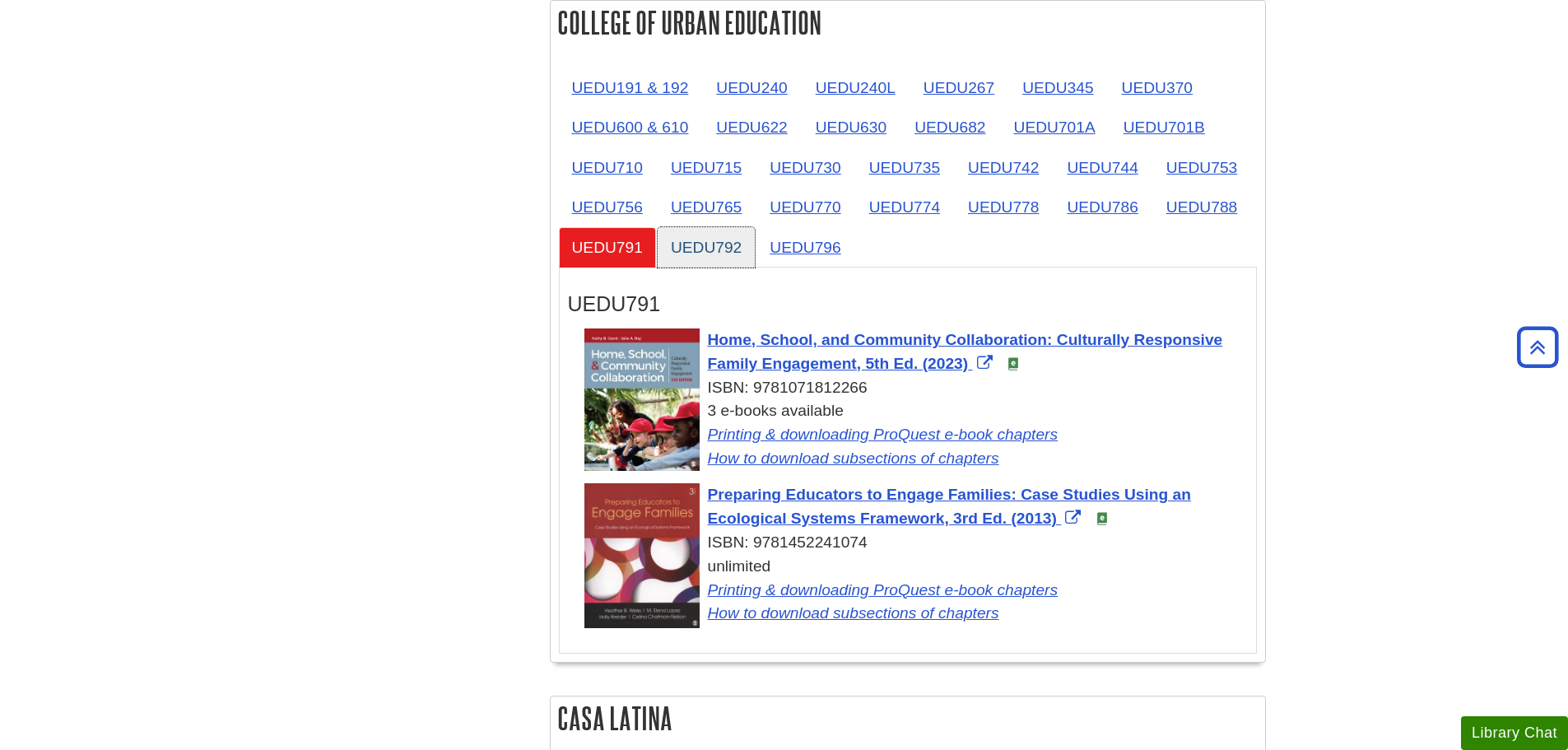
click at [730, 244] on link "UEDU792" at bounding box center [707, 247] width 98 height 41
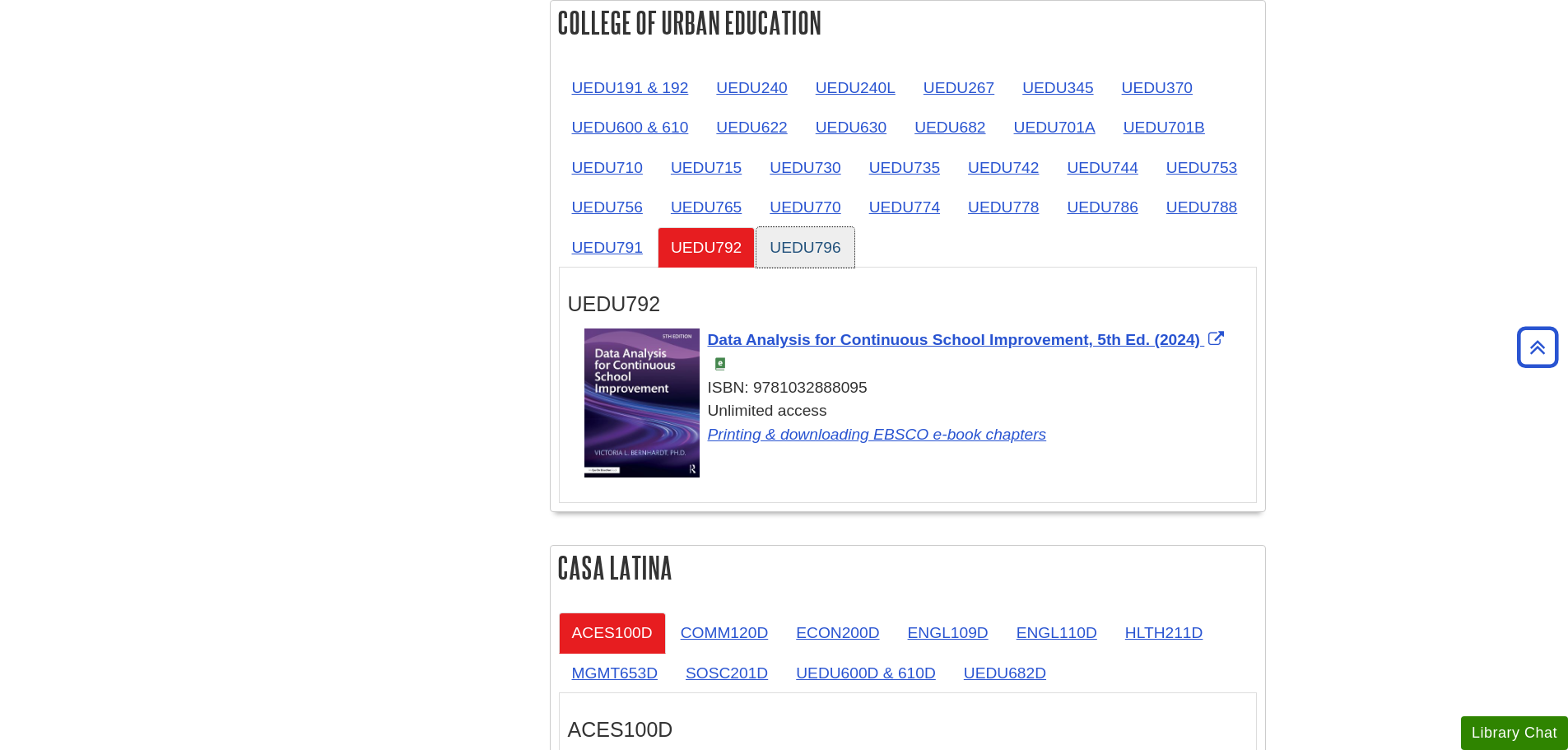
click at [803, 240] on link "UEDU796" at bounding box center [805, 247] width 98 height 41
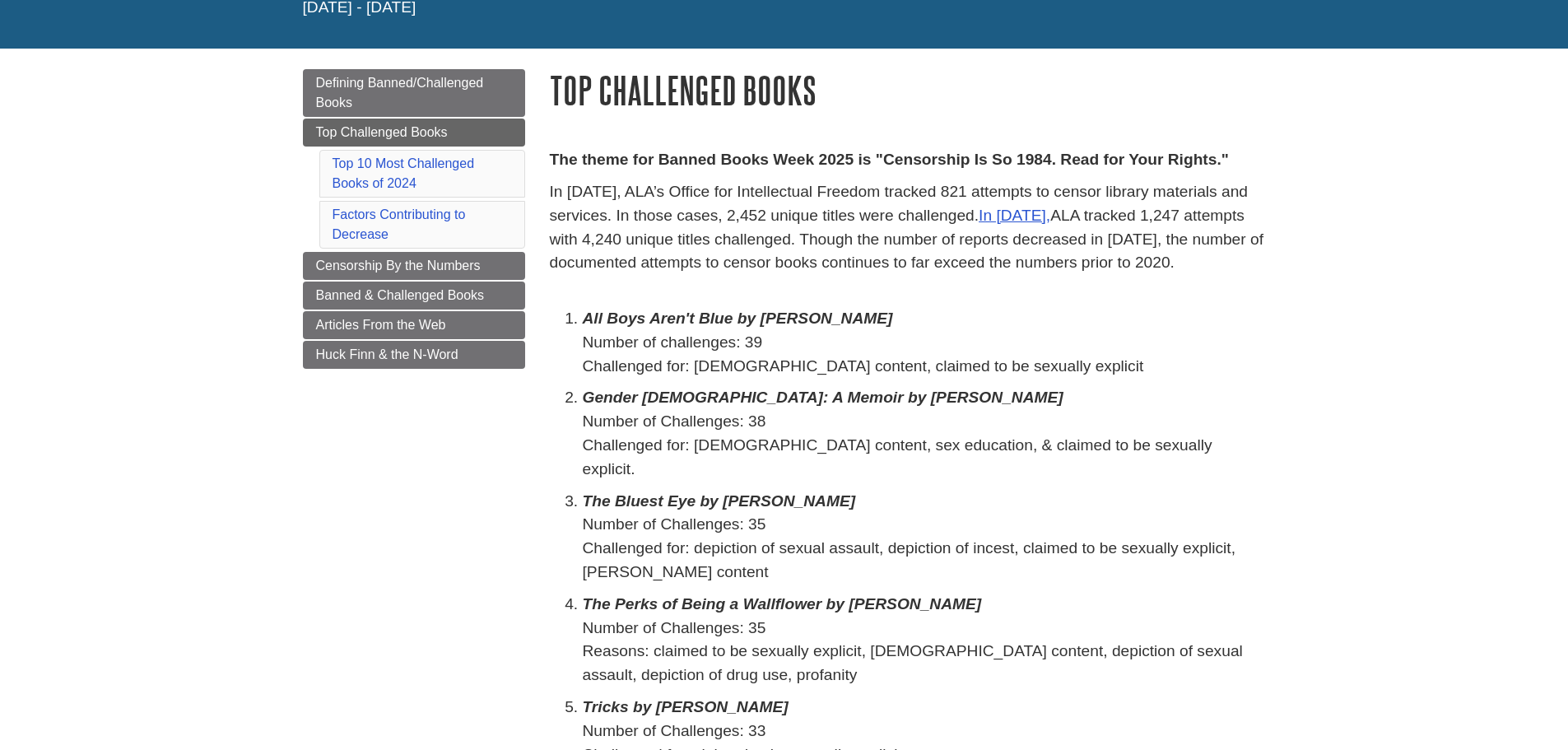
scroll to position [164, 0]
